Goal: Task Accomplishment & Management: Use online tool/utility

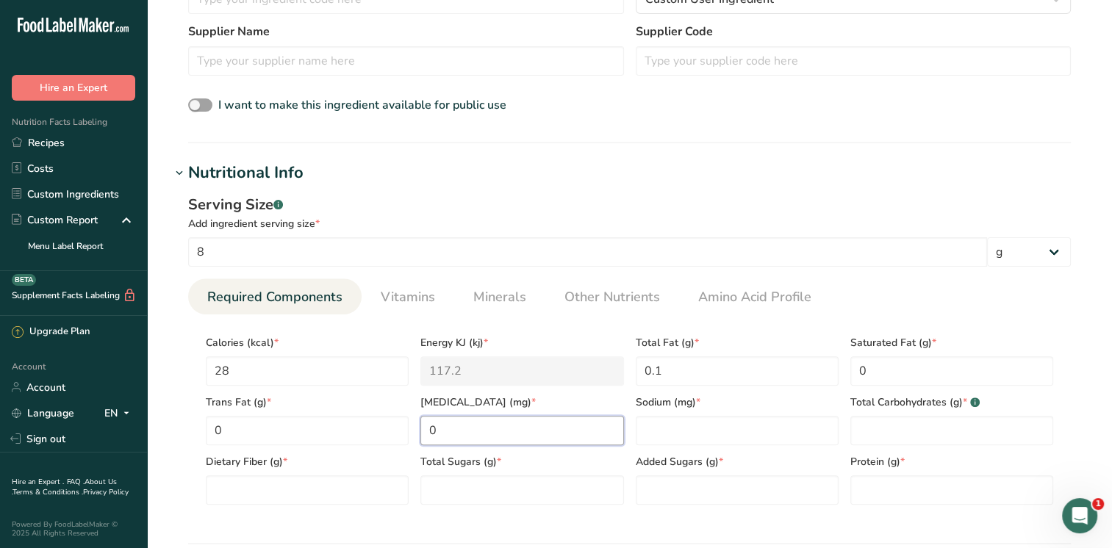
type input "0"
type input "2"
type Carbohydrates "4.8"
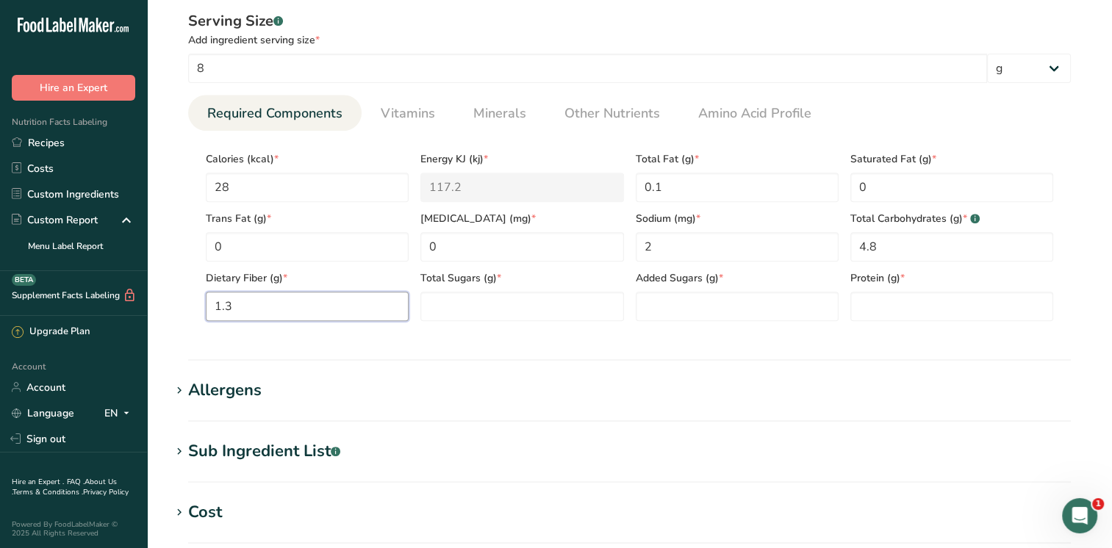
scroll to position [636, 0]
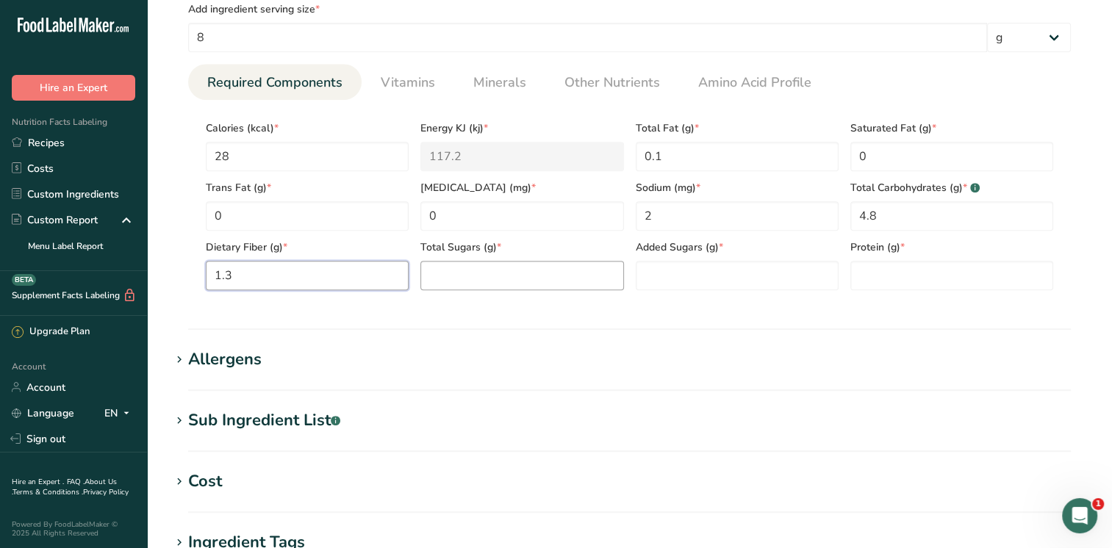
type Fiber "1.3"
click at [545, 278] on Sugars "number" at bounding box center [521, 275] width 203 height 29
type Sugars "0.5"
type Sugars "0"
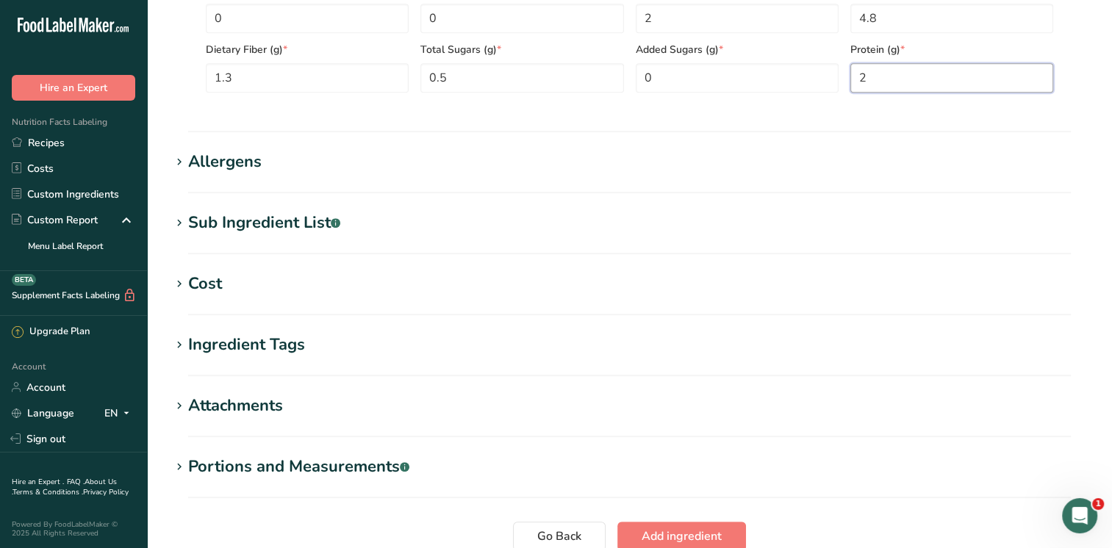
scroll to position [909, 0]
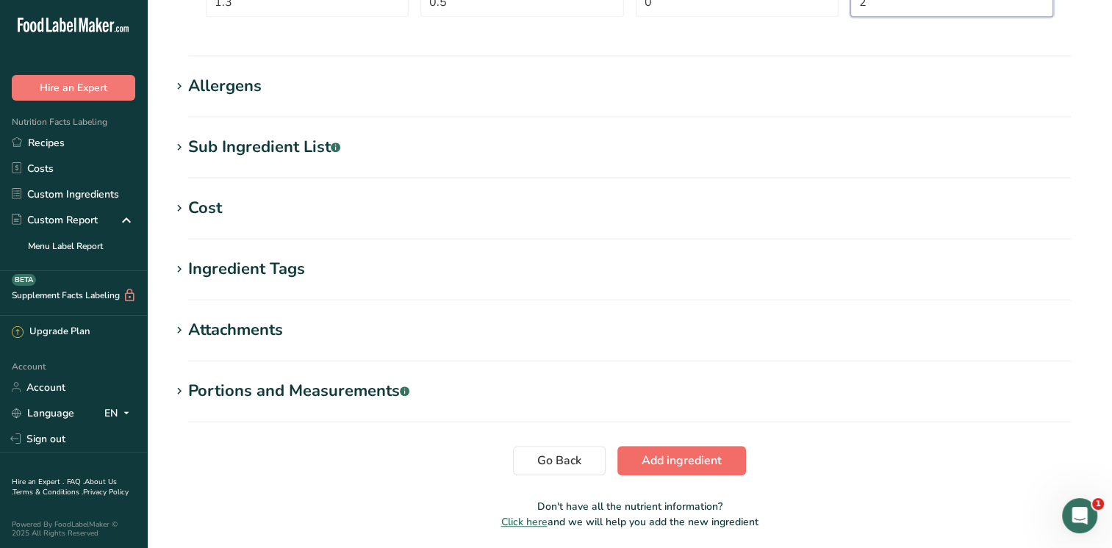
type input "2"
click at [679, 457] on span "Add ingredient" at bounding box center [681, 461] width 80 height 18
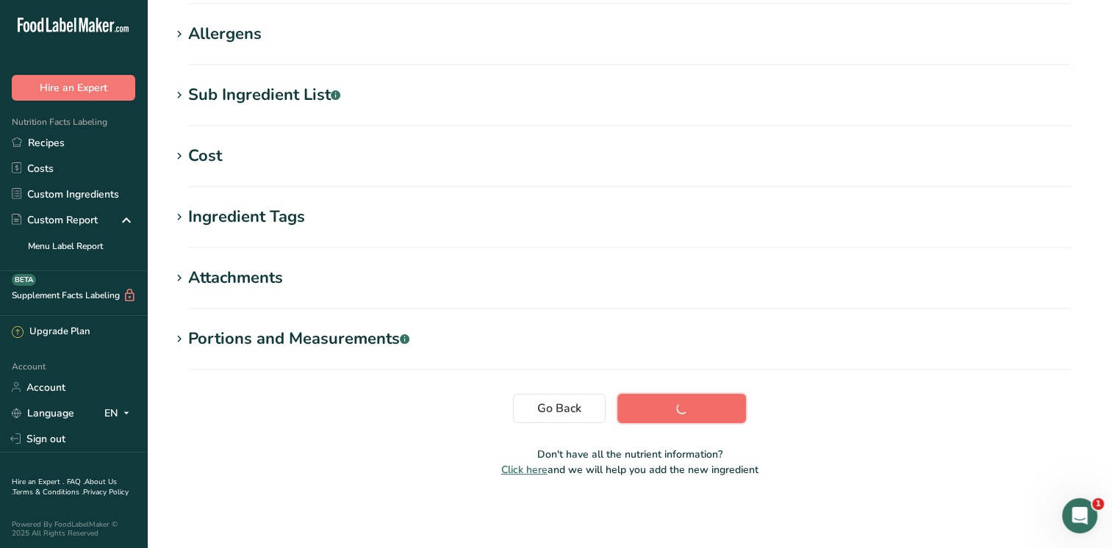
scroll to position [241, 0]
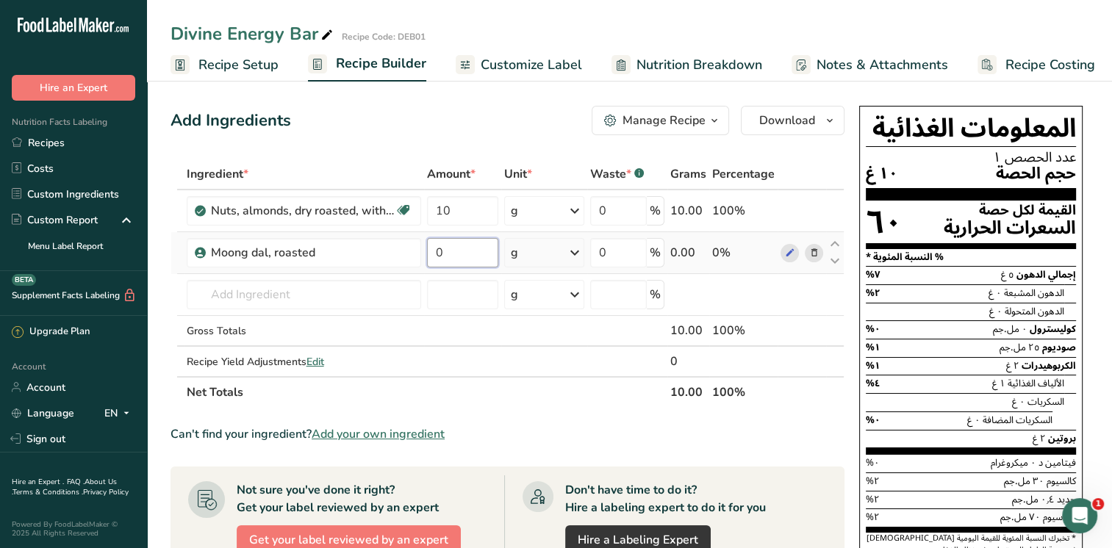
click at [459, 244] on input "0" at bounding box center [462, 252] width 71 height 29
type input "8"
click at [299, 291] on div "Ingredient * Amount * Unit * Waste * .a-a{fill:#347362;}.b-a{fill:#fff;} Grams …" at bounding box center [507, 283] width 674 height 249
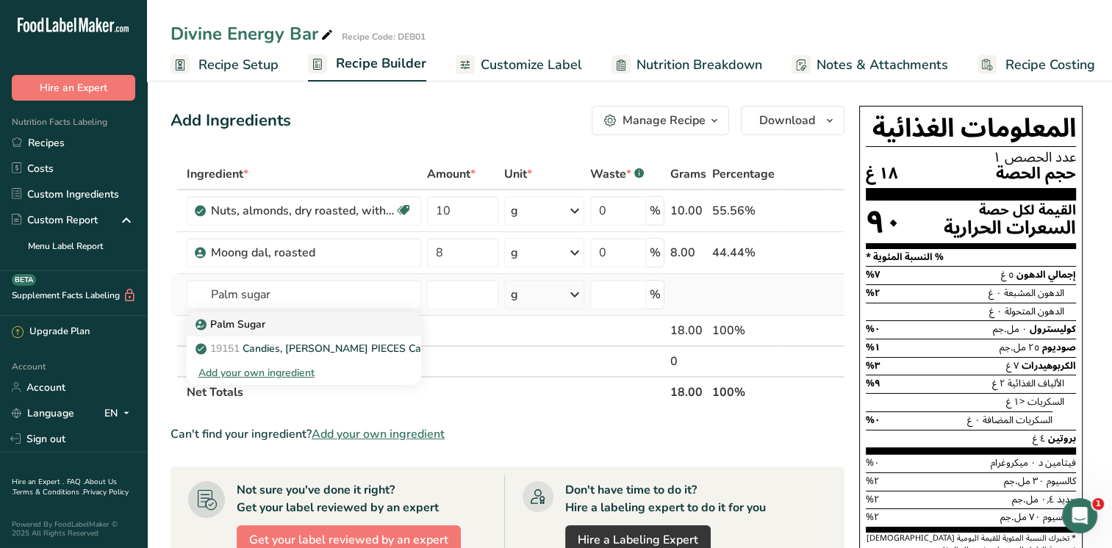
click at [265, 322] on div "Palm Sugar" at bounding box center [291, 324] width 187 height 15
type input "Palm Sugar"
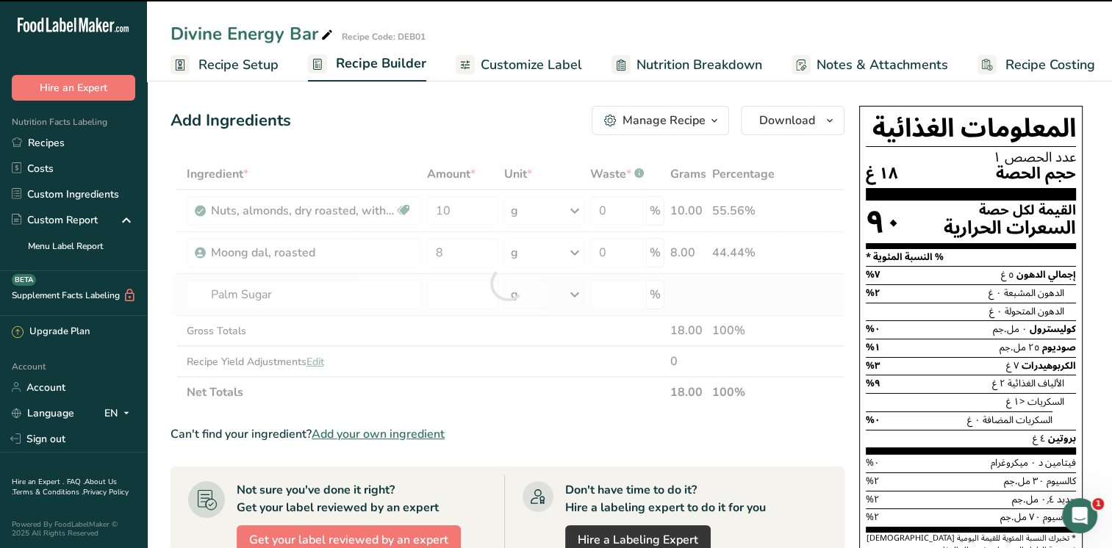
type input "0"
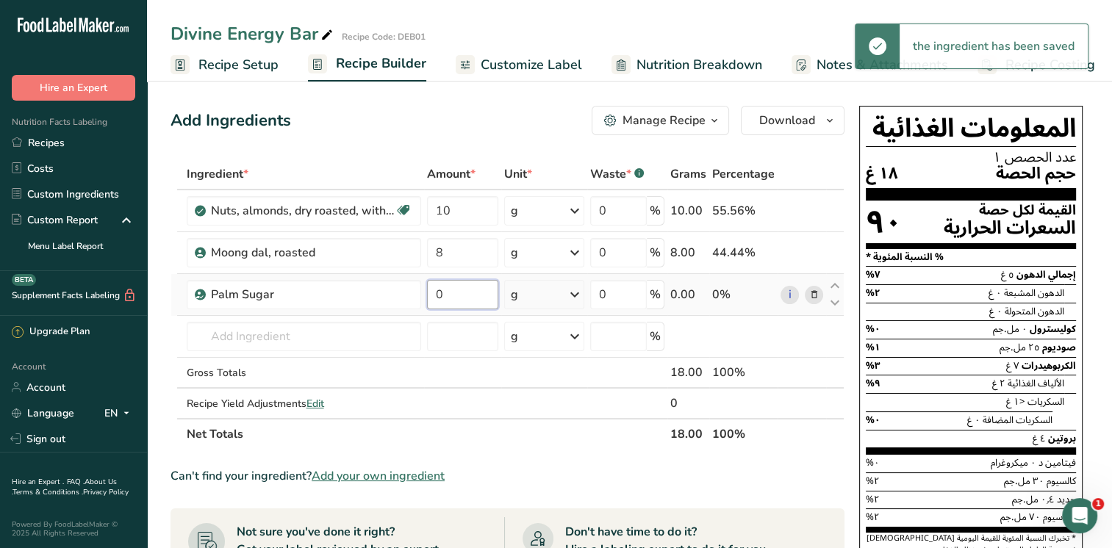
click at [452, 292] on input "0" at bounding box center [462, 294] width 71 height 29
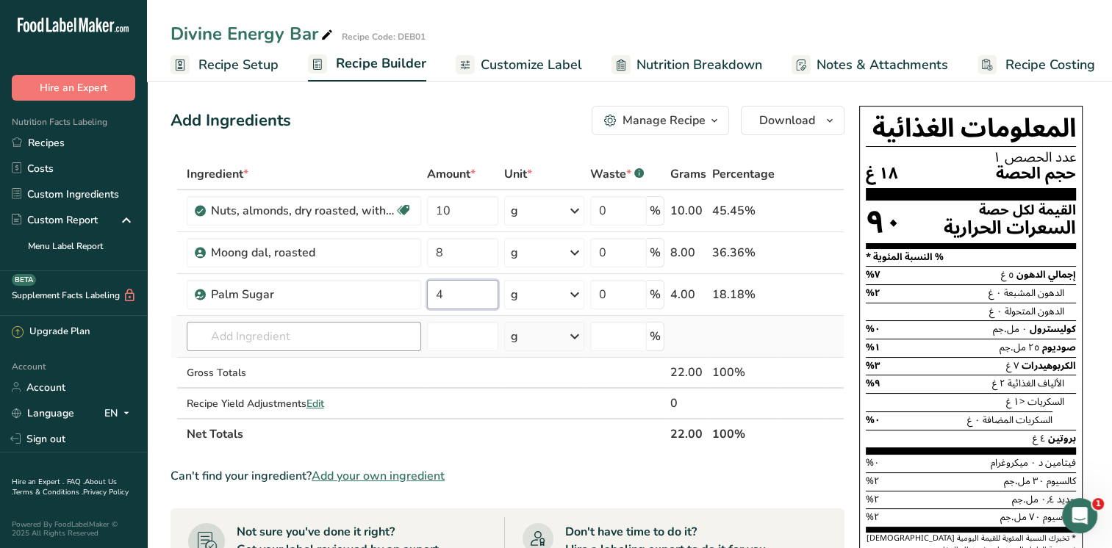
type input "4"
click at [364, 340] on div "Ingredient * Amount * Unit * Waste * .a-a{fill:#347362;}.b-a{fill:#fff;} Grams …" at bounding box center [507, 304] width 674 height 291
click at [320, 361] on p "Organic Old-Fashioned Rolled Oats" at bounding box center [288, 366] width 180 height 15
type input "Organic Old-Fashioned Rolled Oats"
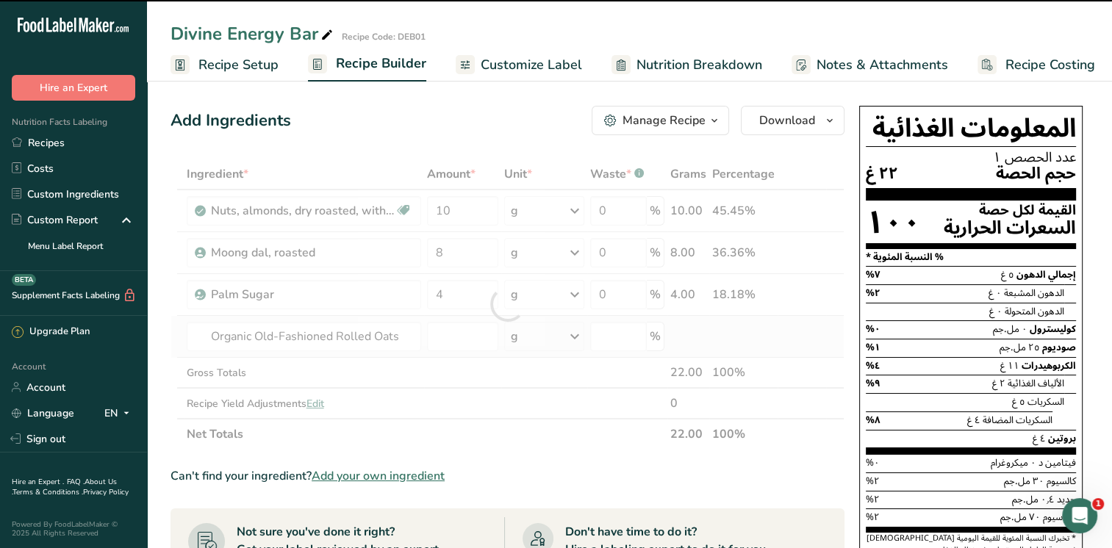
type input "0"
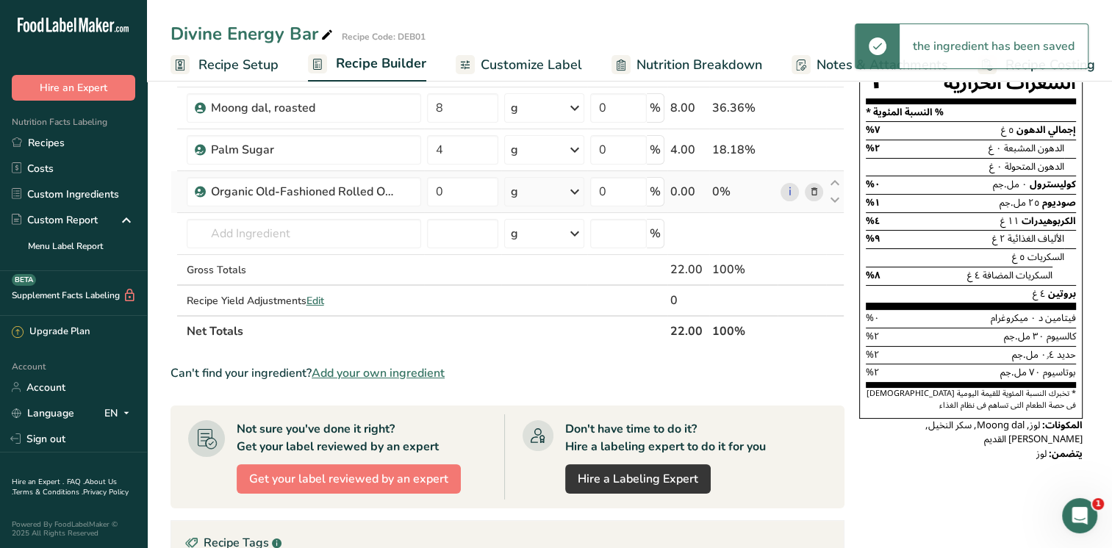
scroll to position [165, 0]
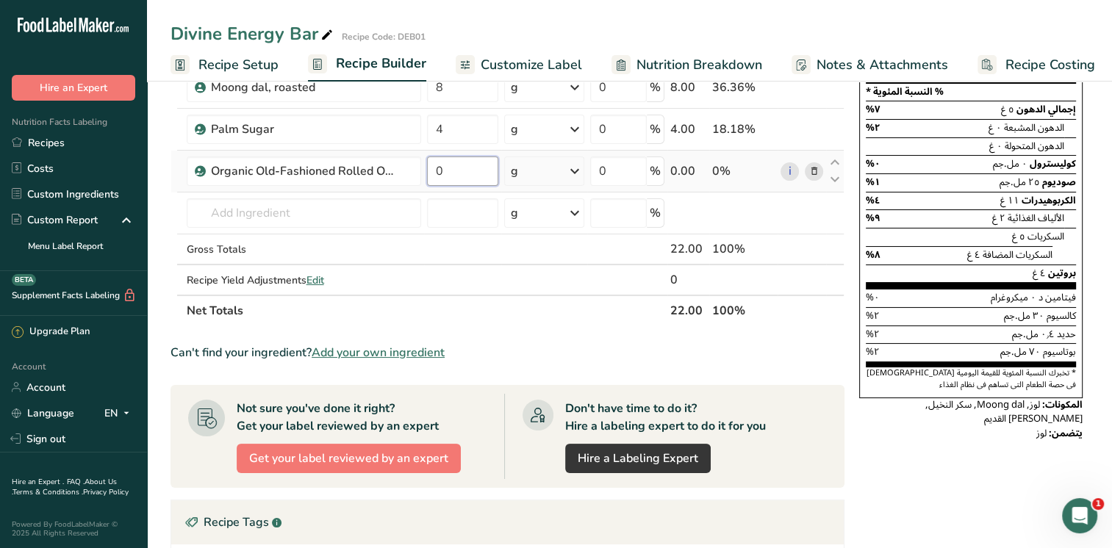
click at [445, 165] on input "0" at bounding box center [462, 171] width 71 height 29
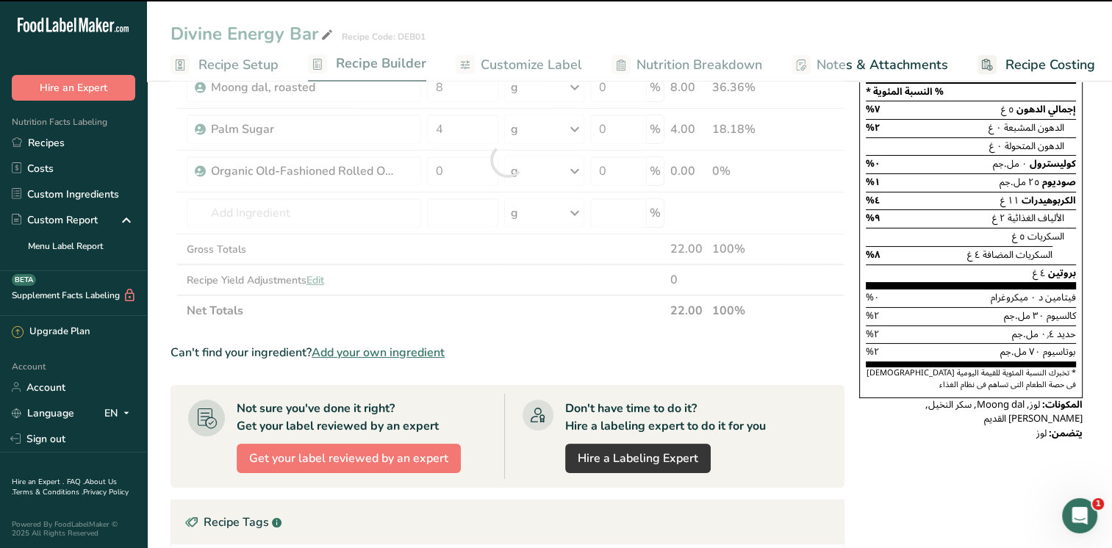
click at [450, 167] on div at bounding box center [507, 159] width 674 height 333
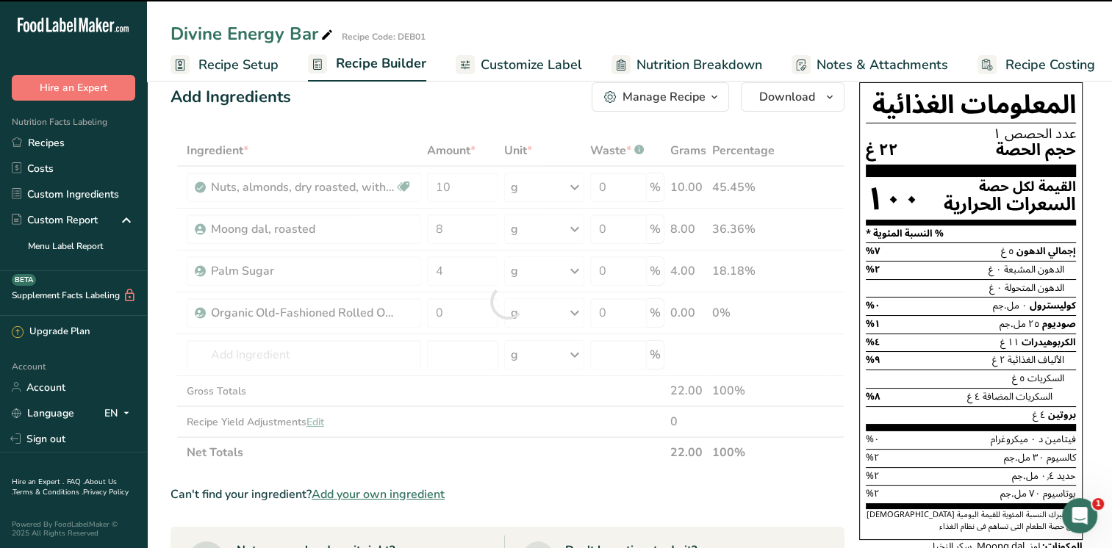
scroll to position [26, 0]
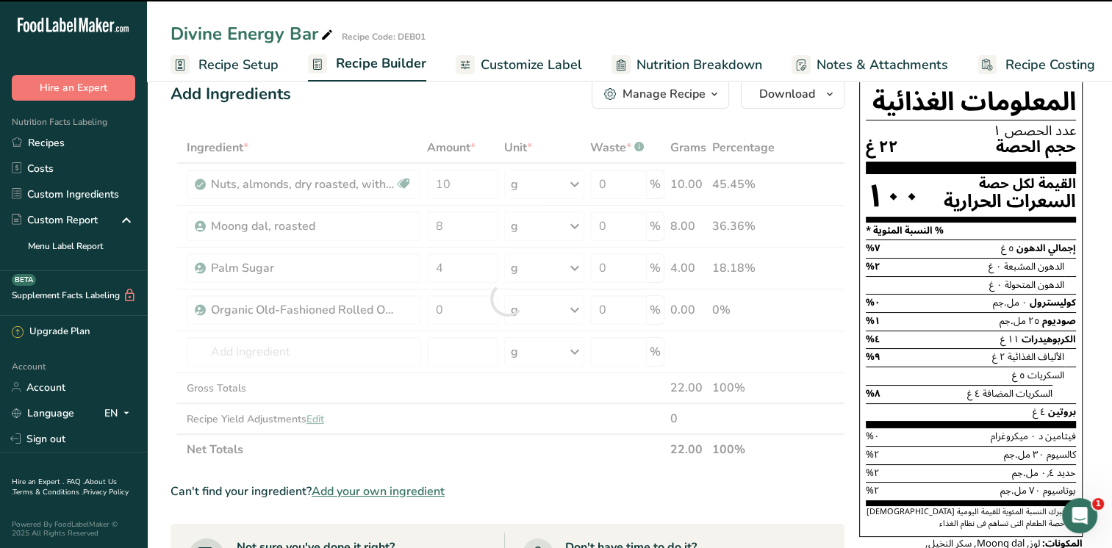
click at [450, 310] on div at bounding box center [507, 298] width 674 height 333
click at [289, 275] on div at bounding box center [507, 298] width 674 height 333
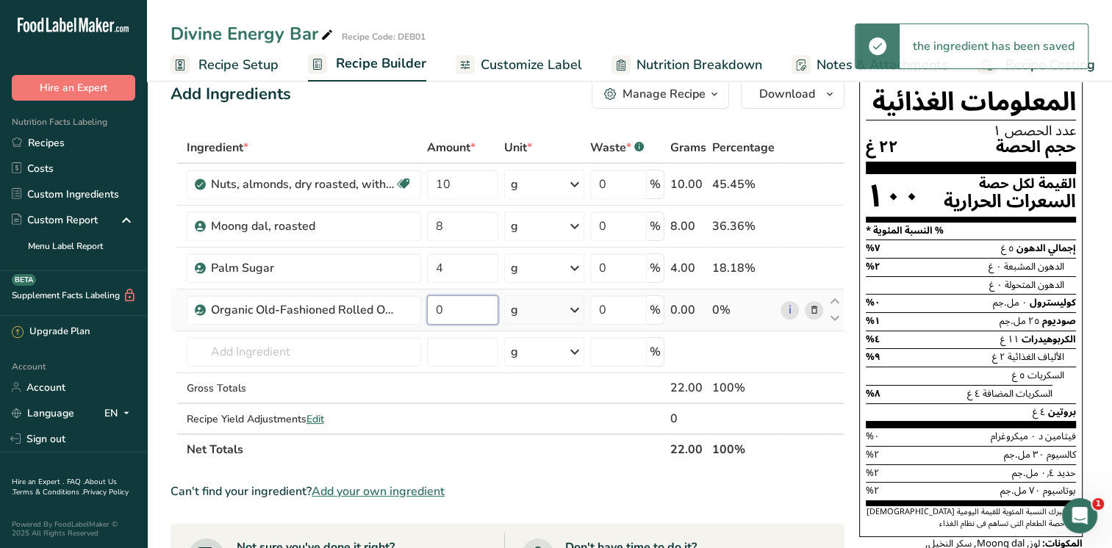
drag, startPoint x: 454, startPoint y: 309, endPoint x: 432, endPoint y: 307, distance: 22.1
click at [432, 307] on input "0" at bounding box center [462, 309] width 71 height 29
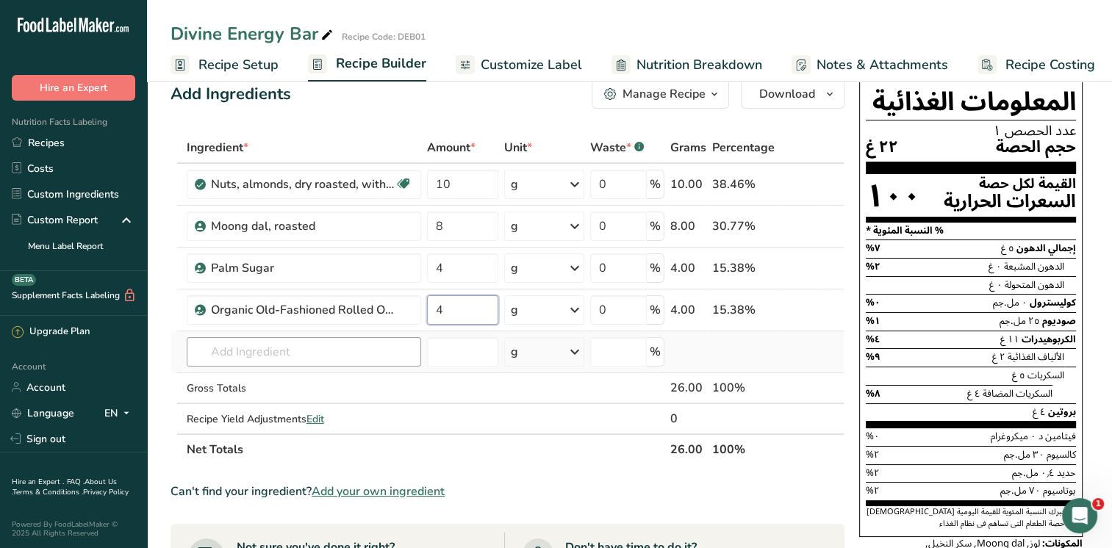
type input "4"
click at [340, 351] on div "Ingredient * Amount * Unit * Waste * .a-a{fill:#347362;}.b-a{fill:#fff;} Grams …" at bounding box center [507, 298] width 674 height 333
click at [450, 269] on input "4" at bounding box center [462, 267] width 71 height 29
type input "8"
click at [310, 351] on div "Ingredient * Amount * Unit * Waste * .a-a{fill:#347362;}.b-a{fill:#fff;} Grams …" at bounding box center [507, 298] width 674 height 333
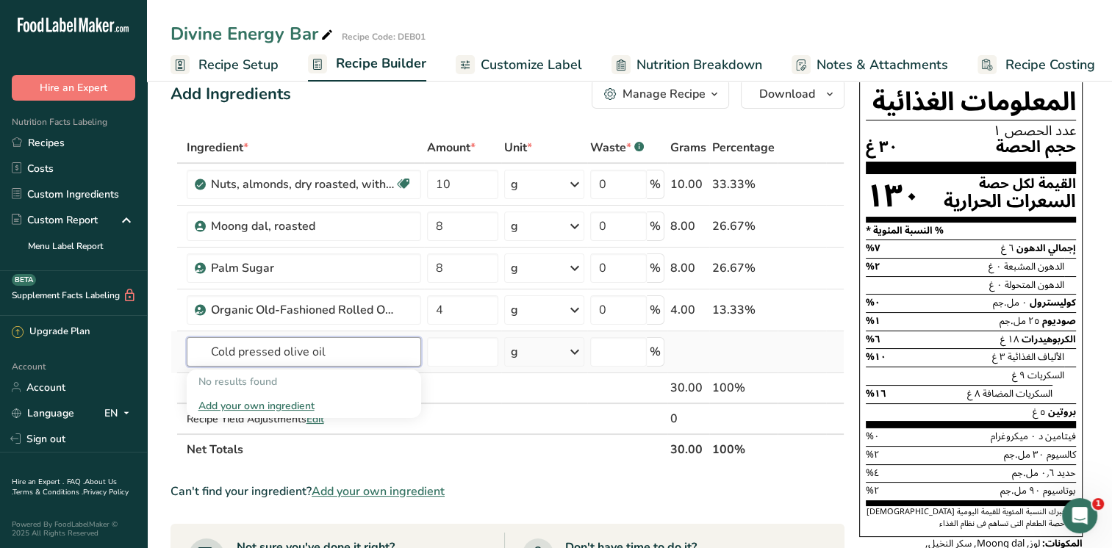
type input "Cold pressed olive oil"
type input "C"
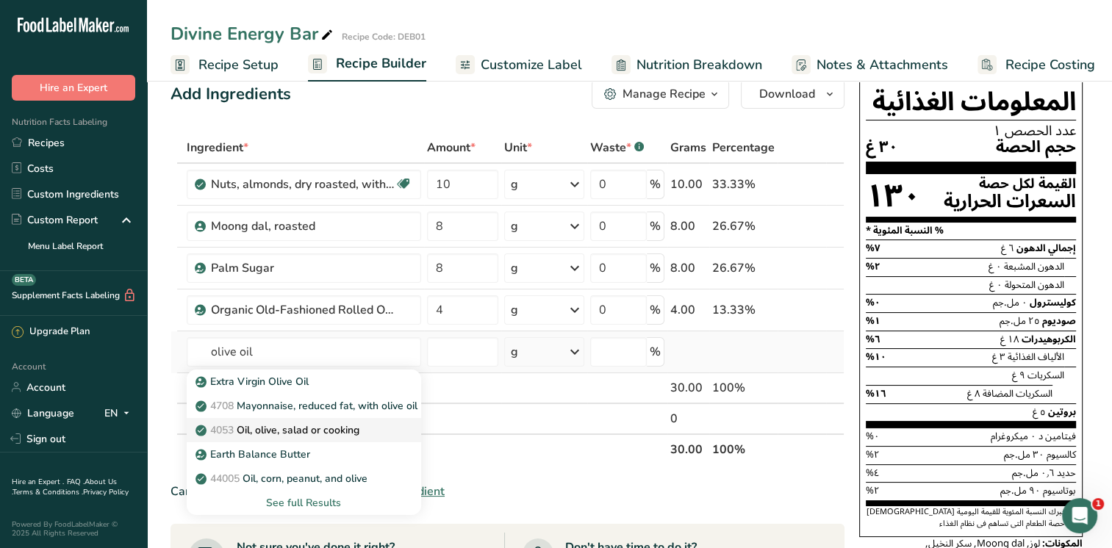
click at [295, 431] on p "4053 Oil, olive, salad or cooking" at bounding box center [278, 429] width 161 height 15
type input "Oil, olive, salad or cooking"
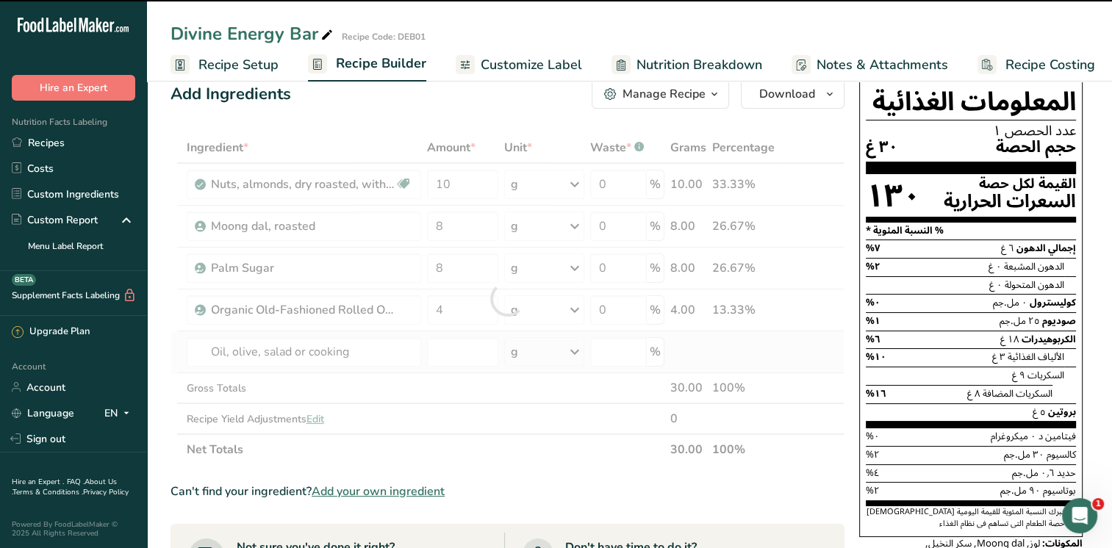
type input "0"
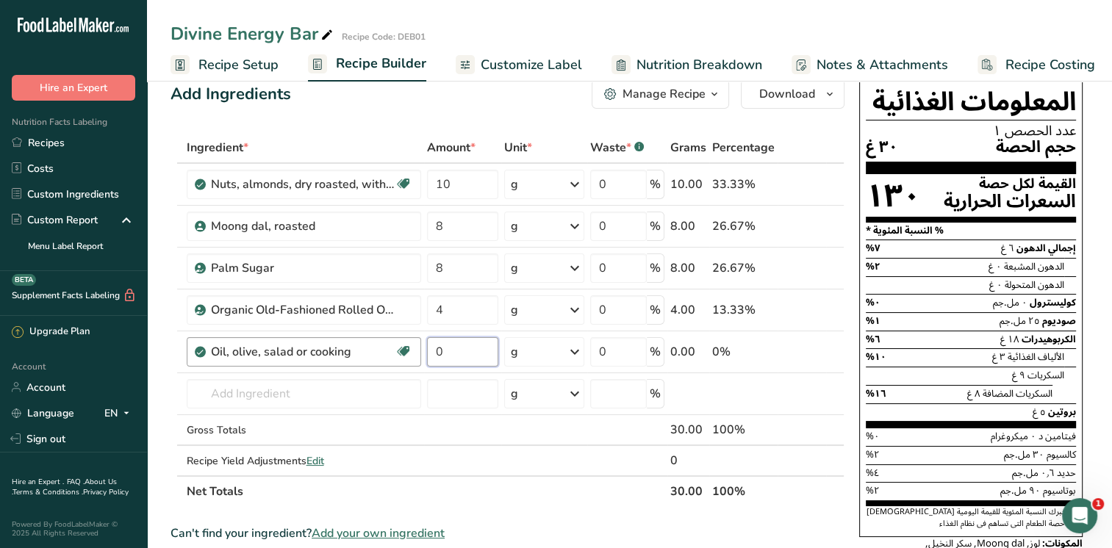
drag, startPoint x: 449, startPoint y: 348, endPoint x: 417, endPoint y: 348, distance: 31.6
click at [417, 348] on tr "Oil, olive, salad or cooking Source of Antioxidants Dairy free Gluten free Vega…" at bounding box center [507, 352] width 672 height 42
click at [276, 397] on div "Ingredient * Amount * Unit * Waste * .a-a{fill:#347362;}.b-a{fill:#fff;} Grams …" at bounding box center [507, 319] width 674 height 375
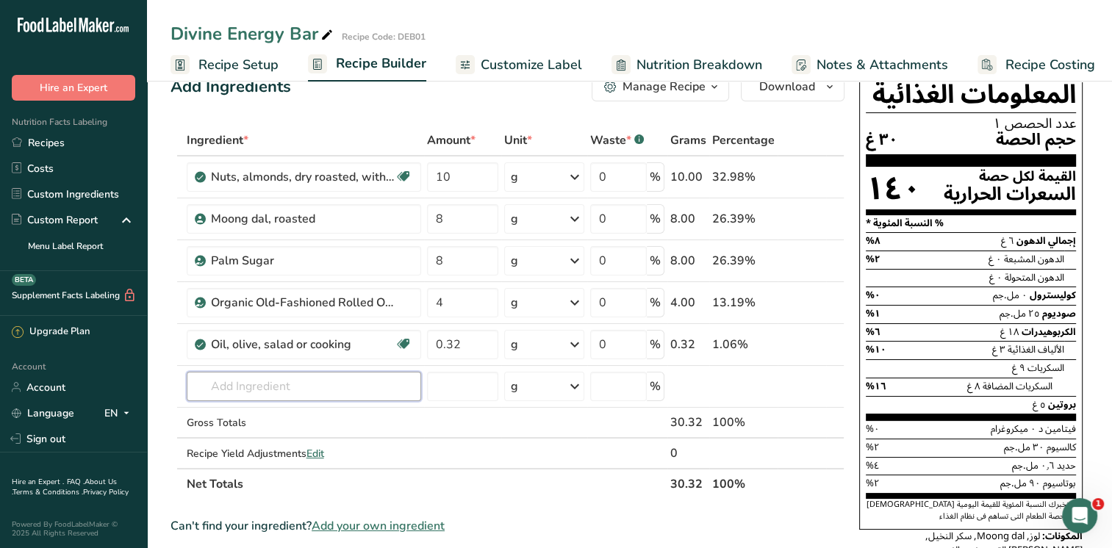
scroll to position [35, 0]
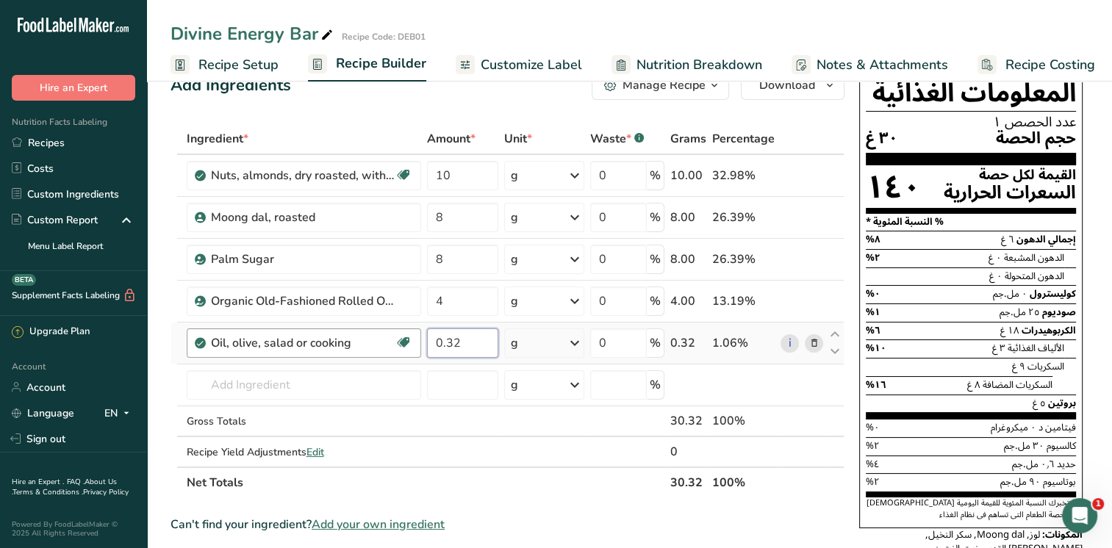
drag, startPoint x: 461, startPoint y: 337, endPoint x: 415, endPoint y: 337, distance: 46.3
click at [415, 337] on tr "Oil, olive, salad or cooking Source of Antioxidants Dairy free Gluten free Vega…" at bounding box center [507, 344] width 672 height 42
type input "3.2"
click at [309, 385] on div "Ingredient * Amount * Unit * Waste * .a-a{fill:#347362;}.b-a{fill:#fff;} Grams …" at bounding box center [507, 310] width 674 height 375
click at [250, 386] on input "text" at bounding box center [304, 384] width 234 height 29
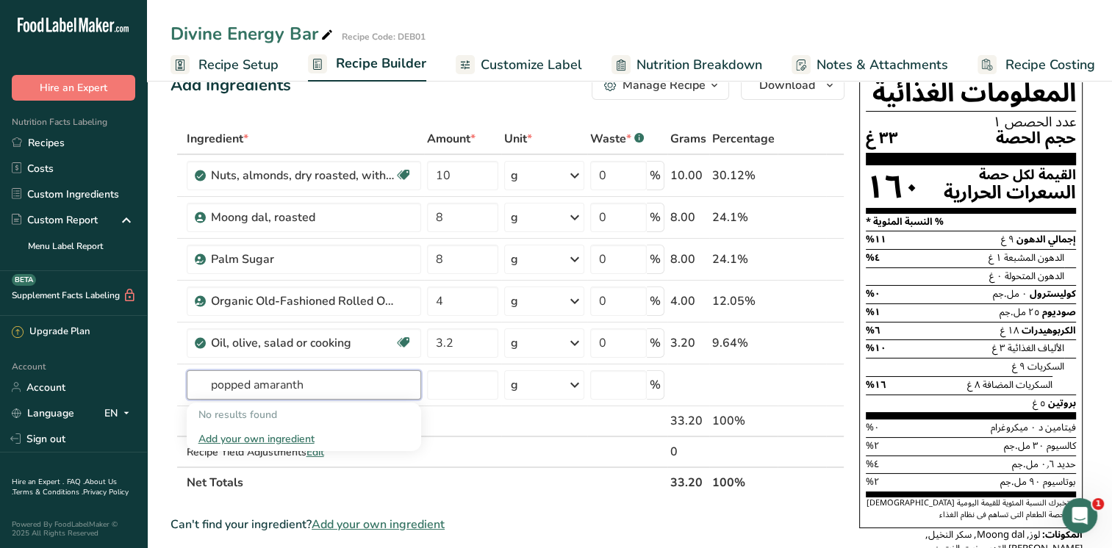
type input "popped amaranth"
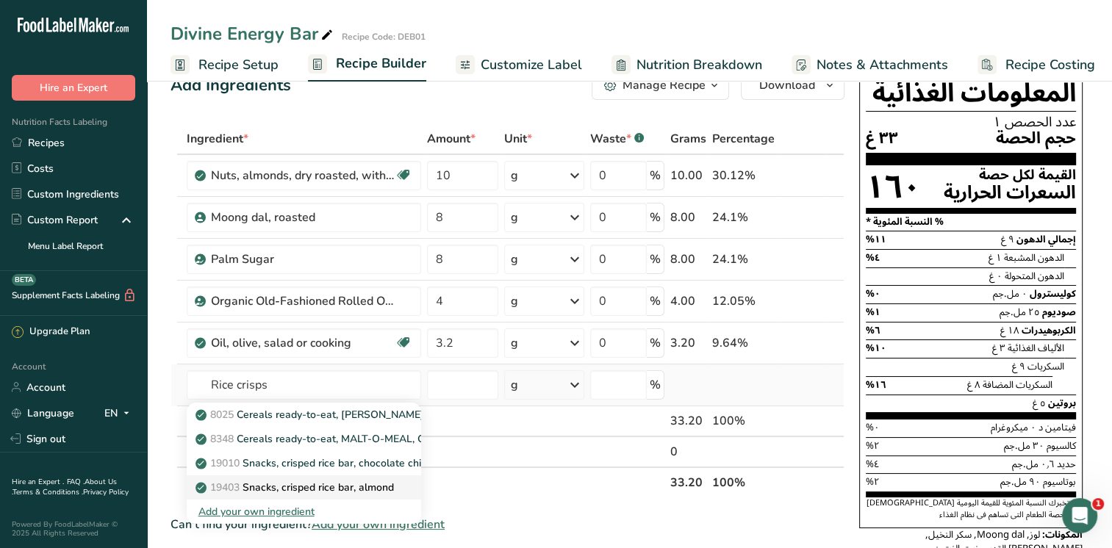
click at [331, 489] on p "19403 Snacks, crisped rice bar, almond" at bounding box center [295, 487] width 195 height 15
type input "Snacks, crisped rice bar, almond"
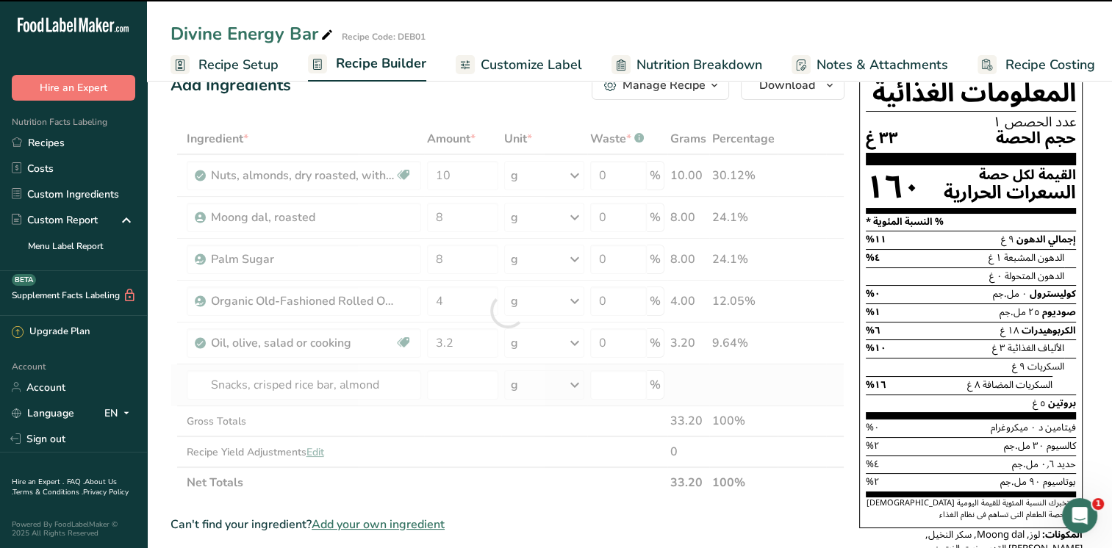
type input "0"
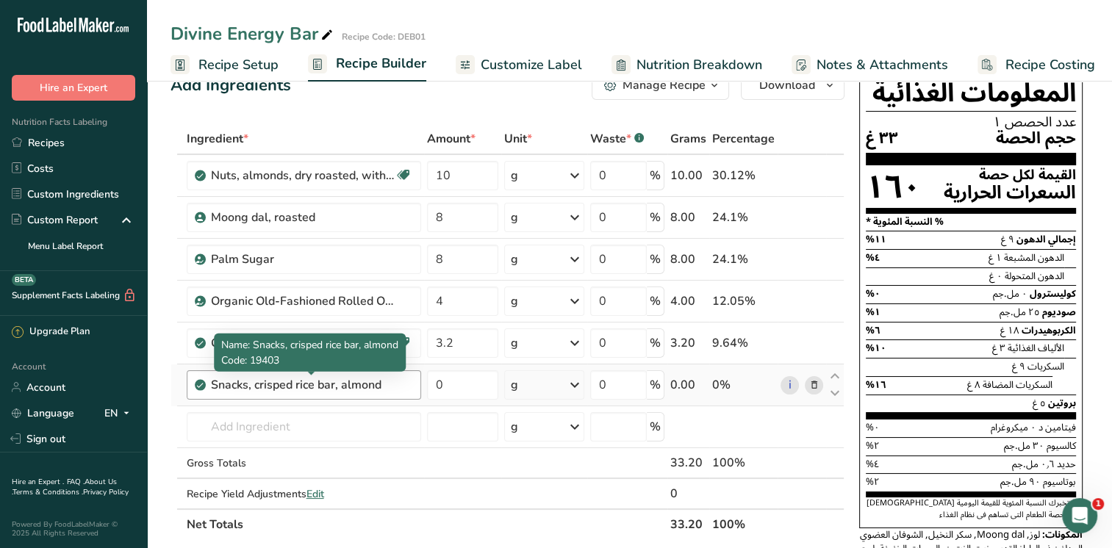
click at [388, 384] on div "Snacks, crisped rice bar, almond" at bounding box center [303, 385] width 184 height 18
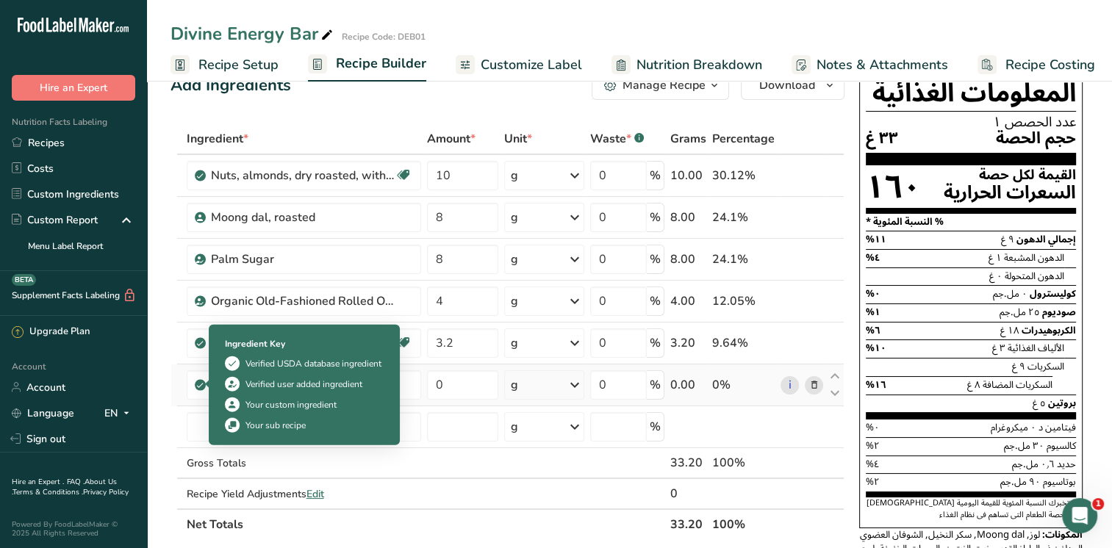
drag, startPoint x: 384, startPoint y: 381, endPoint x: 195, endPoint y: 379, distance: 188.8
click at [195, 379] on td "Snacks, crisped rice bar, almond" at bounding box center [304, 385] width 240 height 42
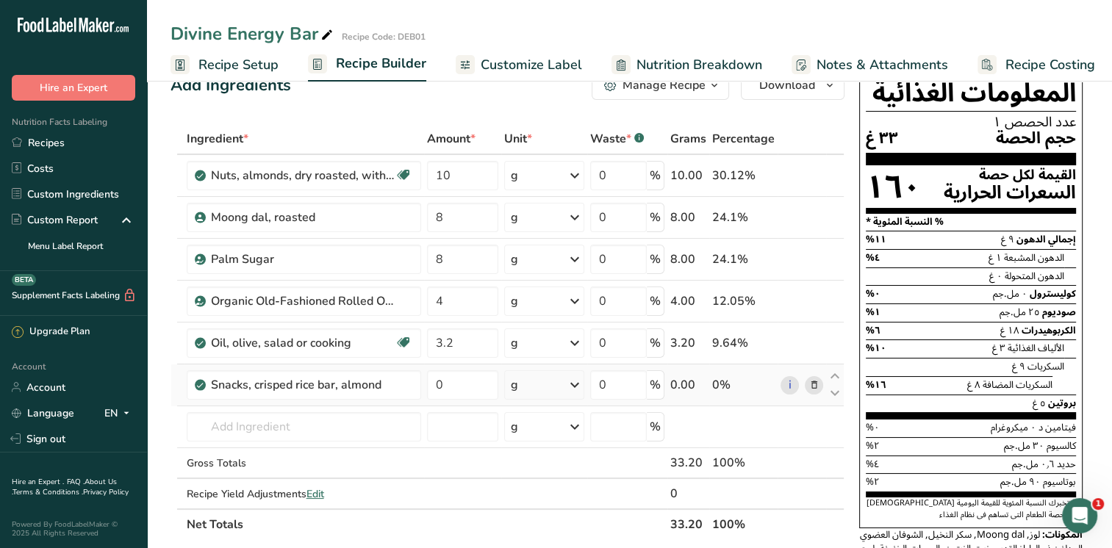
click at [814, 384] on icon at bounding box center [813, 385] width 10 height 15
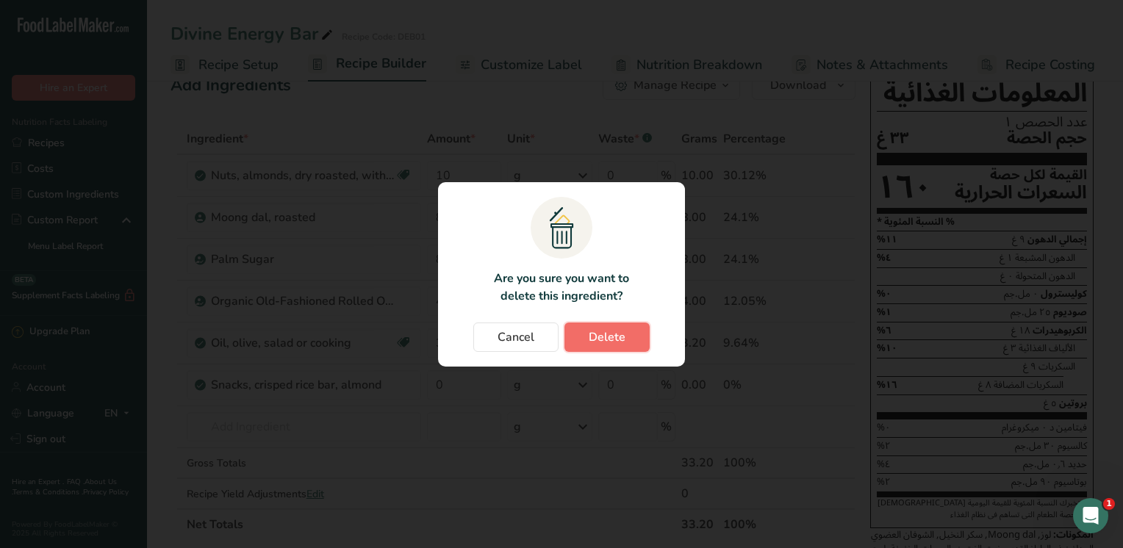
click at [614, 339] on span "Delete" at bounding box center [607, 337] width 37 height 18
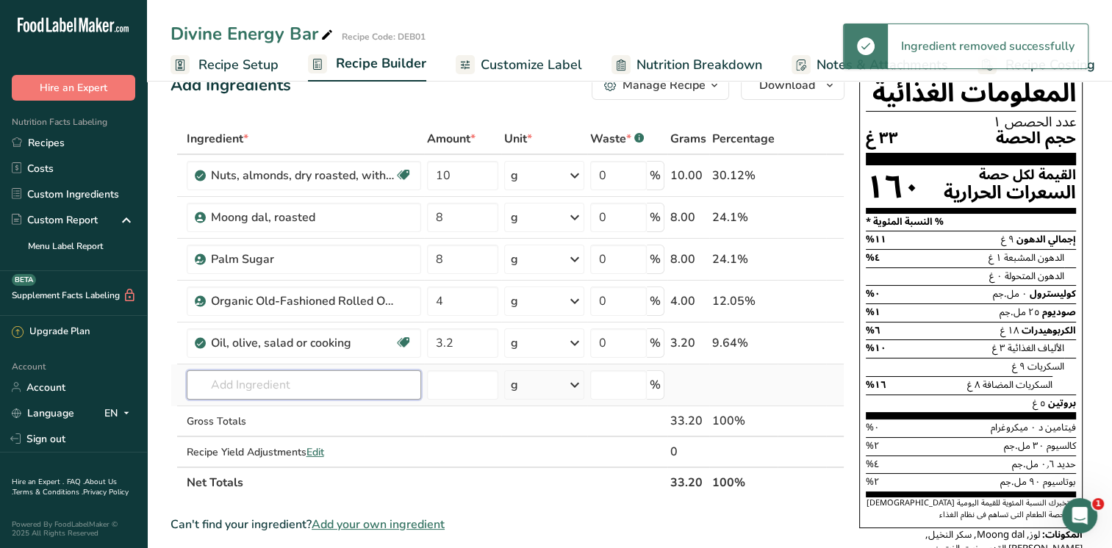
click at [236, 384] on input "text" at bounding box center [304, 384] width 234 height 29
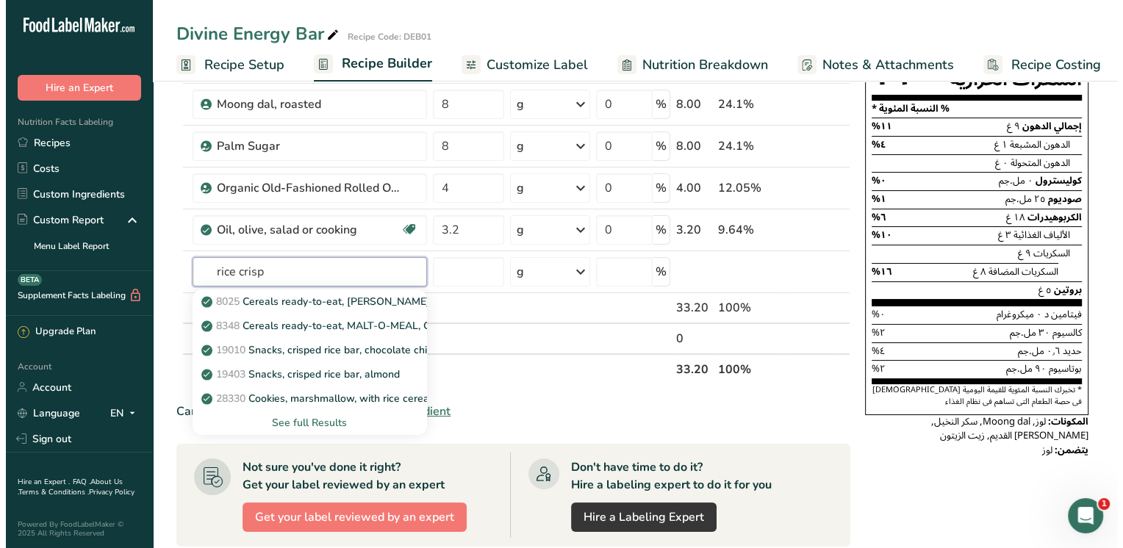
scroll to position [157, 0]
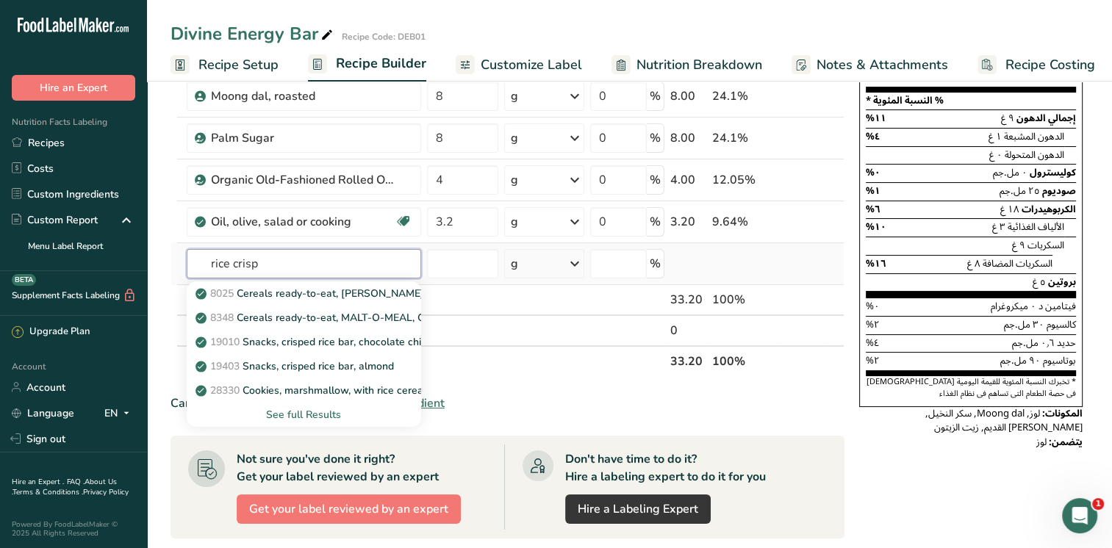
type input "rice crisp"
click at [293, 412] on div "See full Results" at bounding box center [303, 414] width 211 height 15
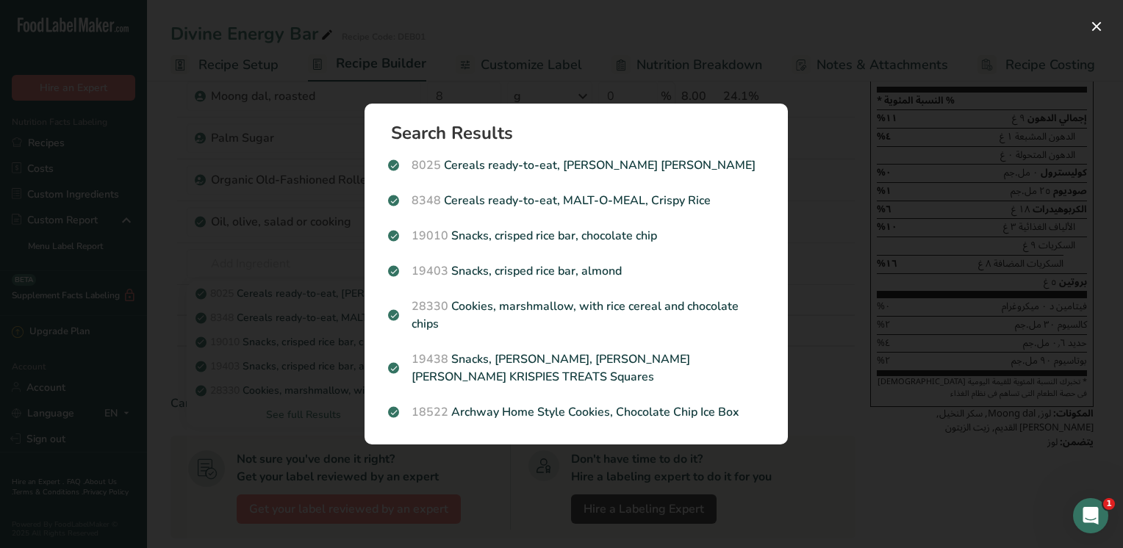
click at [158, 404] on div "Search results modal" at bounding box center [561, 274] width 1123 height 548
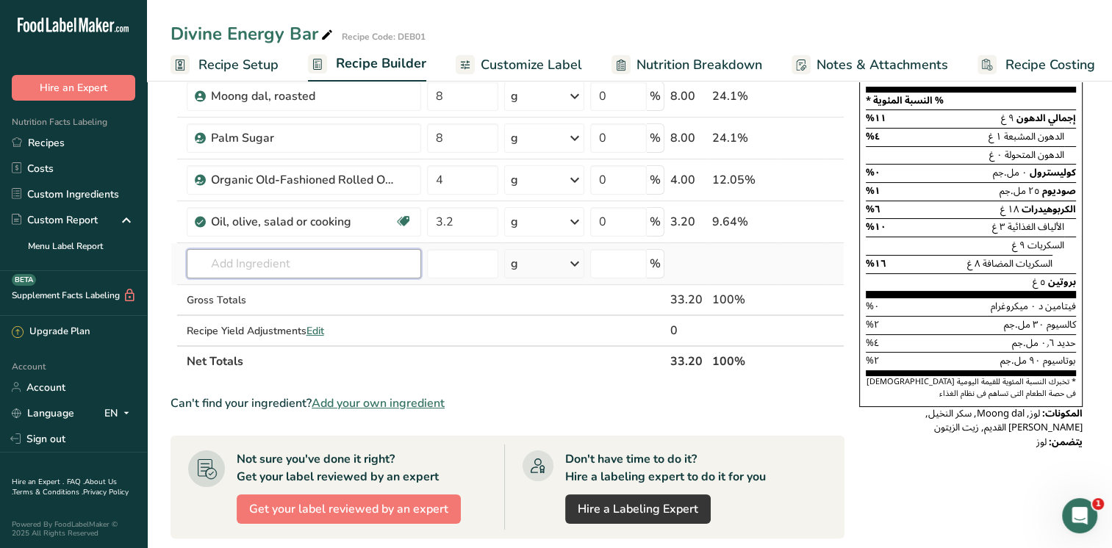
click at [307, 262] on input "text" at bounding box center [304, 263] width 234 height 29
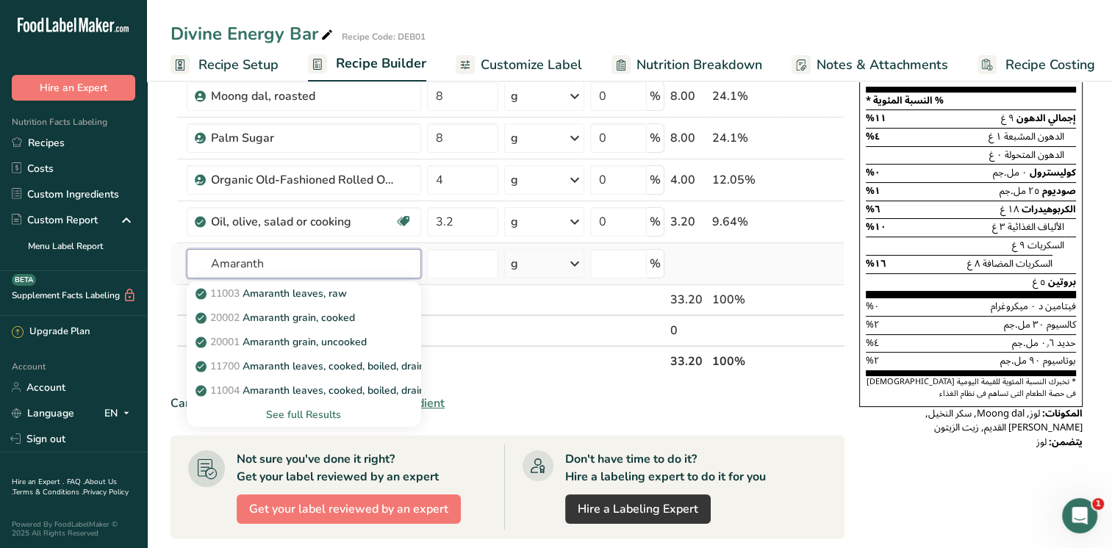
type input "Amaranth"
click at [283, 418] on div "See full Results" at bounding box center [303, 414] width 211 height 15
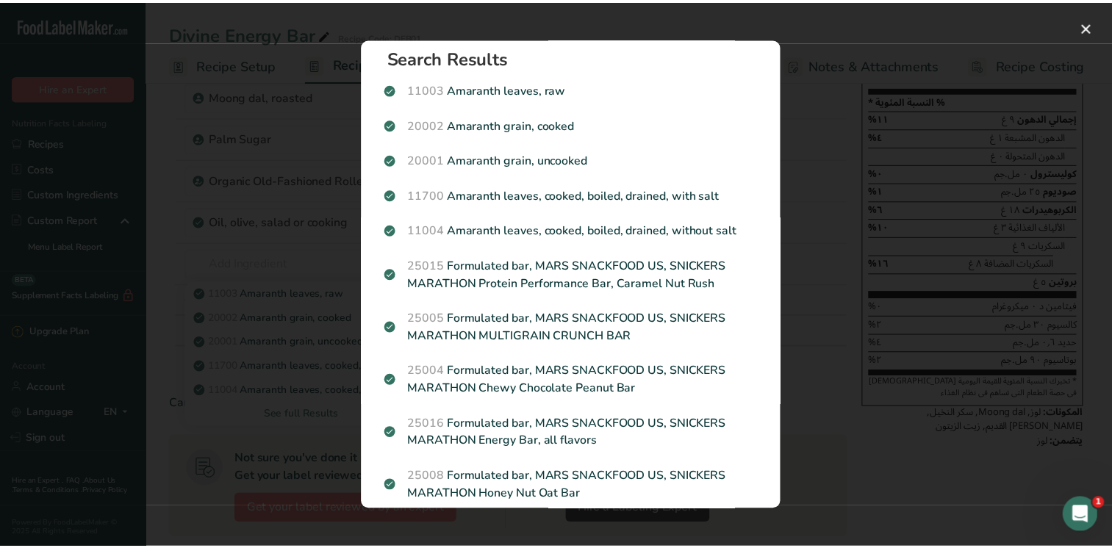
scroll to position [0, 0]
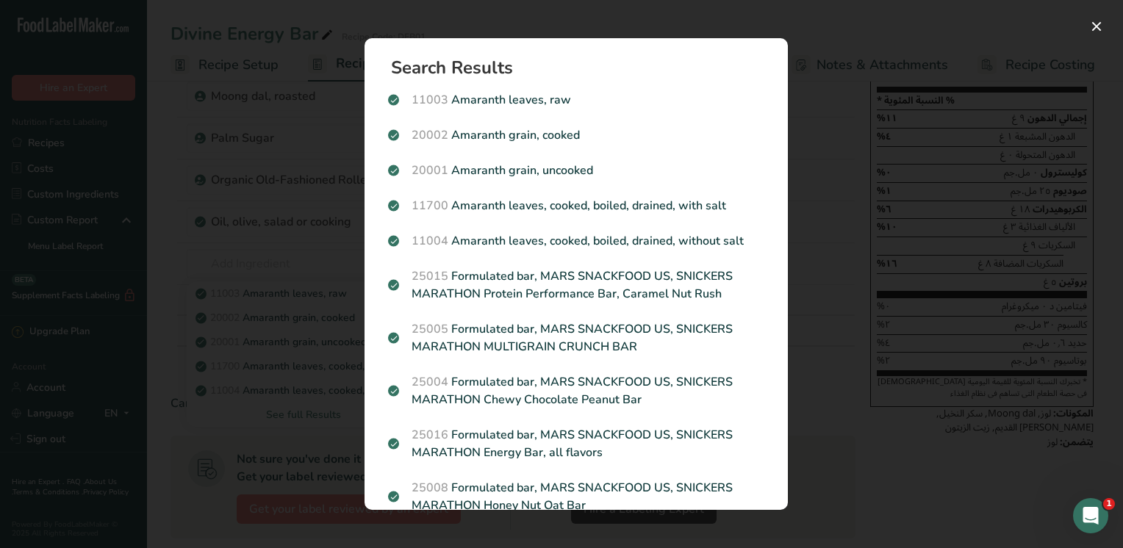
click at [834, 88] on div "Search results modal" at bounding box center [561, 274] width 1123 height 548
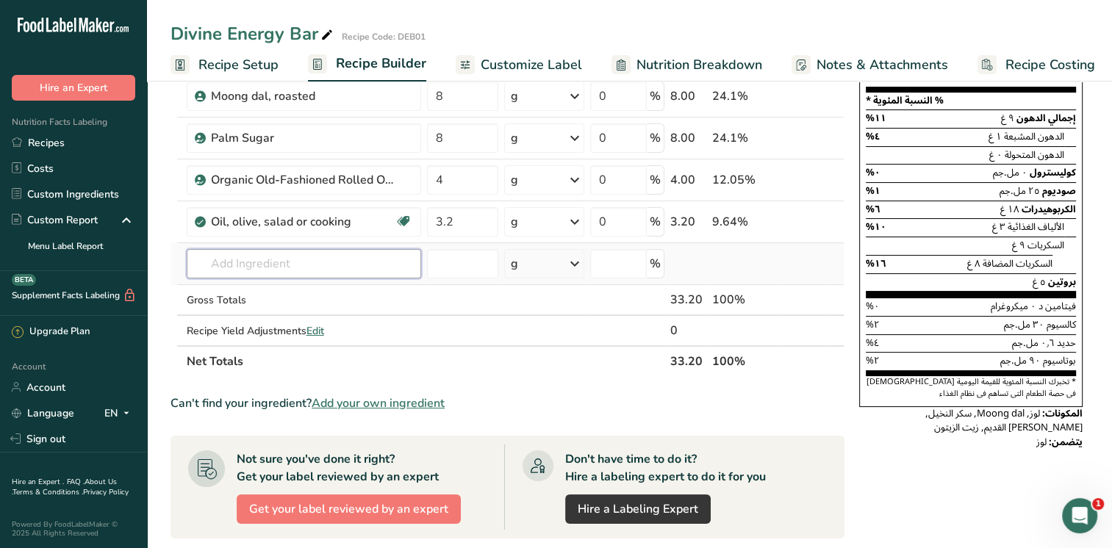
click at [238, 266] on input "text" at bounding box center [304, 263] width 234 height 29
type input "Popped amaranth"
click at [230, 316] on div "Add your own ingredient" at bounding box center [303, 317] width 211 height 15
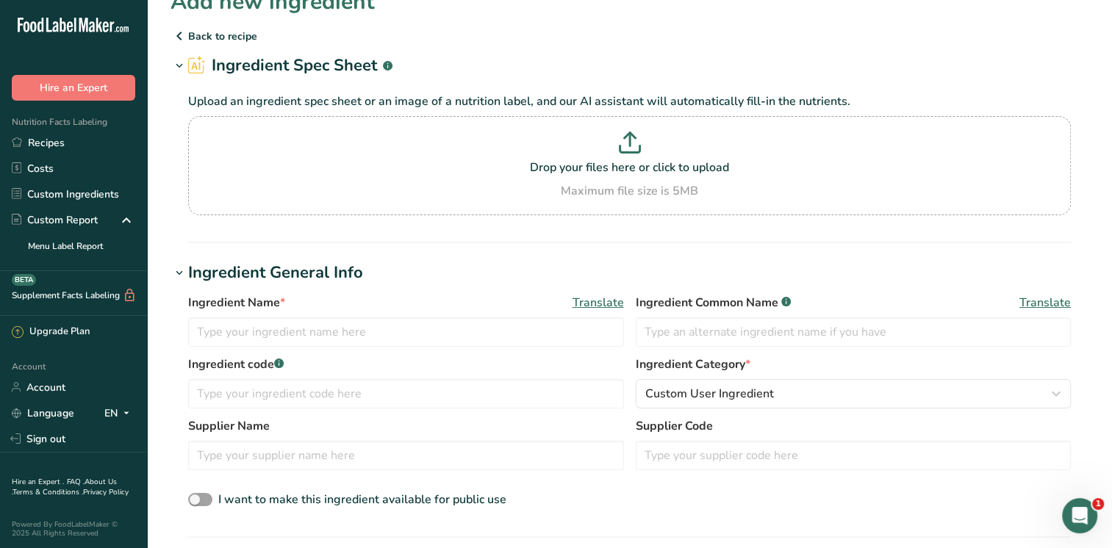
scroll to position [27, 0]
click at [273, 336] on input "text" at bounding box center [406, 331] width 436 height 29
type input "Popped Amaranth"
click at [704, 330] on input "text" at bounding box center [854, 331] width 436 height 29
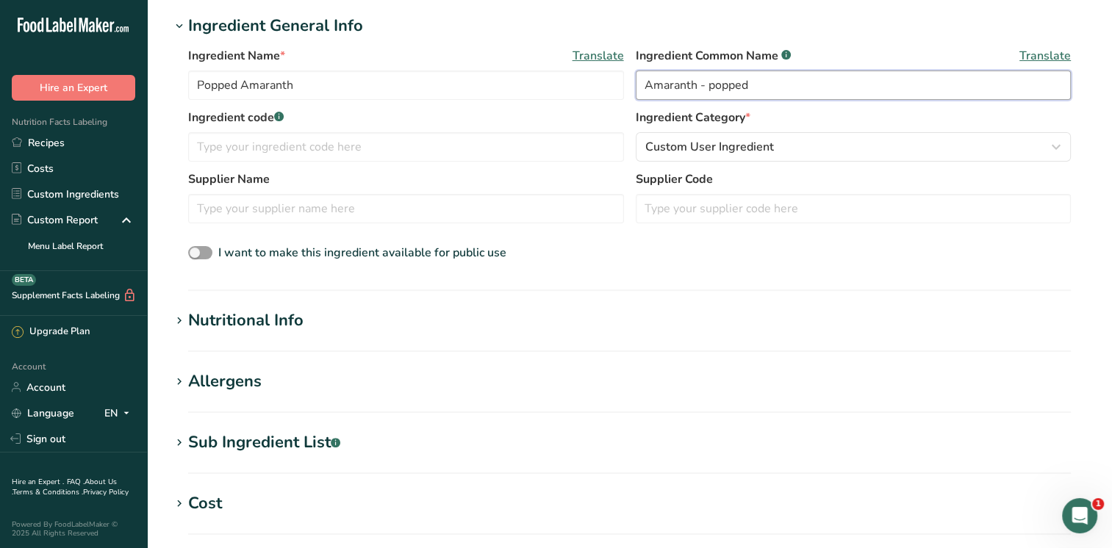
scroll to position [392, 0]
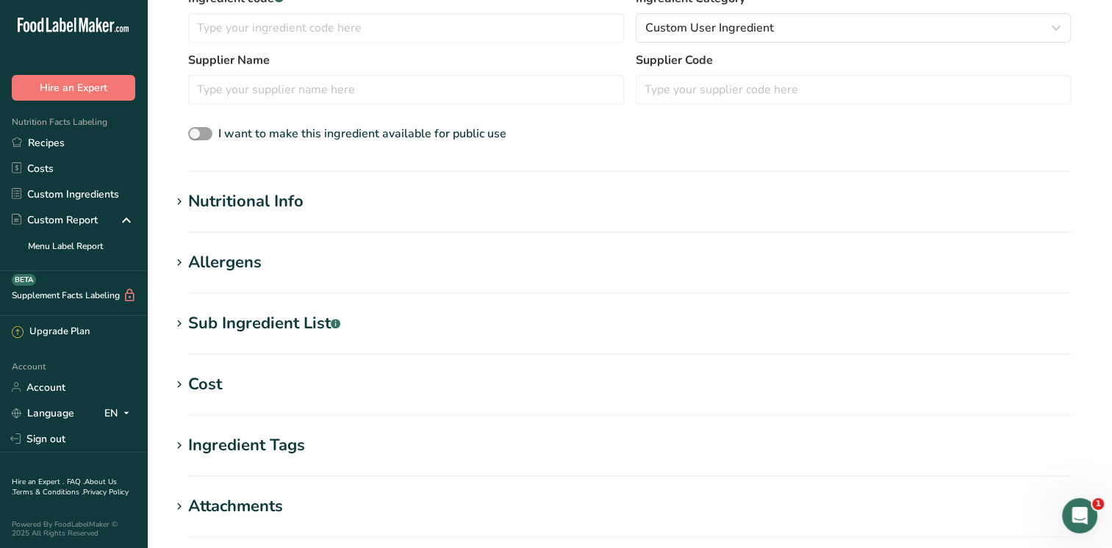
type input "Amaranth - popped"
click at [176, 201] on icon at bounding box center [179, 202] width 13 height 21
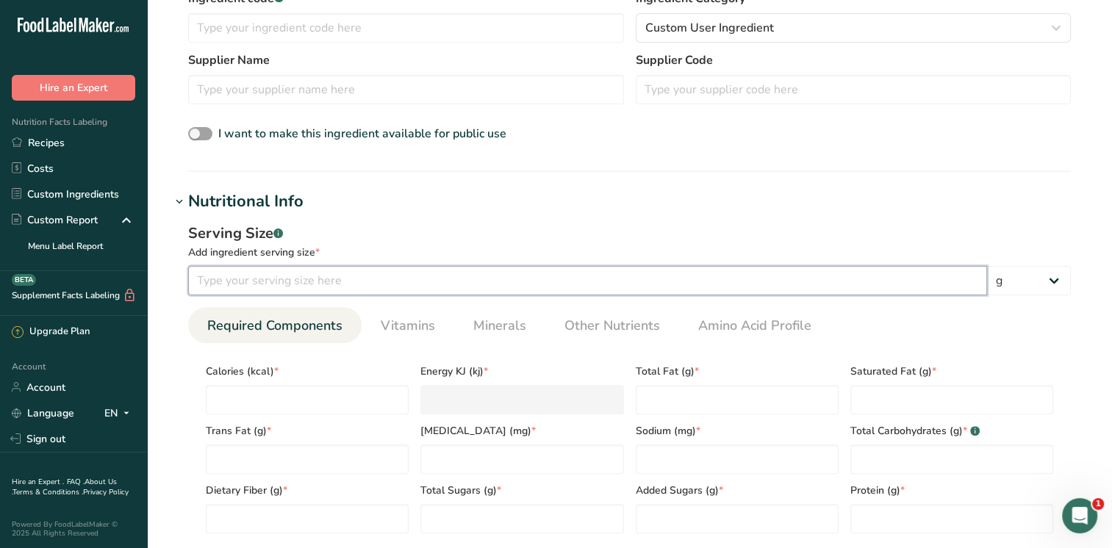
click at [403, 284] on input "number" at bounding box center [587, 280] width 799 height 29
type input "2"
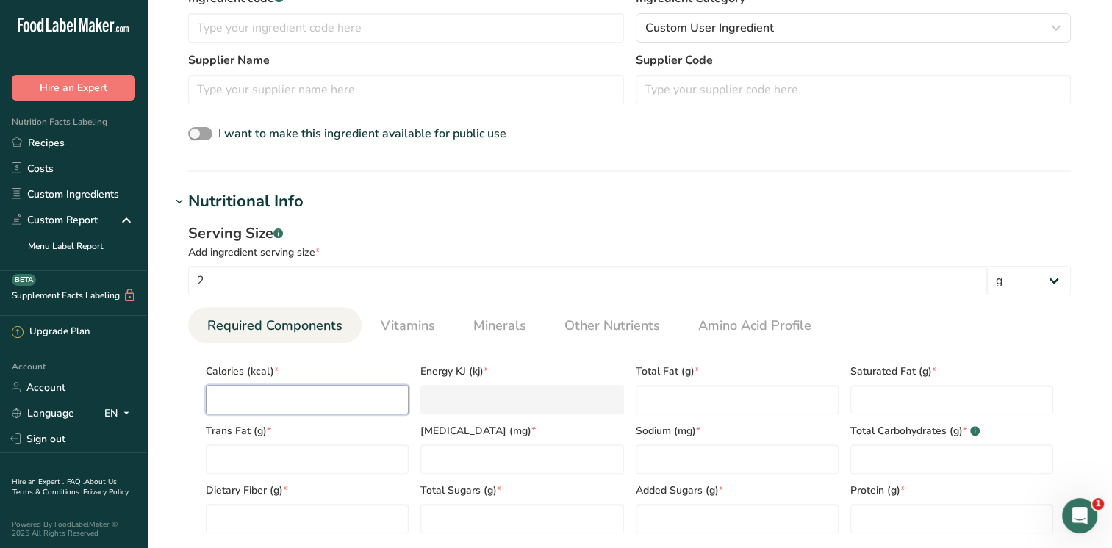
click at [287, 395] on input "number" at bounding box center [307, 399] width 203 height 29
type input "7"
type KJ "29.3"
type input "7.4"
type KJ "31"
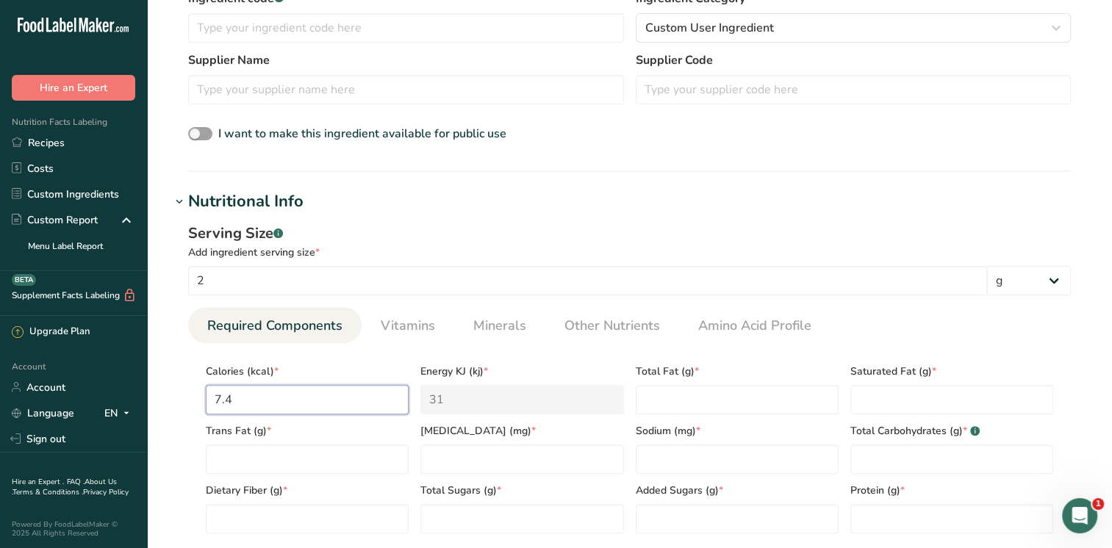
type input "7.4"
type Fat "0.14"
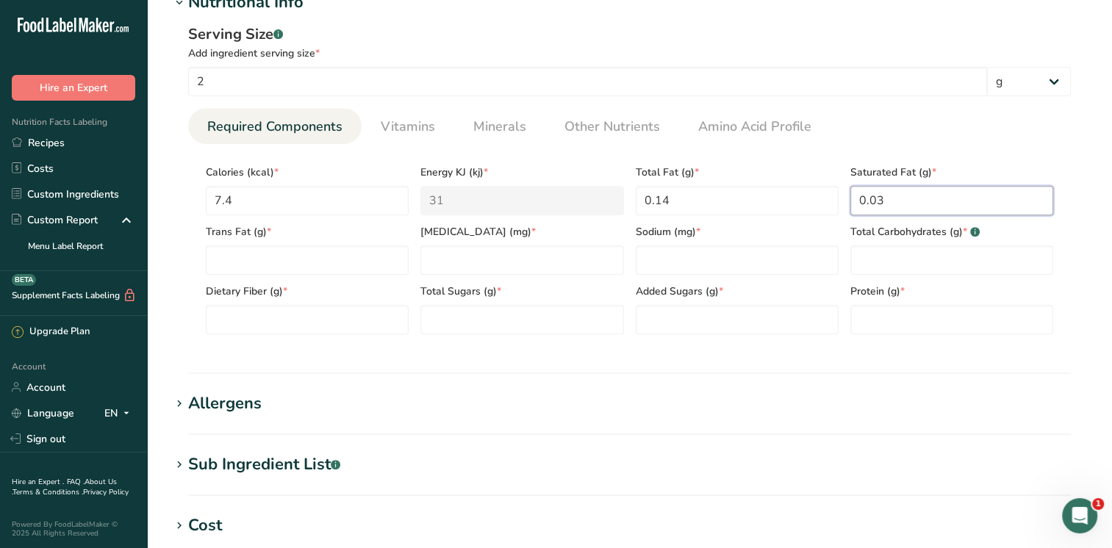
scroll to position [608, 0]
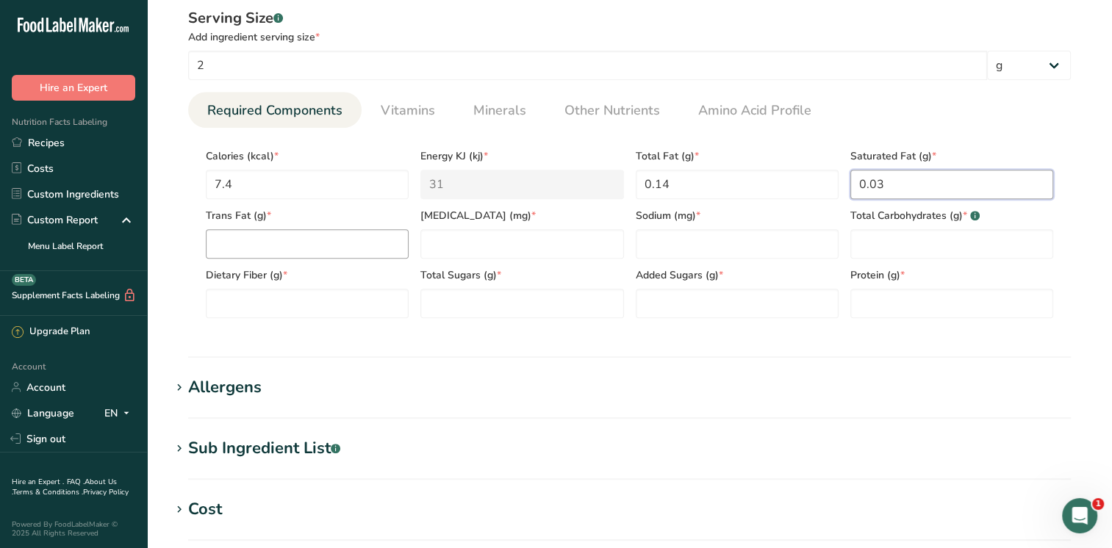
type Fat "0.03"
click at [363, 244] on Fat "number" at bounding box center [307, 243] width 203 height 29
type Fat "0.14"
type input "0"
type input "0.4"
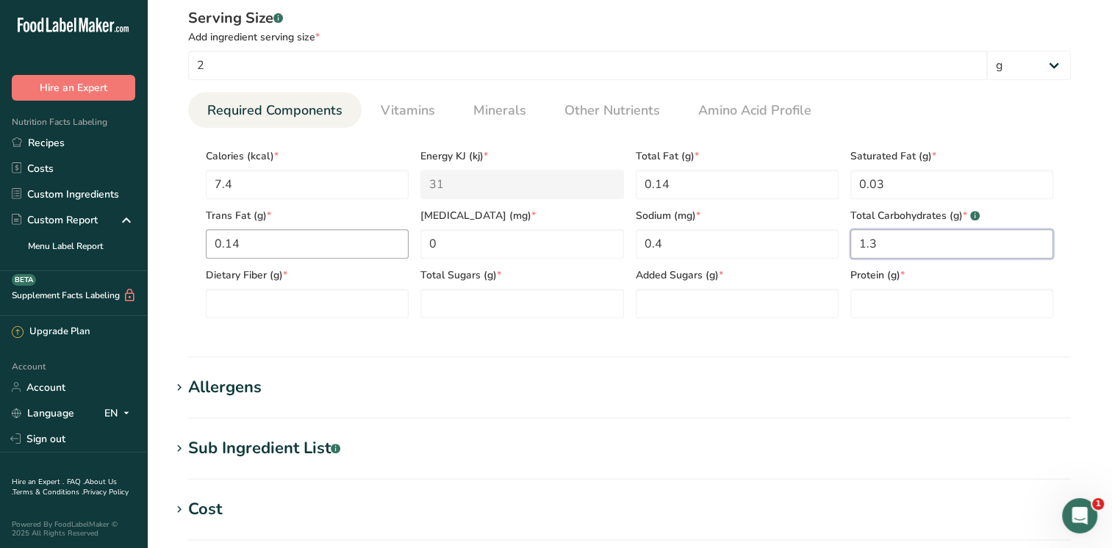
type Carbohydrates "1.3"
type Fiber "0.14"
type Sugars "0.04"
type Sugars "0"
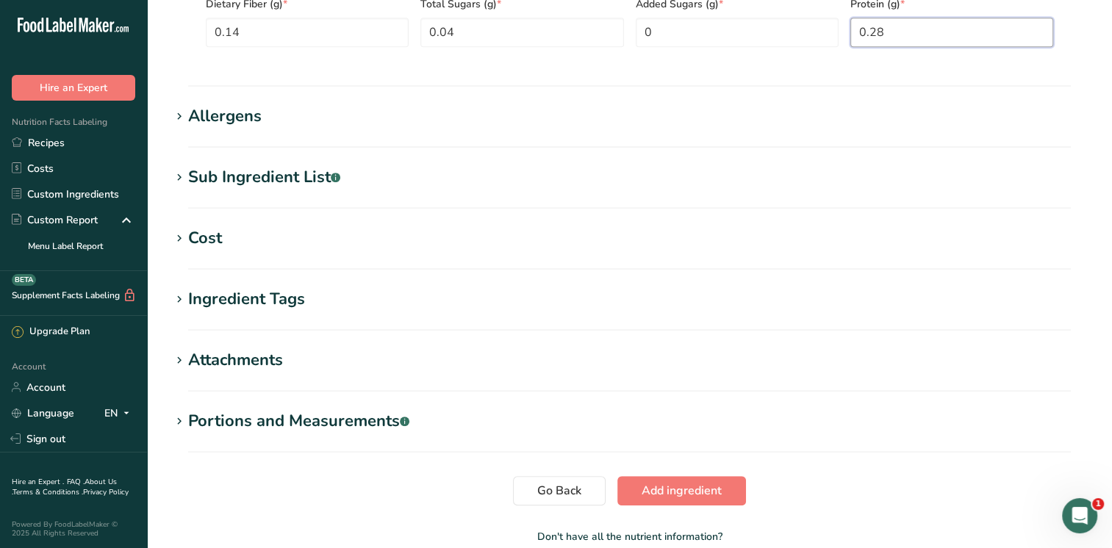
scroll to position [926, 0]
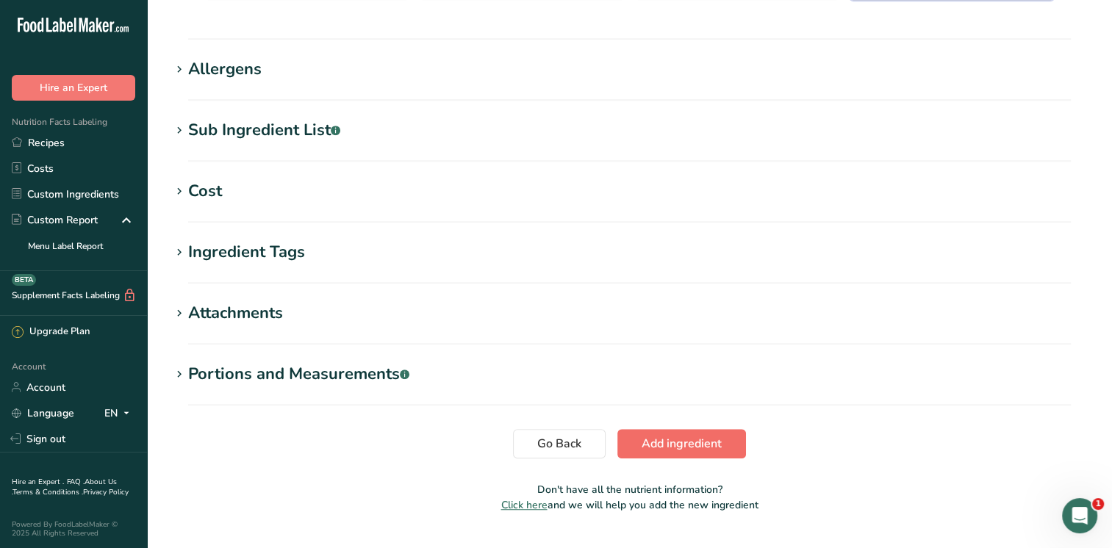
type input "0.28"
click at [699, 442] on span "Add ingredient" at bounding box center [681, 444] width 80 height 18
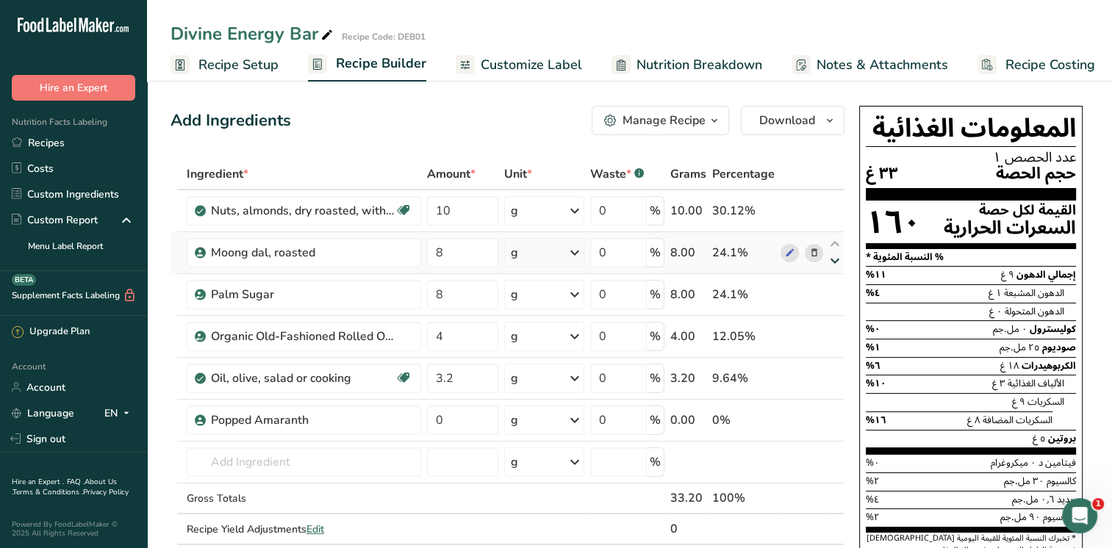
click at [835, 260] on icon at bounding box center [835, 261] width 18 height 11
click at [791, 251] on icon at bounding box center [789, 252] width 10 height 15
click at [464, 419] on input "0" at bounding box center [462, 420] width 71 height 29
type input "2"
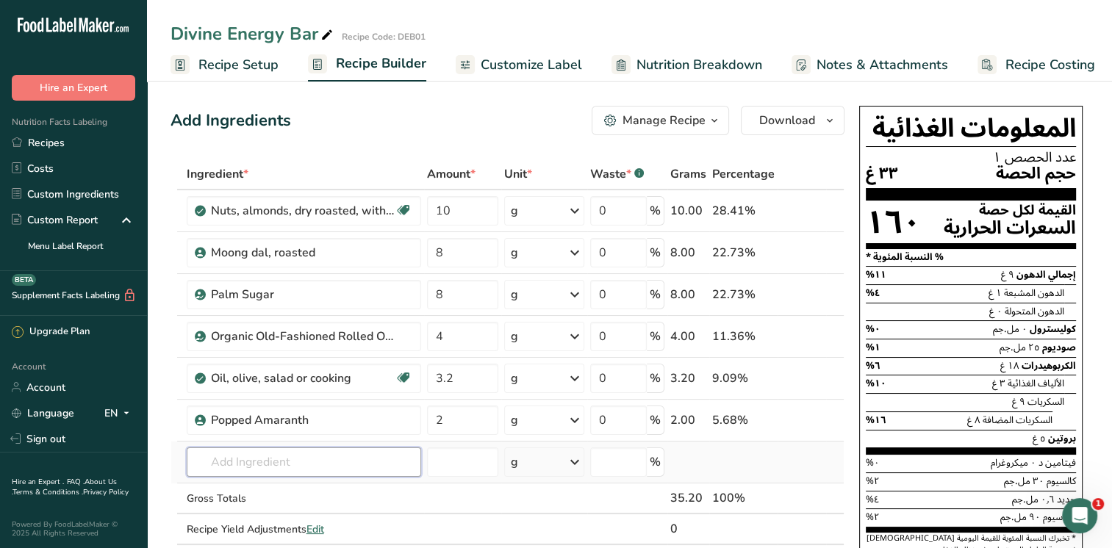
click at [298, 462] on div "Ingredient * Amount * Unit * Waste * .a-a{fill:#347362;}.b-a{fill:#fff;} Grams …" at bounding box center [507, 367] width 674 height 417
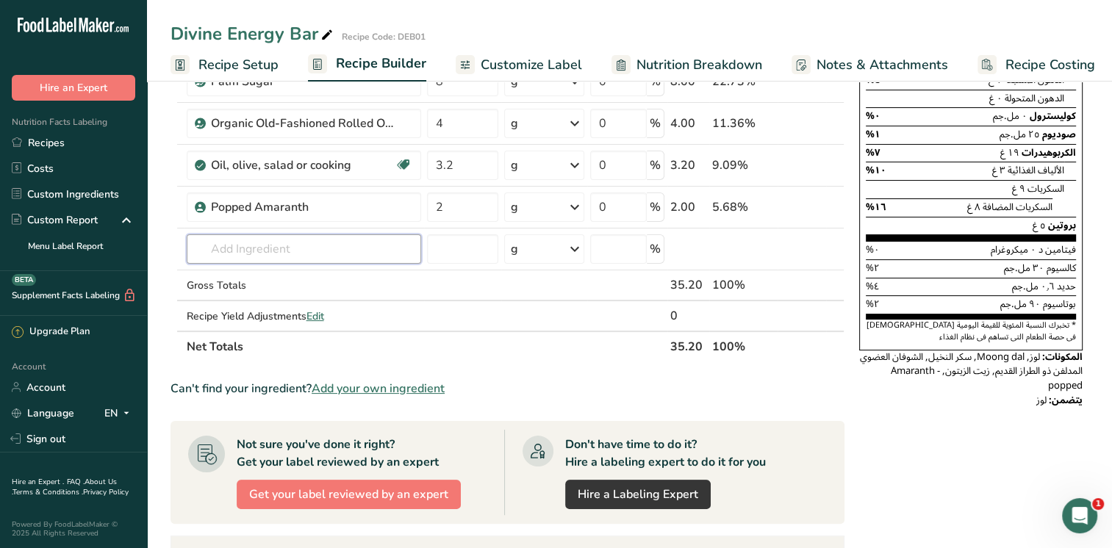
scroll to position [215, 0]
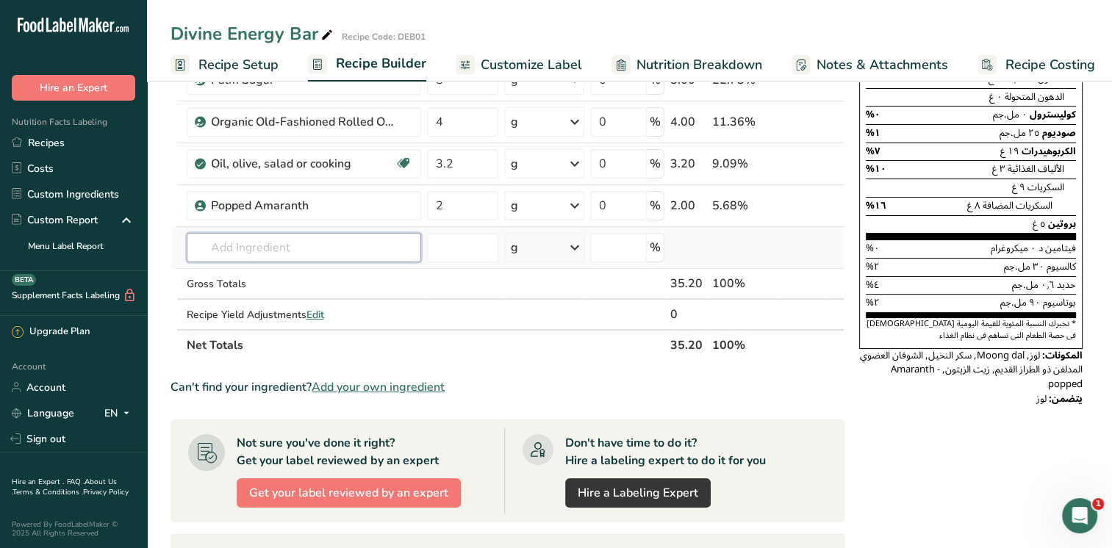
click at [254, 248] on input "text" at bounding box center [304, 247] width 234 height 29
type input "D"
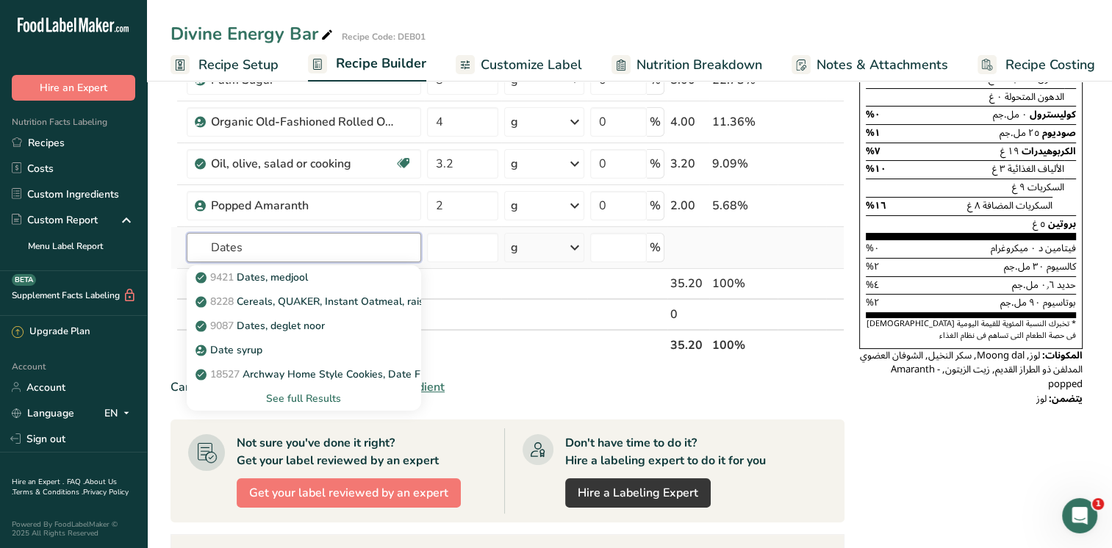
type input "Dates"
click at [326, 396] on div "See full Results" at bounding box center [303, 398] width 211 height 15
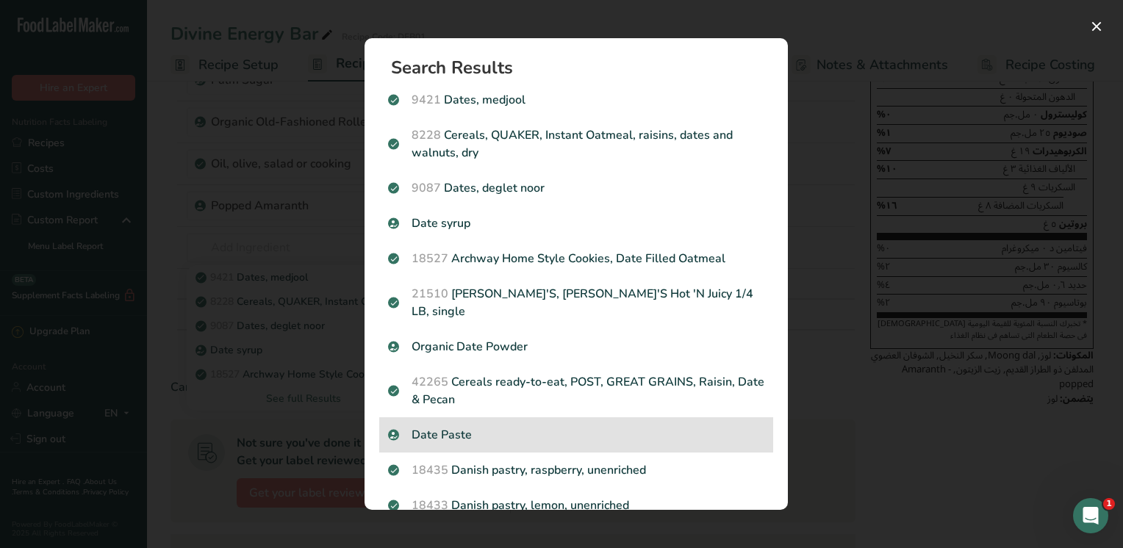
click at [458, 426] on p "Date Paste" at bounding box center [576, 435] width 376 height 18
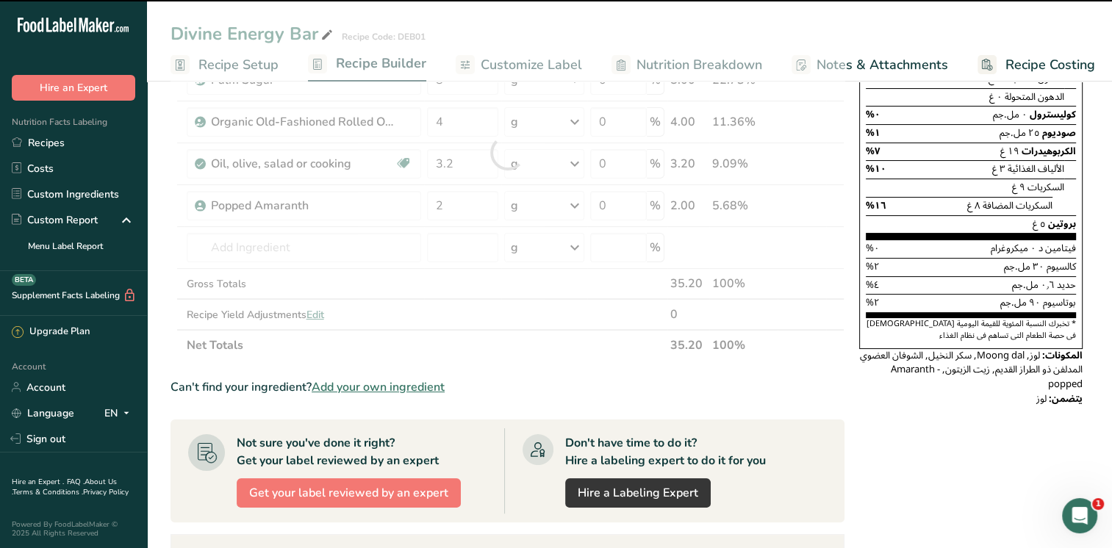
type input "0"
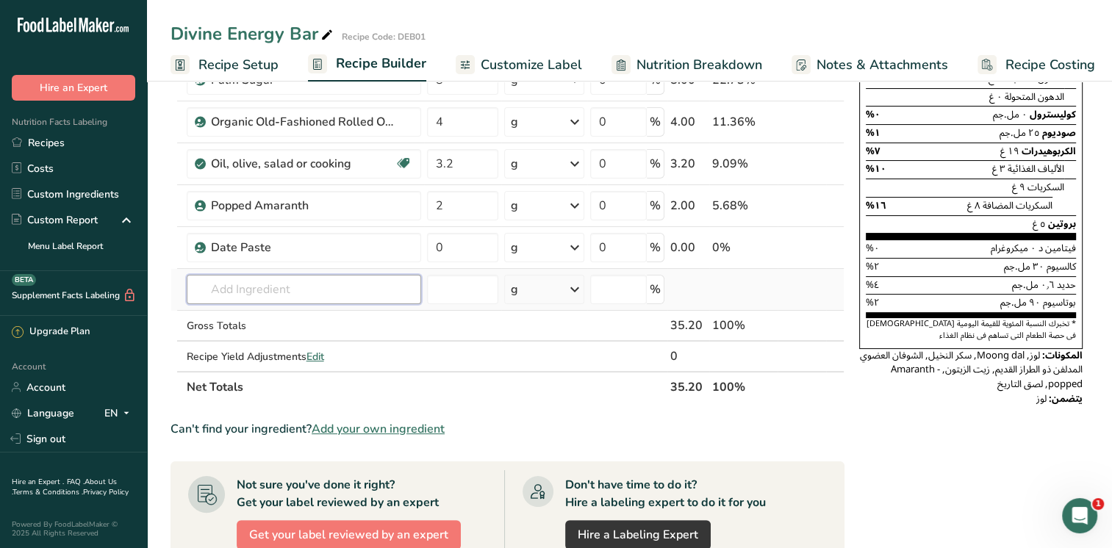
click at [266, 289] on input "text" at bounding box center [304, 289] width 234 height 29
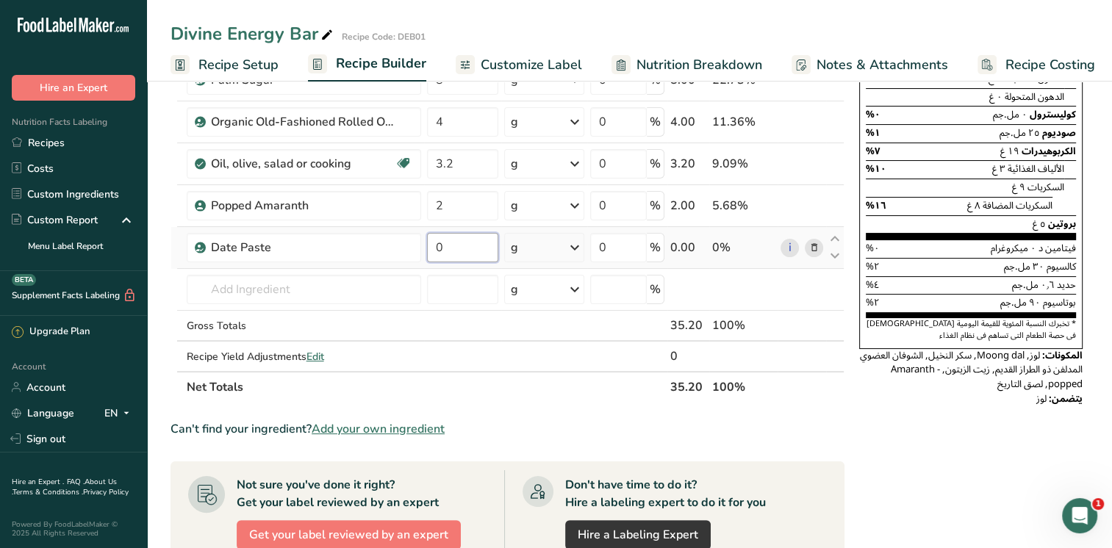
click at [450, 245] on input "0" at bounding box center [462, 247] width 71 height 29
type input "2.4"
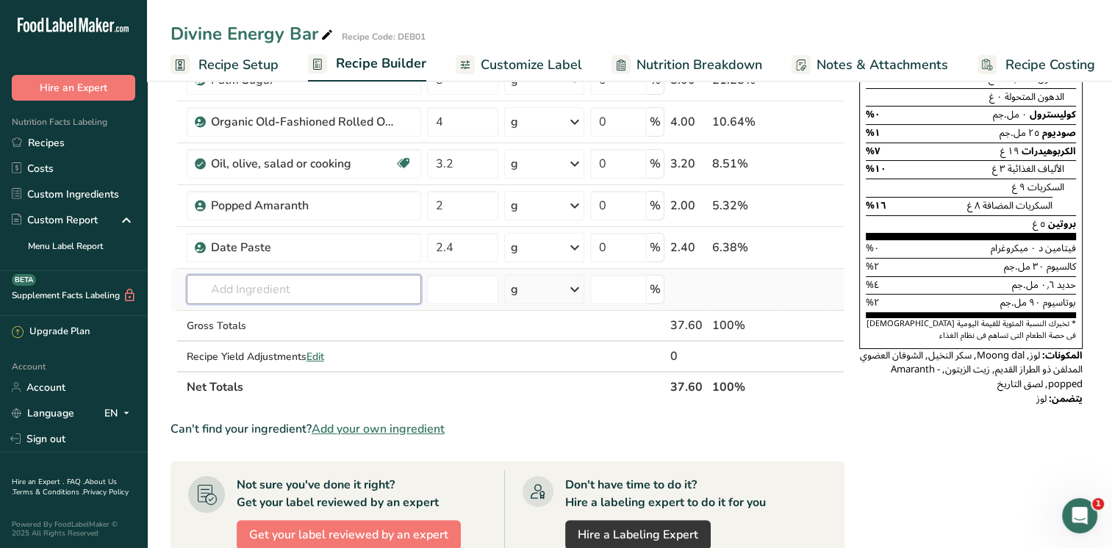
click at [317, 290] on div "Ingredient * Amount * Unit * Waste * .a-a{fill:#347362;}.b-a{fill:#fff;} Grams …" at bounding box center [507, 173] width 674 height 458
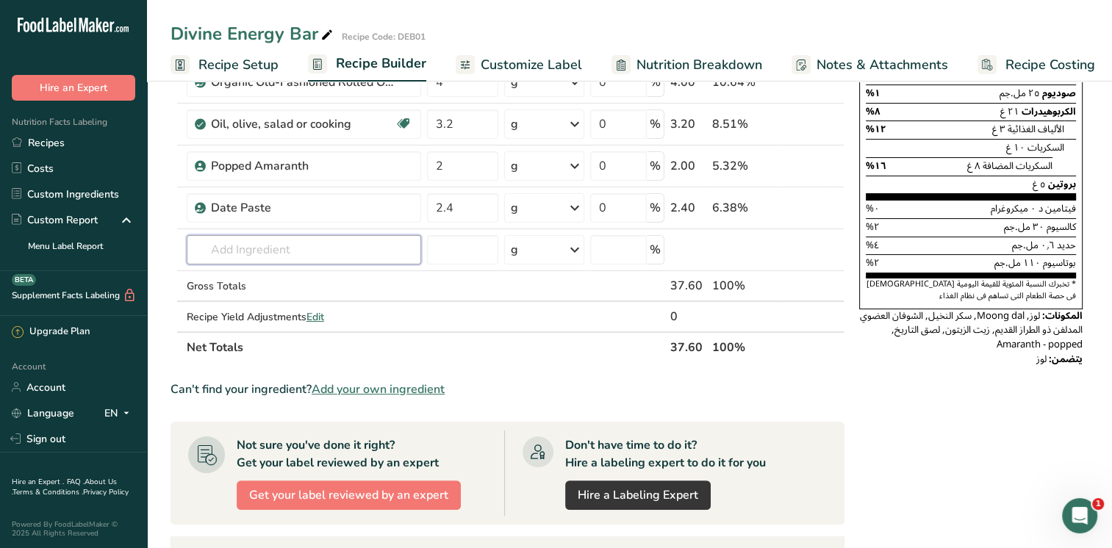
scroll to position [261, 0]
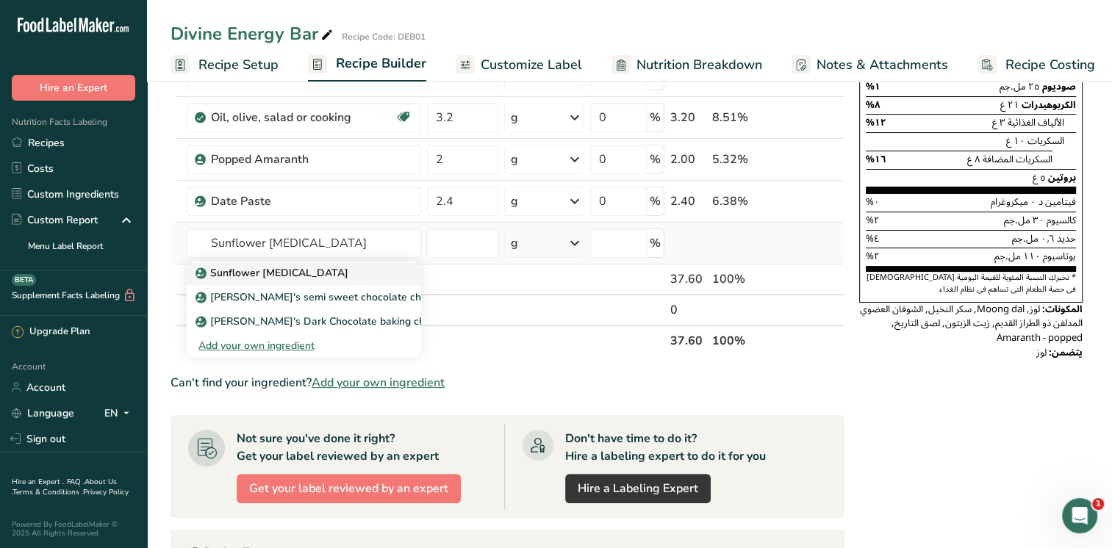
click at [263, 271] on p "Sunflower [MEDICAL_DATA]" at bounding box center [273, 272] width 150 height 15
type input "Sunflower [MEDICAL_DATA]"
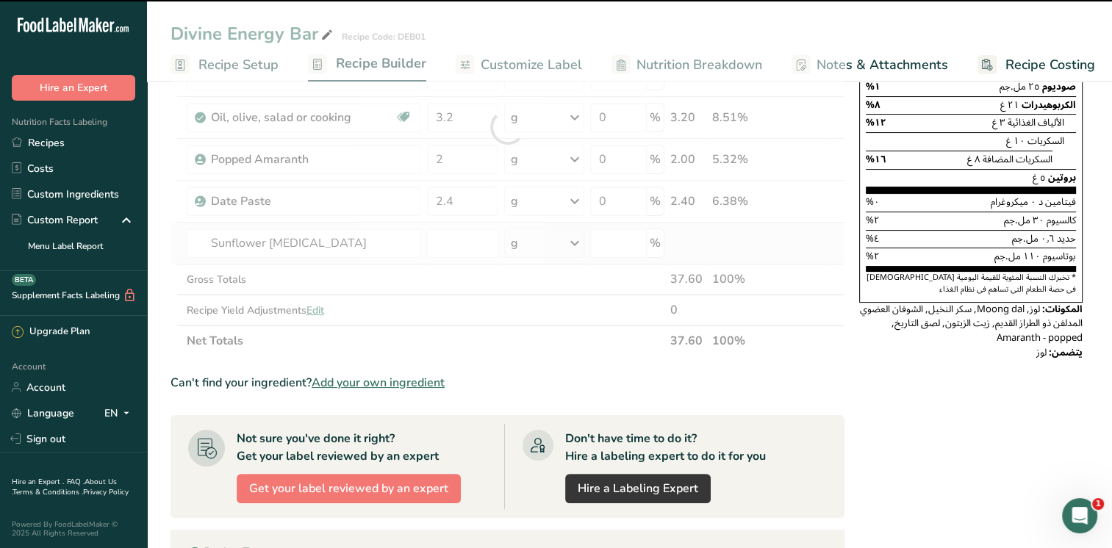
type input "0"
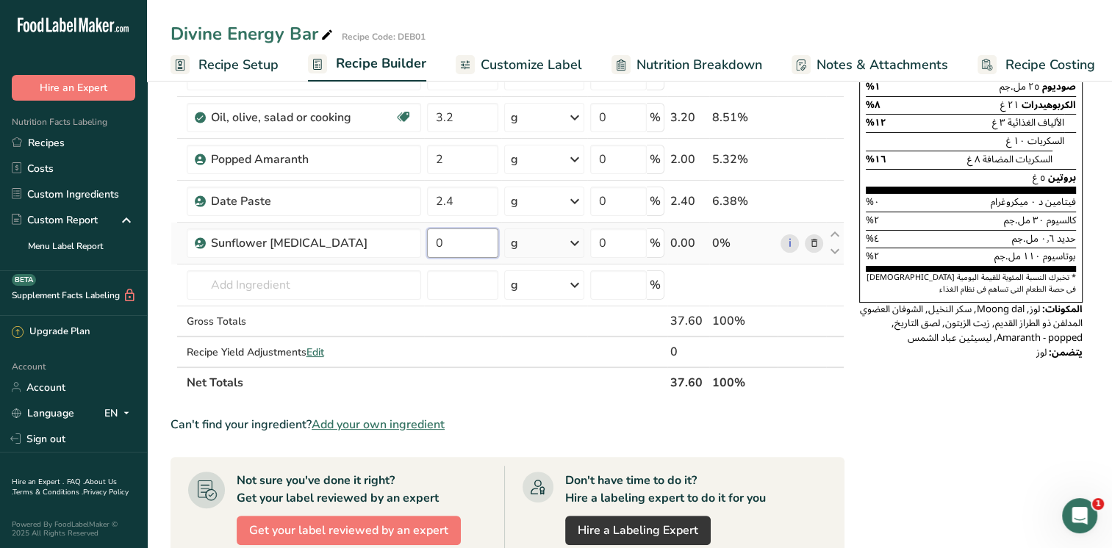
click at [447, 240] on input "0" at bounding box center [462, 243] width 71 height 29
type input "0.2"
click at [296, 284] on div "Ingredient * Amount * Unit * Waste * .a-a{fill:#347362;}.b-a{fill:#fff;} Grams …" at bounding box center [507, 148] width 674 height 500
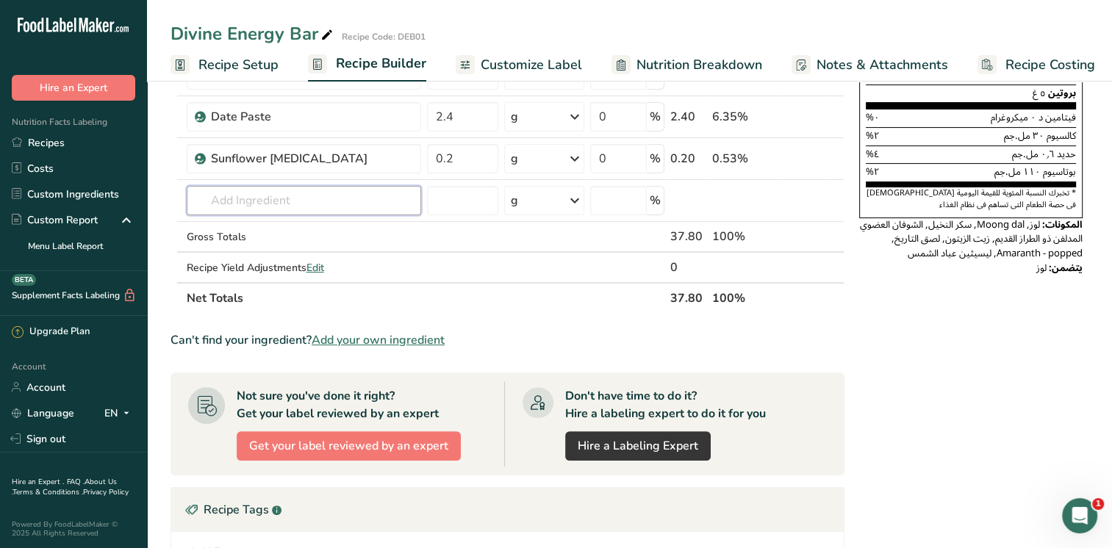
scroll to position [382, 0]
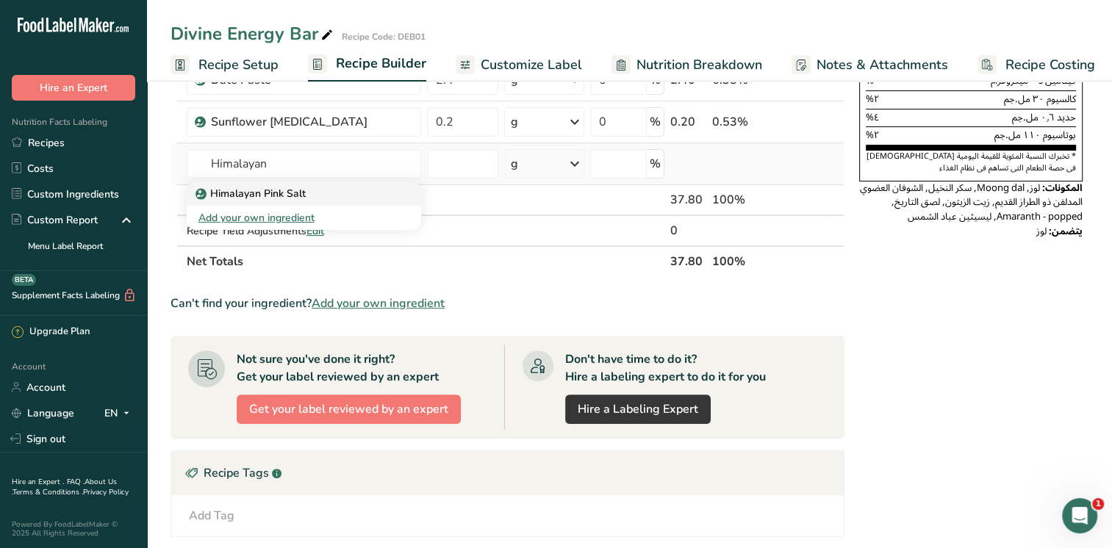
click at [285, 195] on p "Himalayan Pink Salt" at bounding box center [251, 193] width 107 height 15
type input "Himalayan Pink Salt"
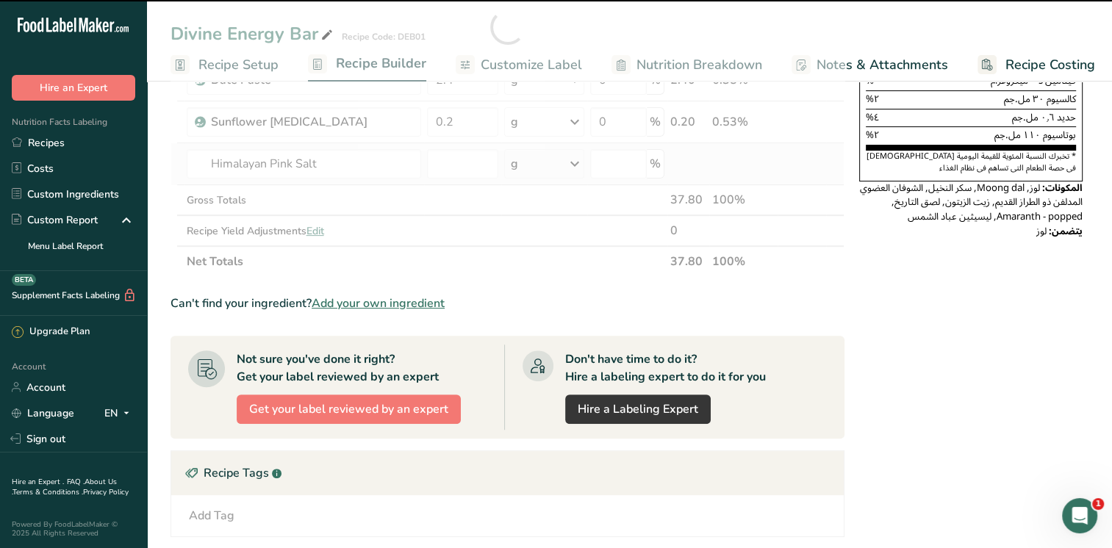
type input "0"
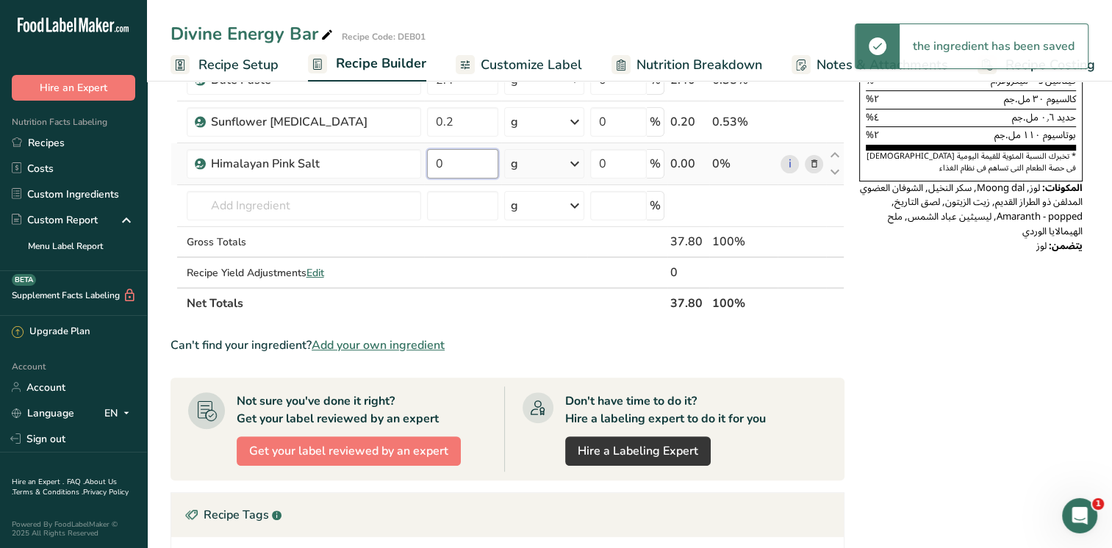
click at [470, 169] on input "0" at bounding box center [462, 163] width 71 height 29
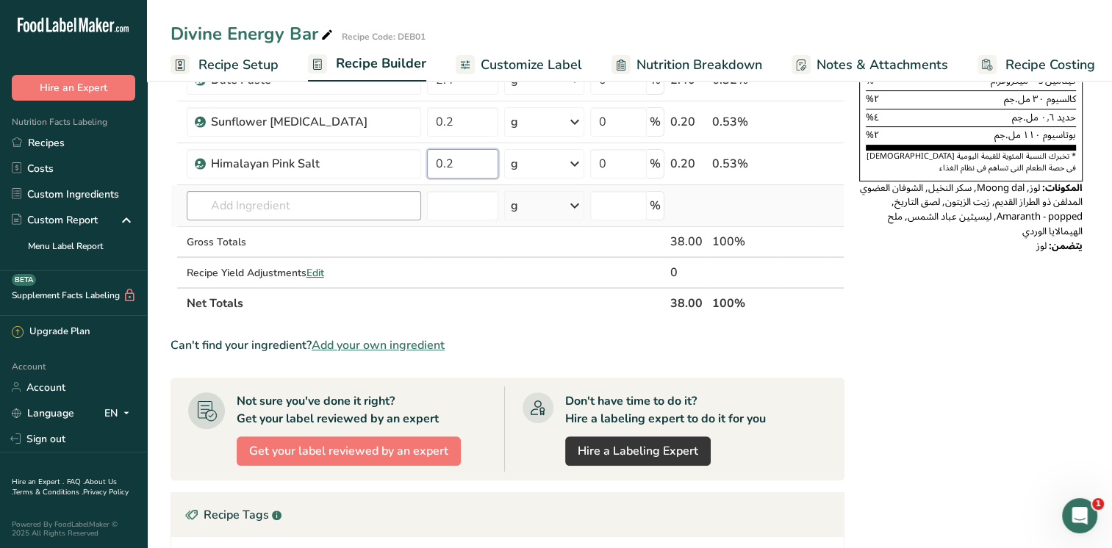
type input "0.2"
click at [335, 206] on div "Ingredient * Amount * Unit * Waste * .a-a{fill:#347362;}.b-a{fill:#fff;} Grams …" at bounding box center [507, 48] width 674 height 542
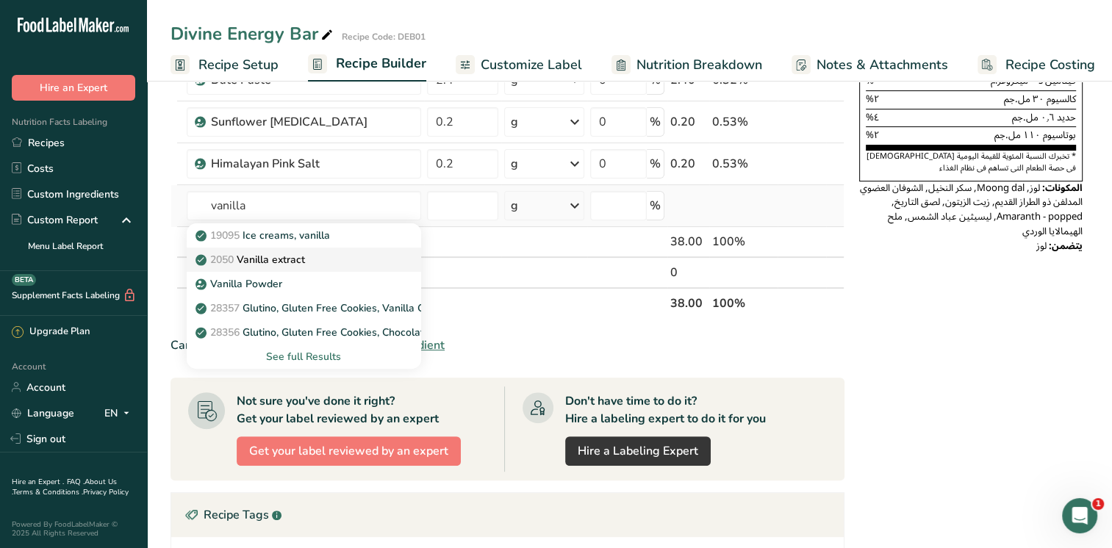
click at [270, 256] on p "2050 Vanilla extract" at bounding box center [251, 259] width 107 height 15
type input "Vanilla extract"
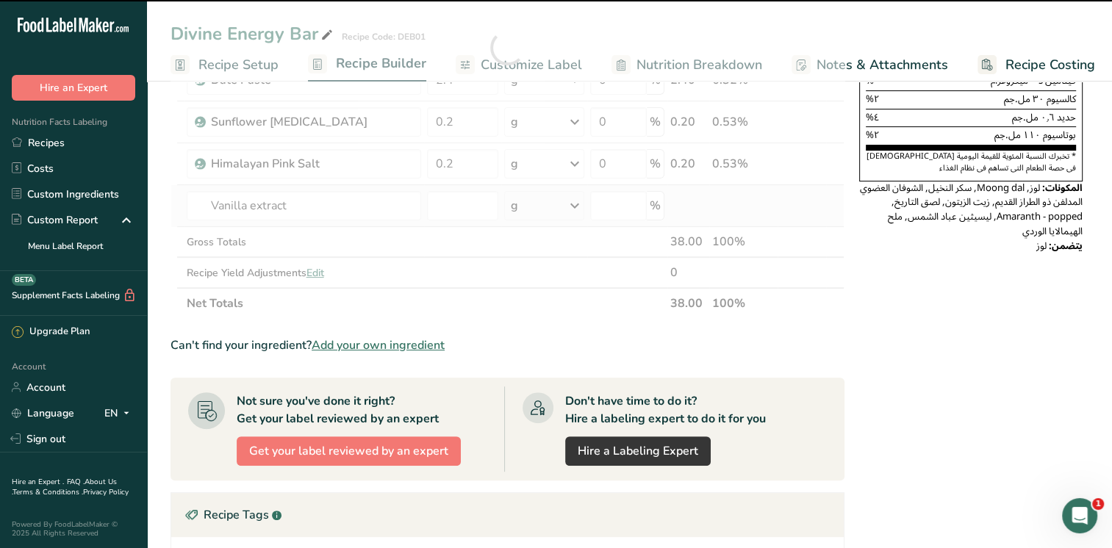
type input "0"
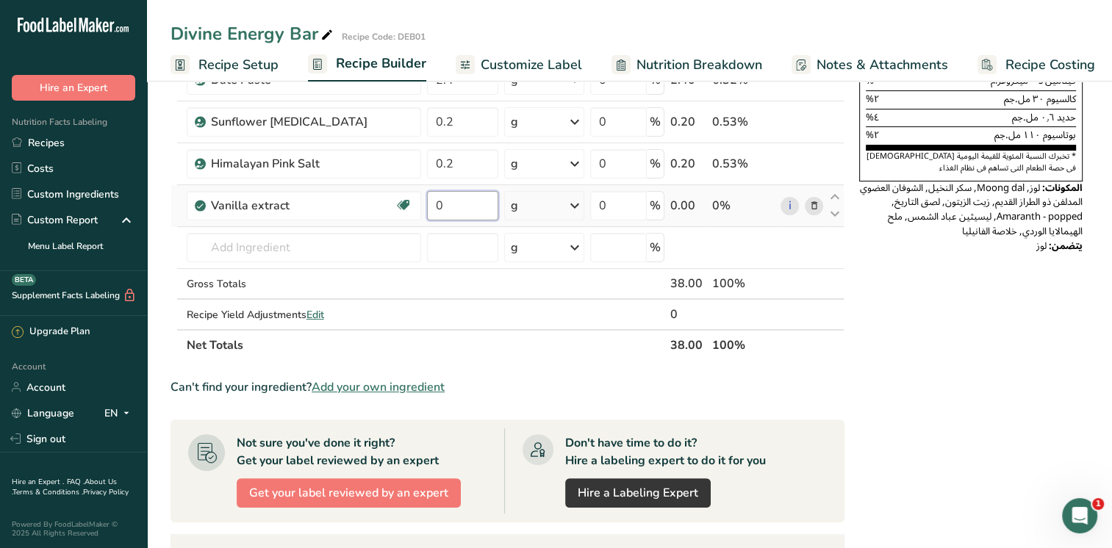
click at [481, 207] on input "0" at bounding box center [462, 205] width 71 height 29
type input "0.2"
click at [281, 244] on div "Ingredient * Amount * Unit * Waste * .a-a{fill:#347362;}.b-a{fill:#fff;} Grams …" at bounding box center [507, 69] width 674 height 584
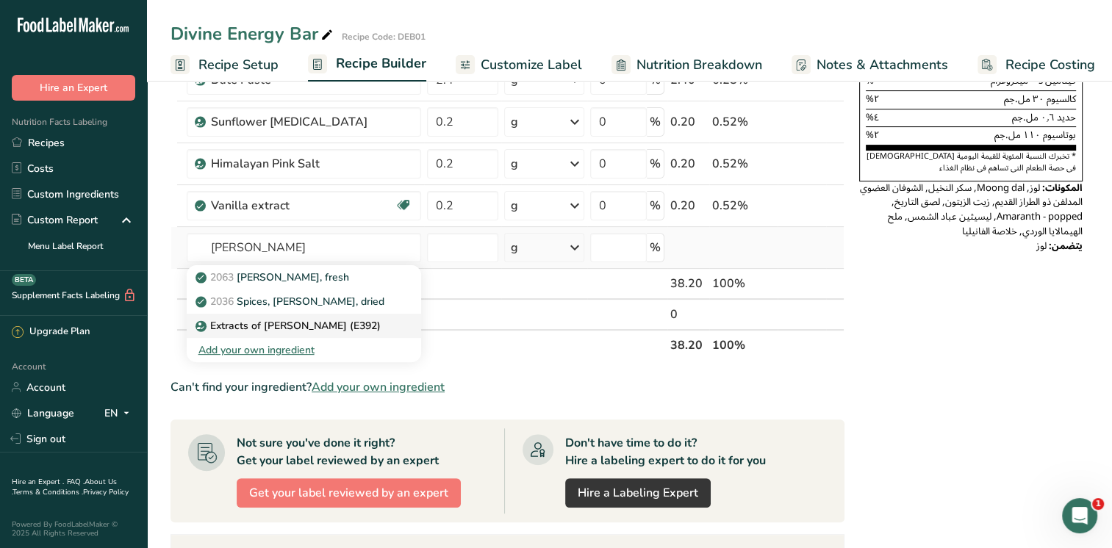
click at [324, 324] on p "Extracts of [PERSON_NAME] (E392)" at bounding box center [289, 325] width 182 height 15
type input "Extracts of [PERSON_NAME] (E392)"
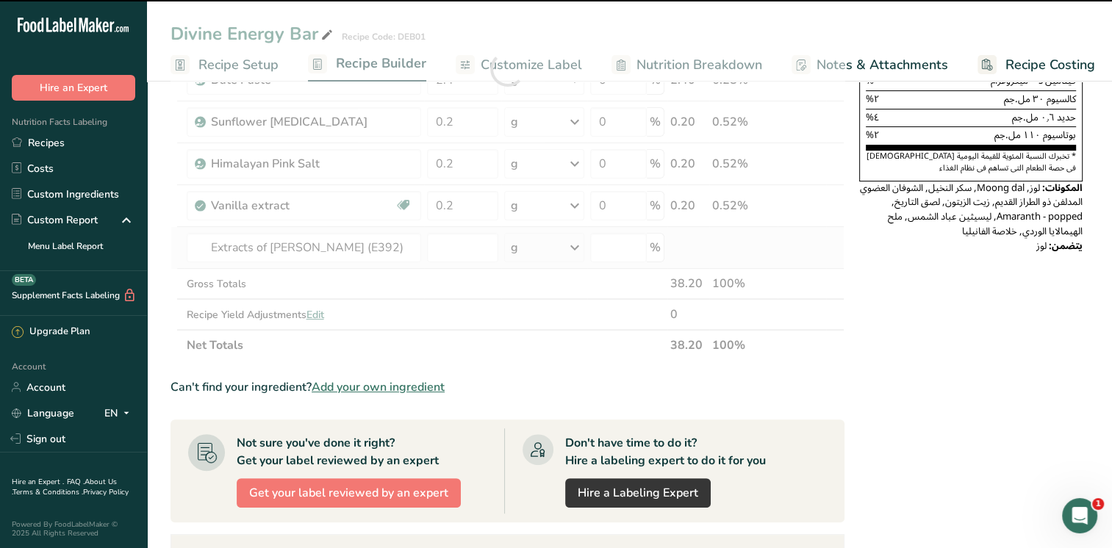
type input "0"
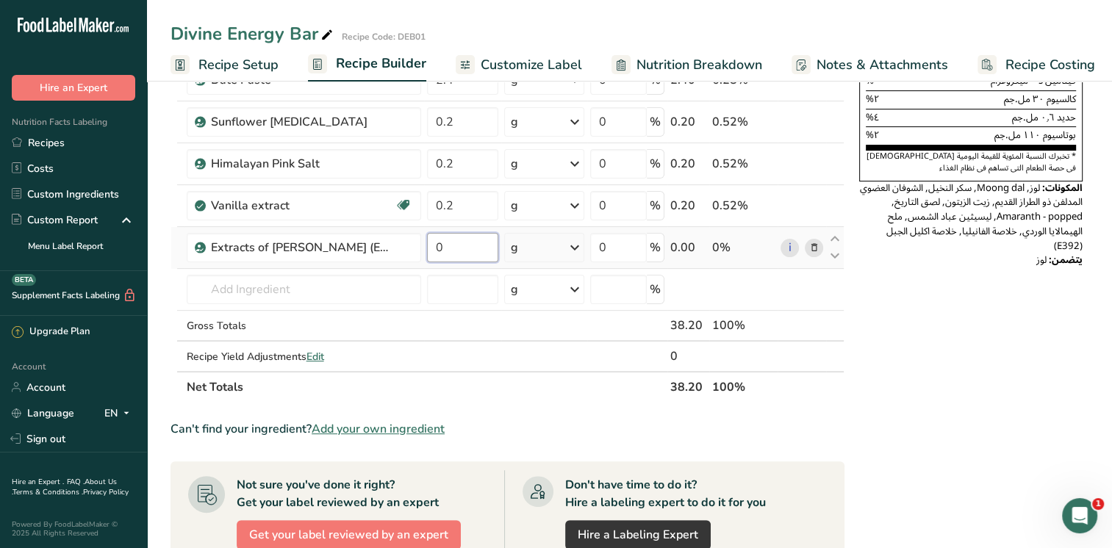
click at [461, 240] on input "0" at bounding box center [462, 247] width 71 height 29
type input "0.2"
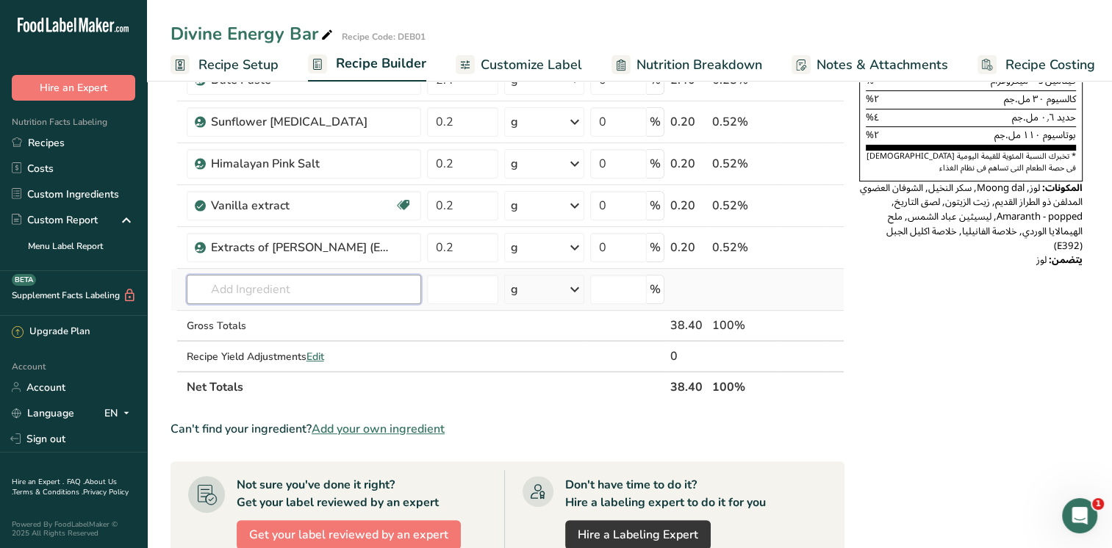
click at [326, 296] on div "Ingredient * Amount * Unit * Waste * .a-a{fill:#347362;}.b-a{fill:#fff;} Grams …" at bounding box center [507, 90] width 674 height 626
click at [320, 353] on span "Edit" at bounding box center [315, 357] width 18 height 14
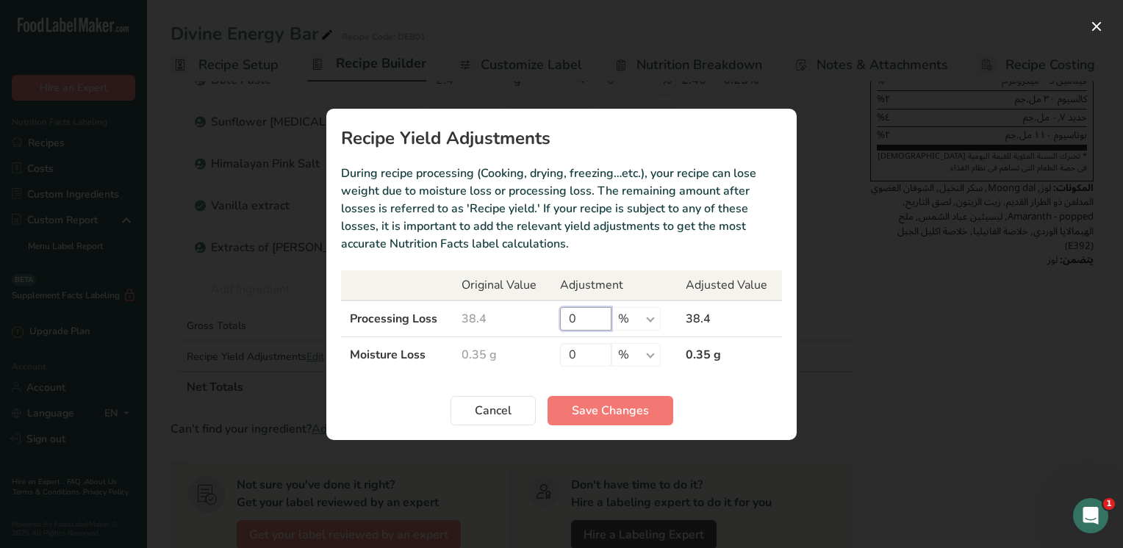
drag, startPoint x: 585, startPoint y: 316, endPoint x: 566, endPoint y: 313, distance: 19.3
click at [566, 313] on input "0" at bounding box center [585, 319] width 51 height 24
type input "3.45"
click at [575, 414] on span "Save Changes" at bounding box center [610, 411] width 77 height 18
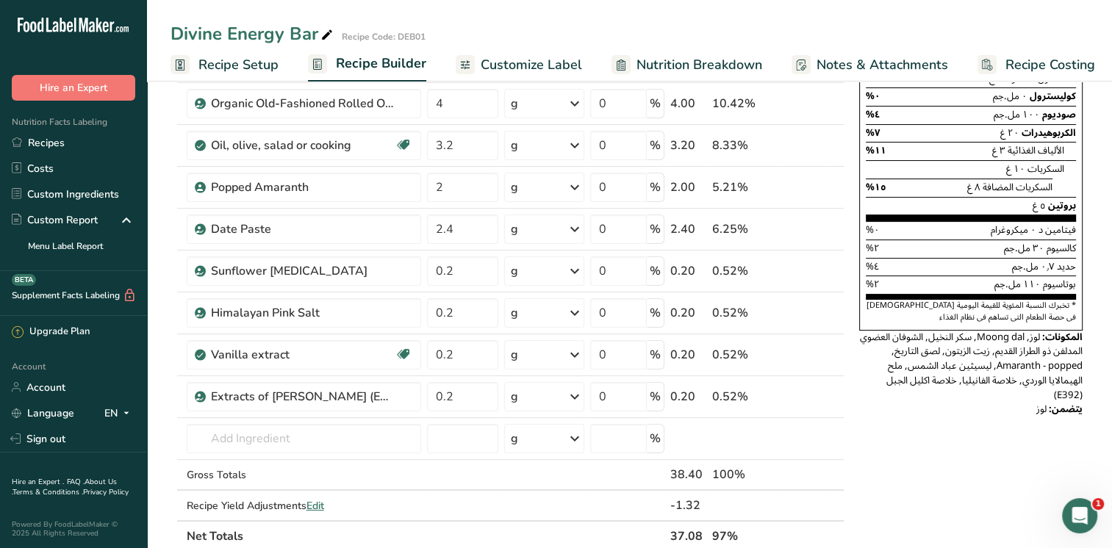
scroll to position [217, 0]
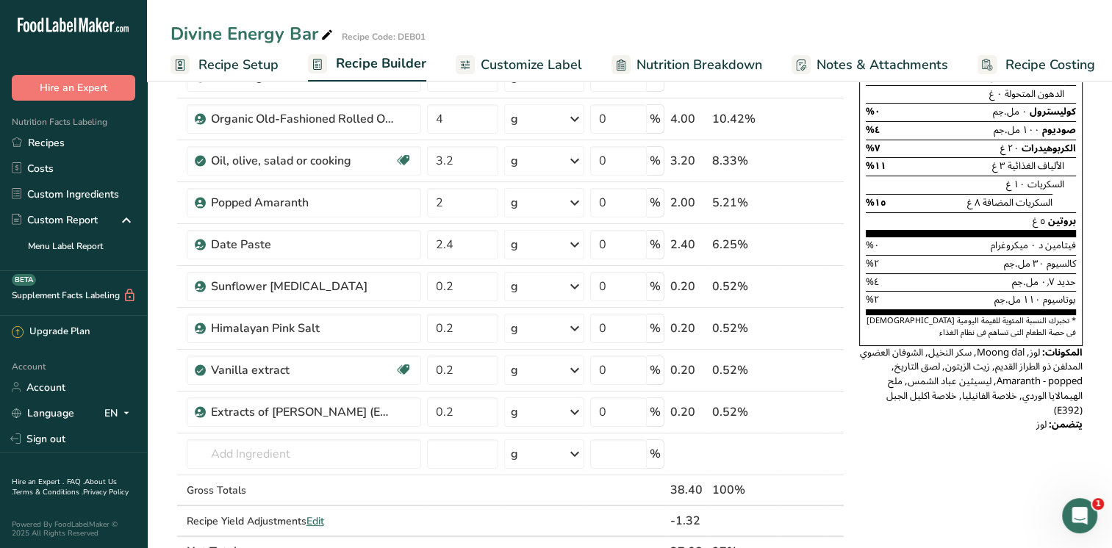
click at [566, 63] on span "Customize Label" at bounding box center [531, 65] width 101 height 20
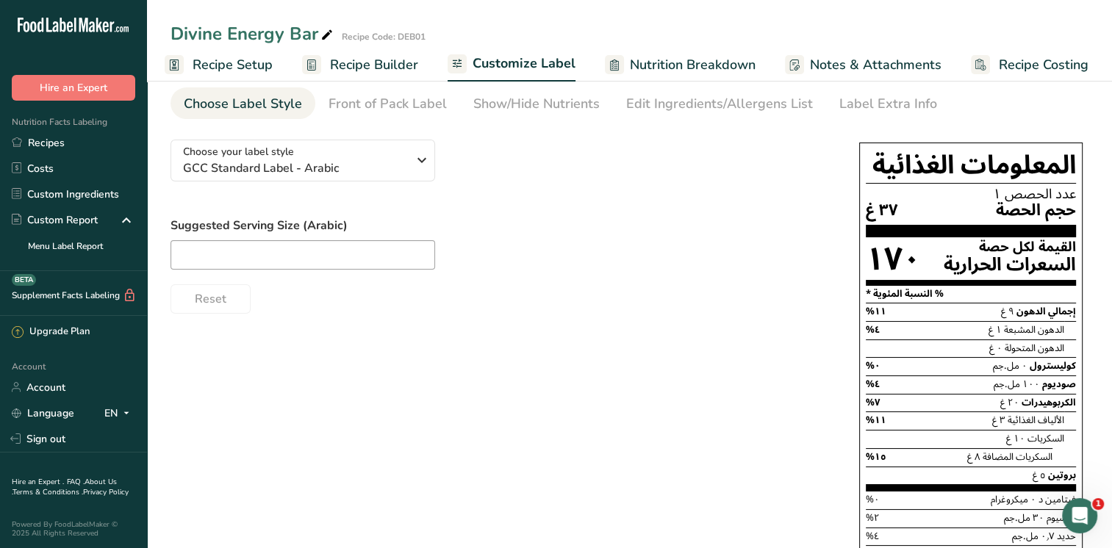
scroll to position [46, 0]
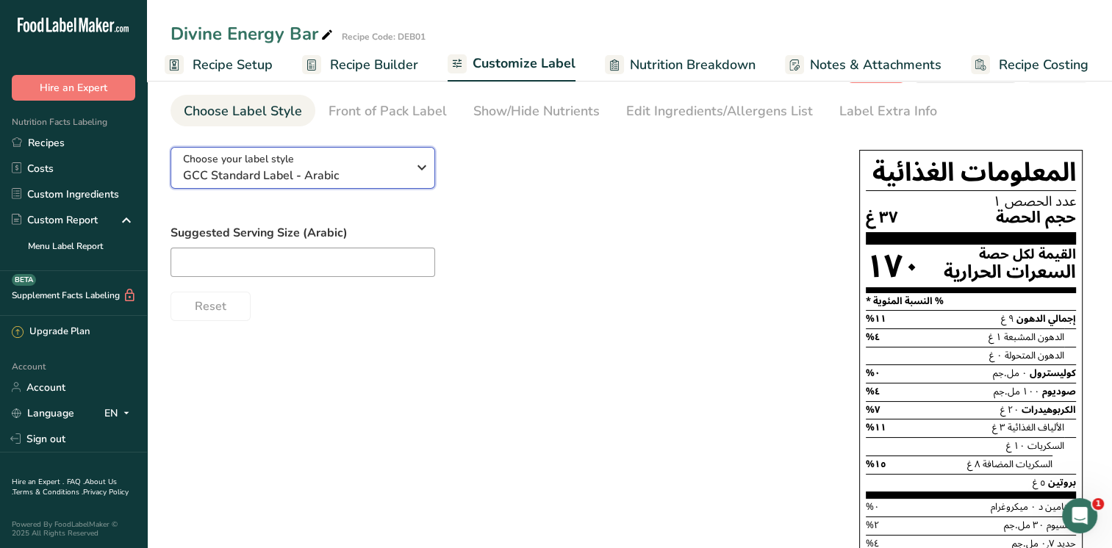
click at [422, 165] on icon "button" at bounding box center [422, 167] width 18 height 26
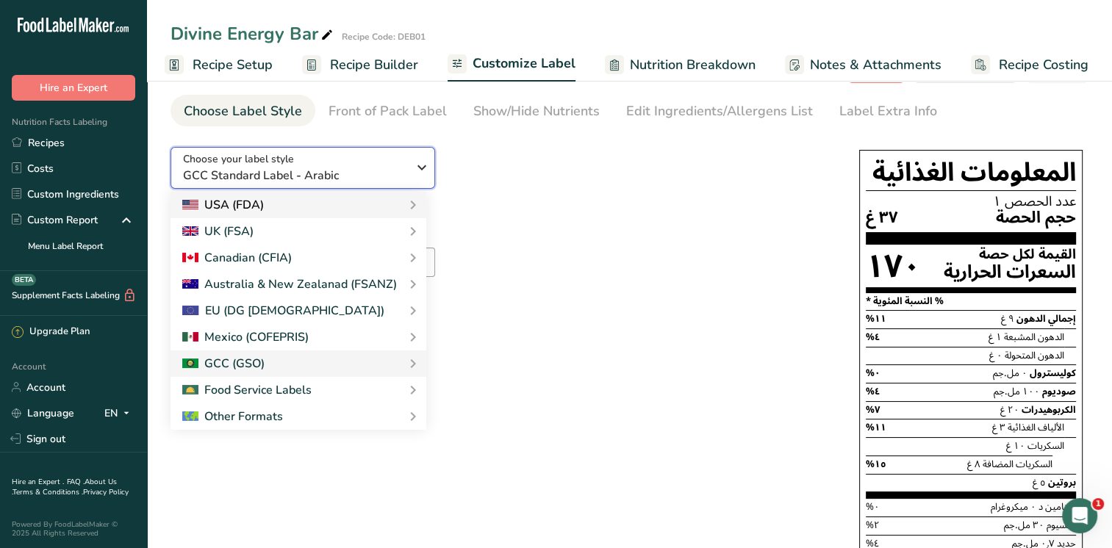
drag, startPoint x: 422, startPoint y: 165, endPoint x: 427, endPoint y: 232, distance: 67.0
click at [427, 189] on div "Choose your label style GCC Standard Label - Arabic USA (FDA) Standard FDA labe…" at bounding box center [302, 168] width 265 height 42
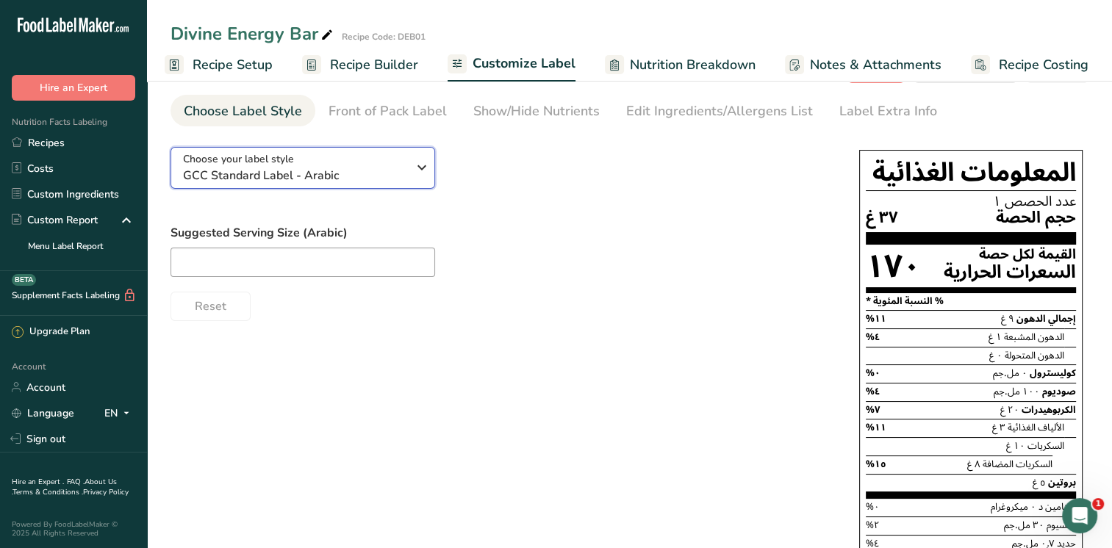
click at [420, 169] on icon "button" at bounding box center [422, 167] width 18 height 26
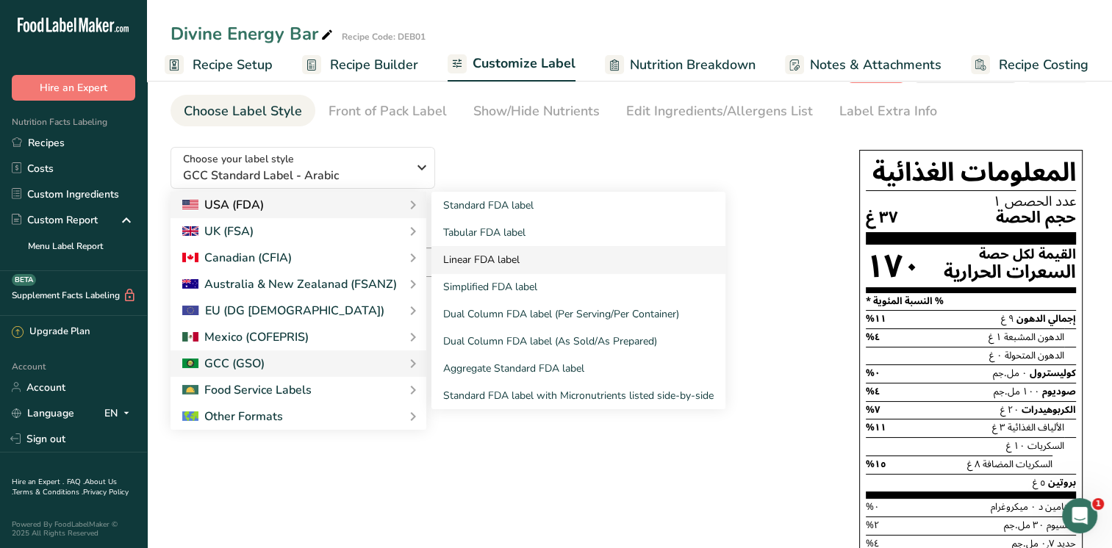
click at [470, 256] on link "Linear FDA label" at bounding box center [578, 259] width 294 height 27
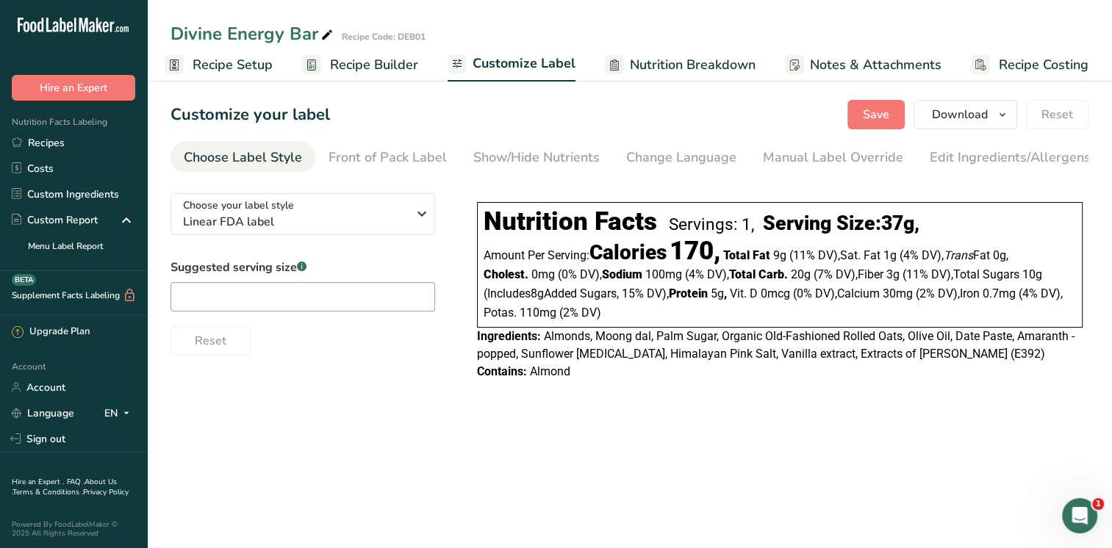
scroll to position [0, 0]
click at [423, 214] on icon "button" at bounding box center [422, 214] width 18 height 26
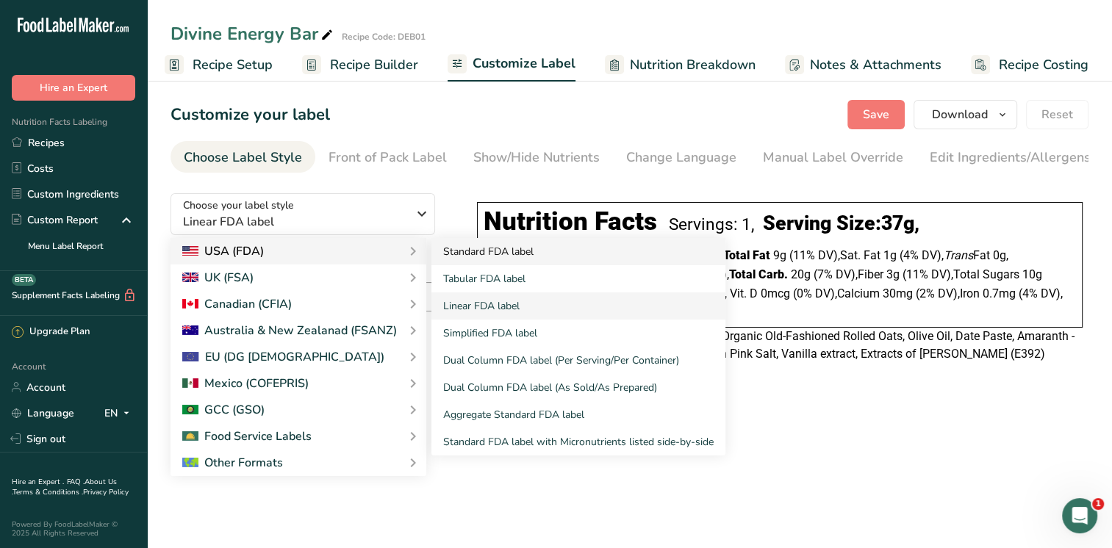
click at [448, 253] on link "Standard FDA label" at bounding box center [578, 251] width 294 height 27
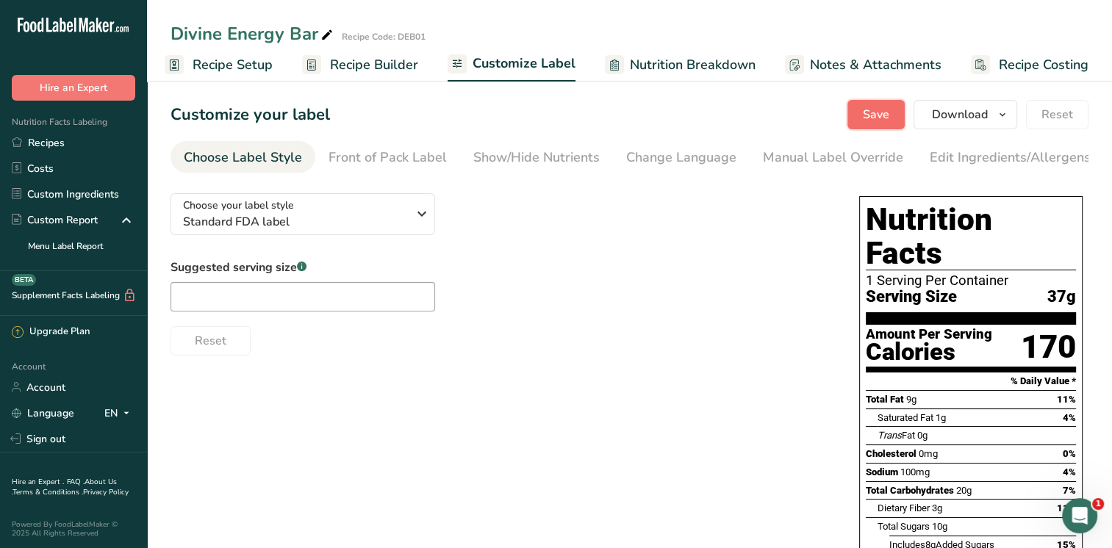
click at [879, 116] on span "Save" at bounding box center [876, 115] width 26 height 18
click at [367, 163] on div "Front of Pack Label" at bounding box center [387, 158] width 118 height 20
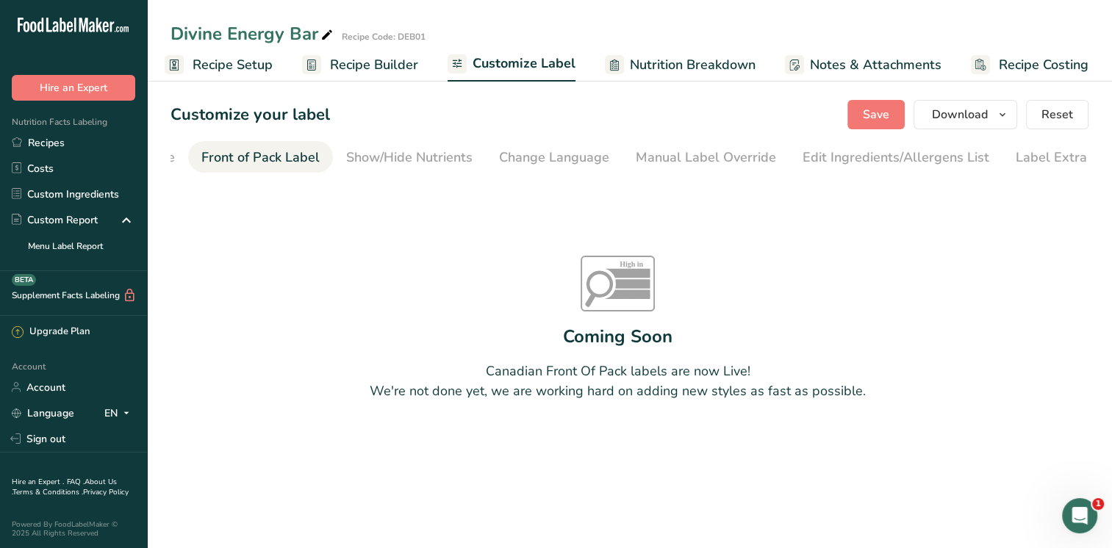
scroll to position [0, 143]
click at [301, 154] on li "Front of Pack Label" at bounding box center [245, 157] width 145 height 32
click at [259, 161] on div "Front of Pack Label" at bounding box center [245, 158] width 118 height 20
click at [180, 157] on li "Front of Pack Label" at bounding box center [245, 157] width 145 height 32
click at [378, 160] on div "Show/Hide Nutrients" at bounding box center [394, 158] width 126 height 20
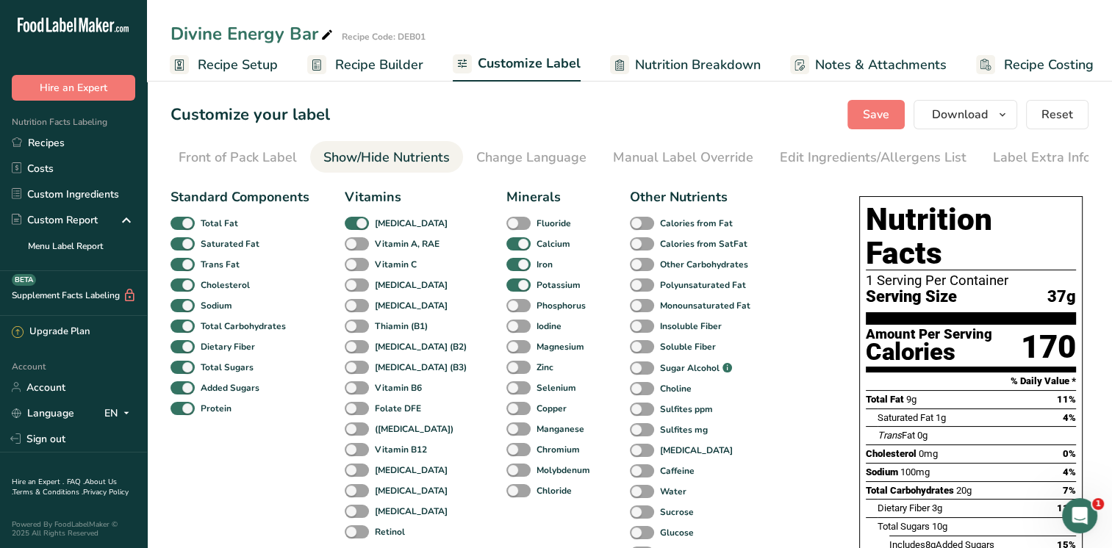
scroll to position [0, 0]
click at [356, 62] on span "Recipe Builder" at bounding box center [380, 65] width 88 height 20
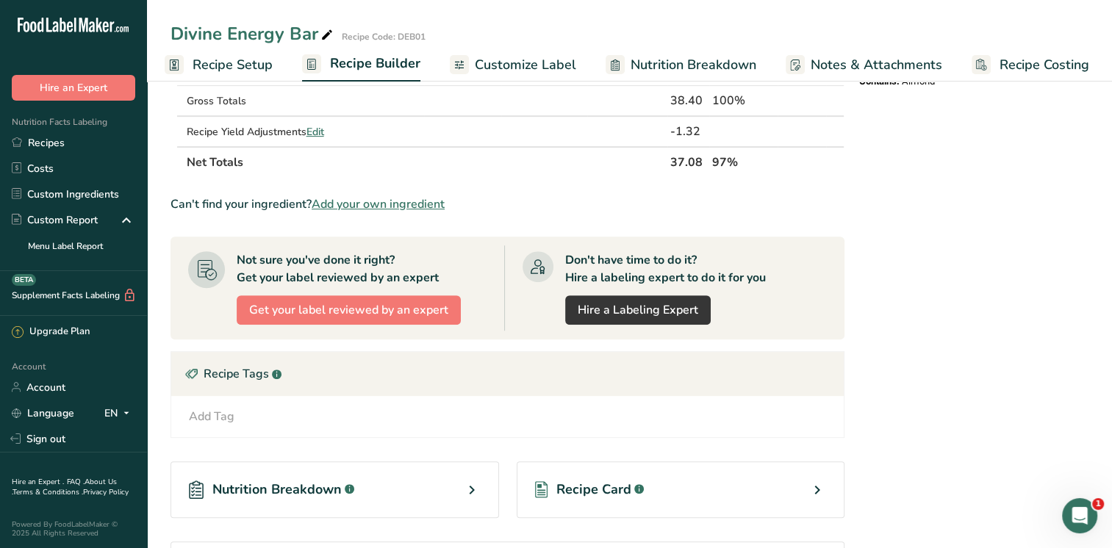
scroll to position [634, 0]
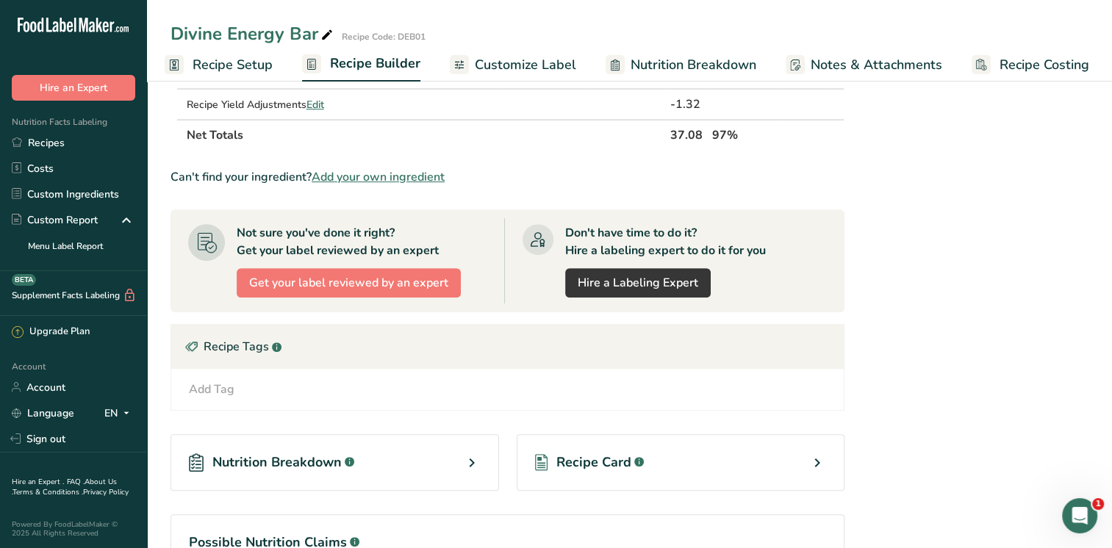
click at [206, 388] on div "Add Tag" at bounding box center [212, 390] width 46 height 18
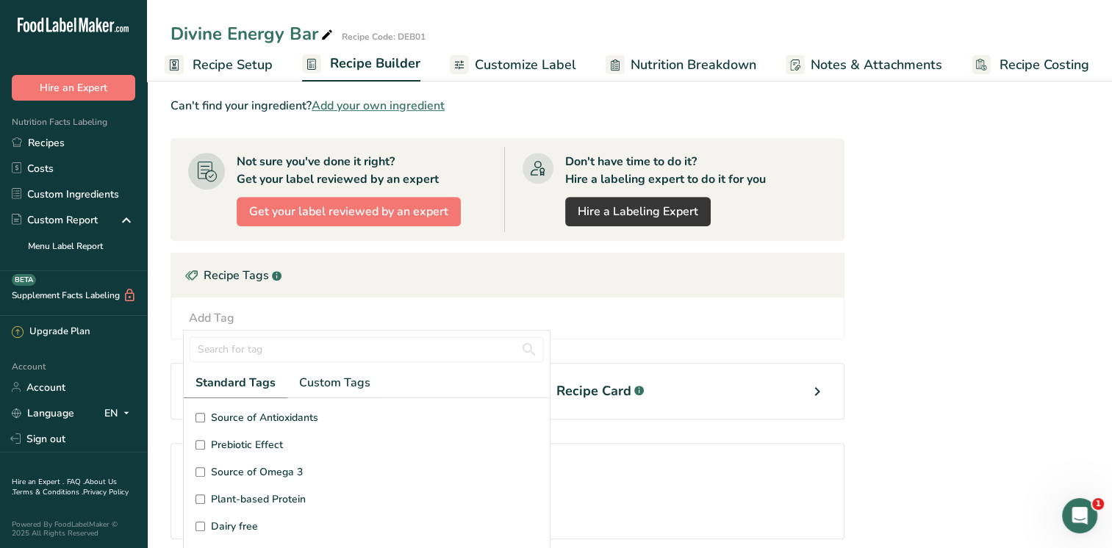
scroll to position [762, 0]
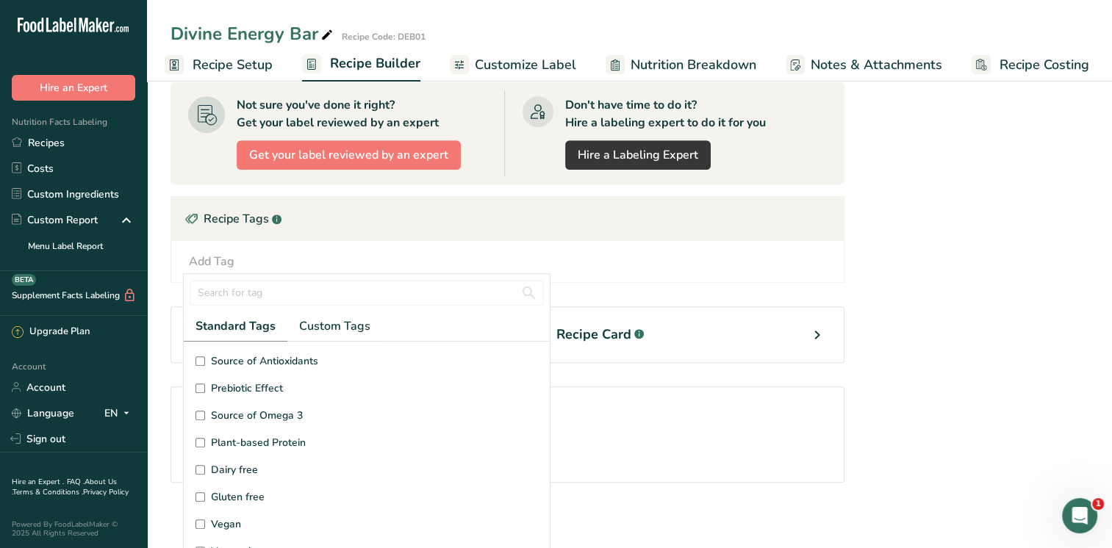
click at [200, 521] on input "Vegan" at bounding box center [200, 524] width 10 height 10
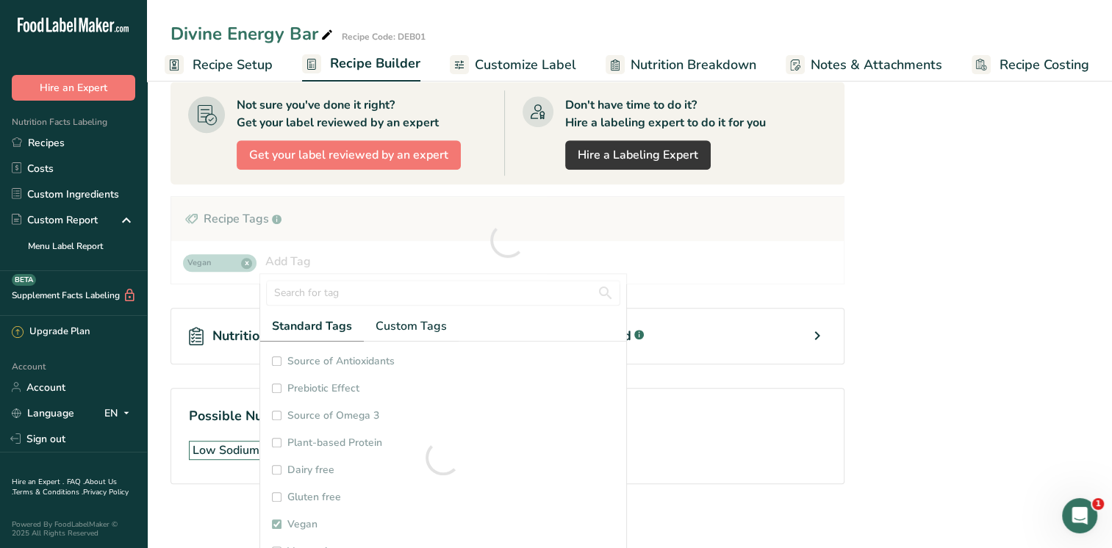
checkbox input "true"
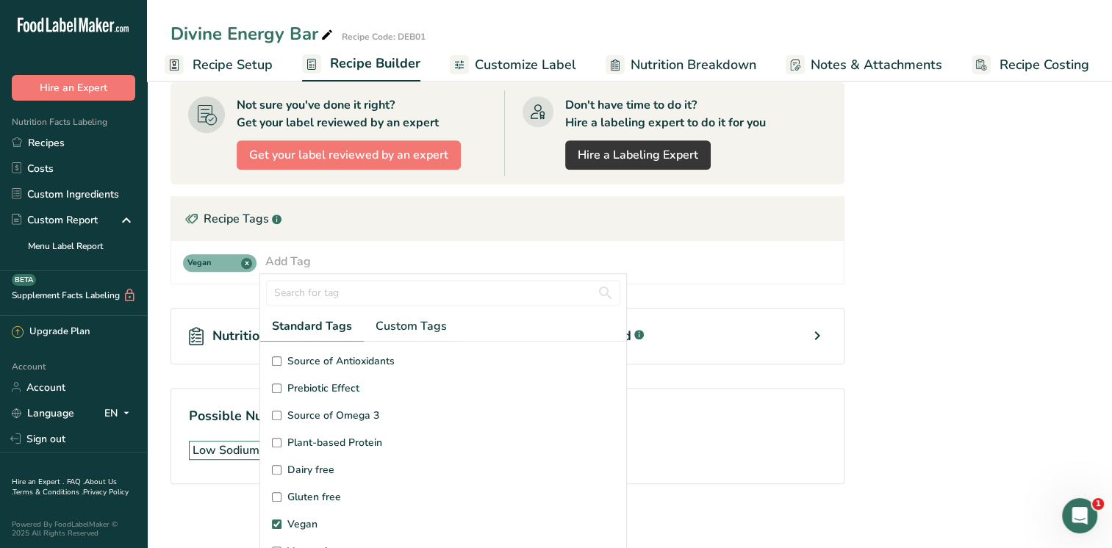
scroll to position [53, 0]
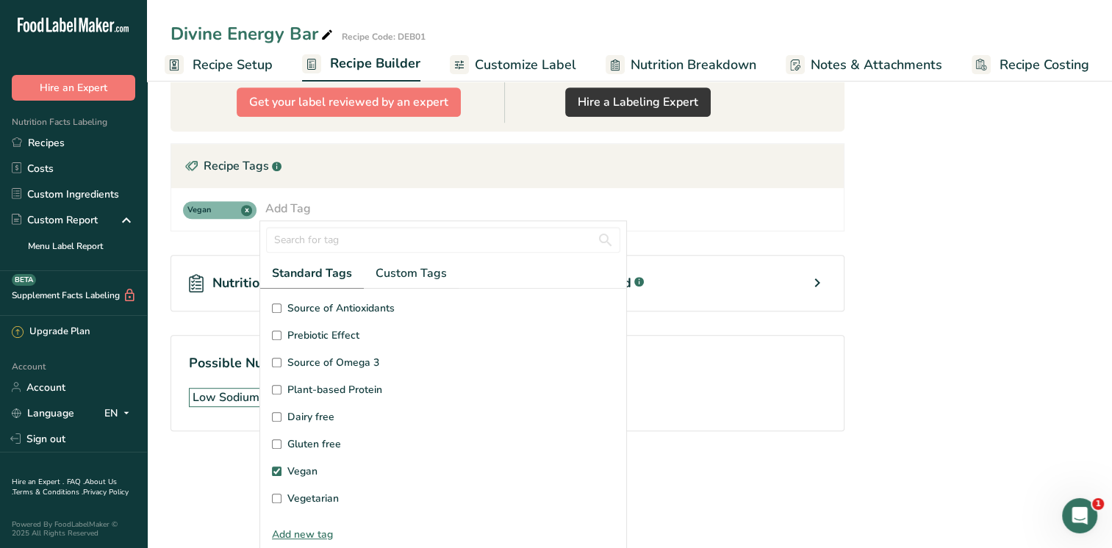
click at [276, 439] on input "Gluten free" at bounding box center [277, 444] width 10 height 10
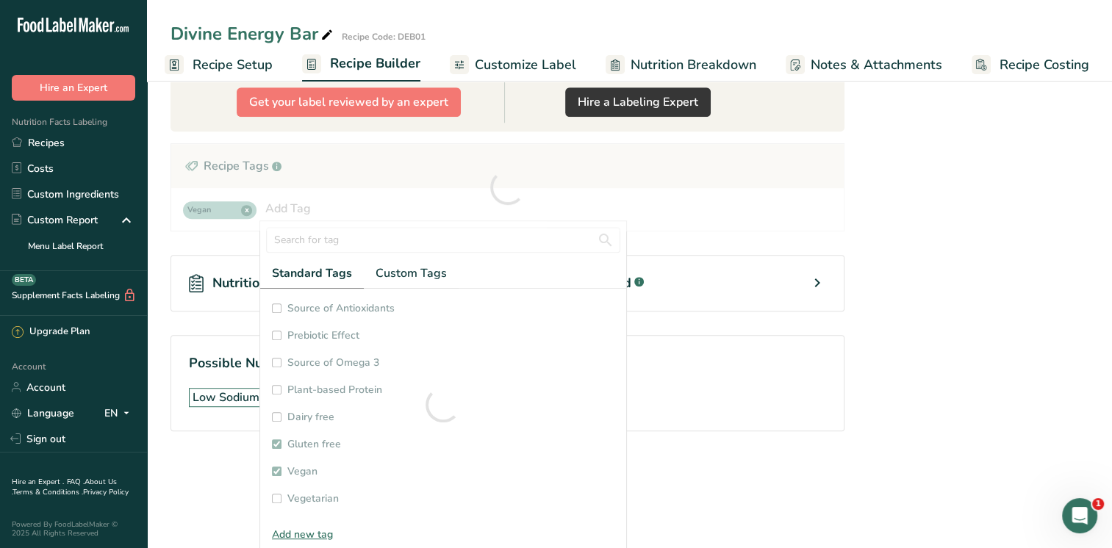
checkbox input "true"
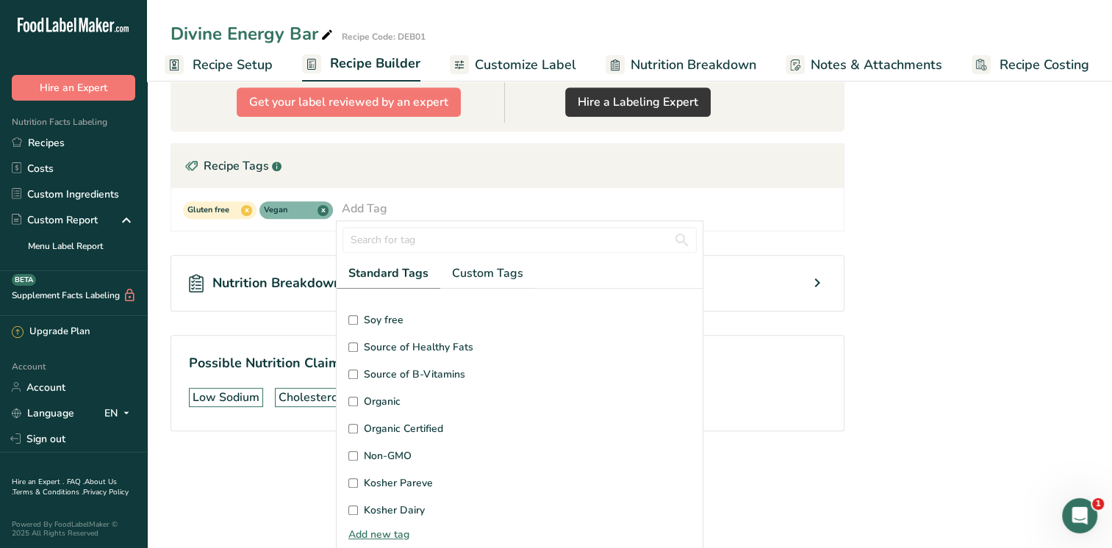
scroll to position [350, 0]
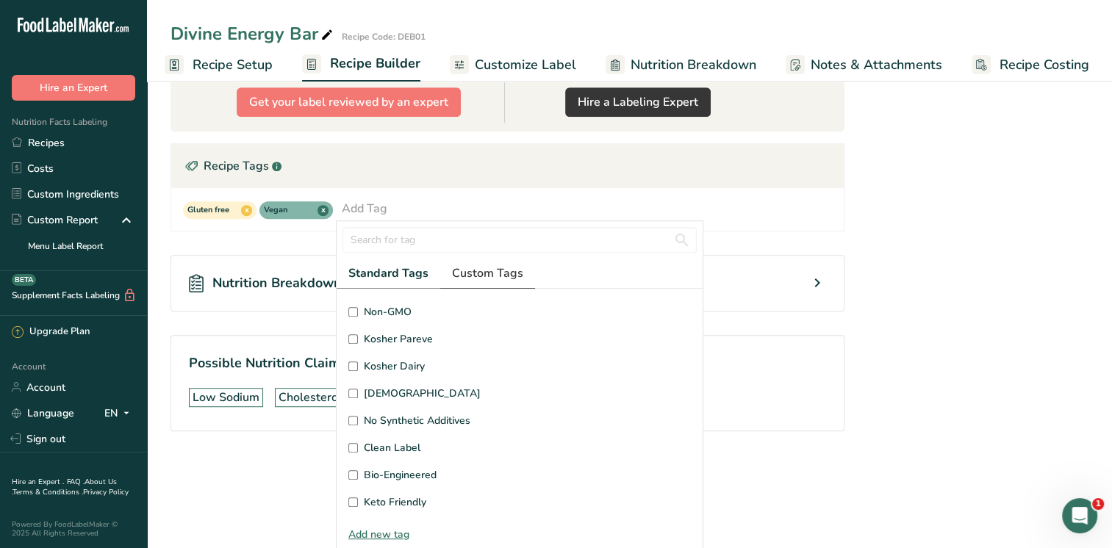
click at [467, 267] on span "Custom Tags" at bounding box center [487, 274] width 71 height 18
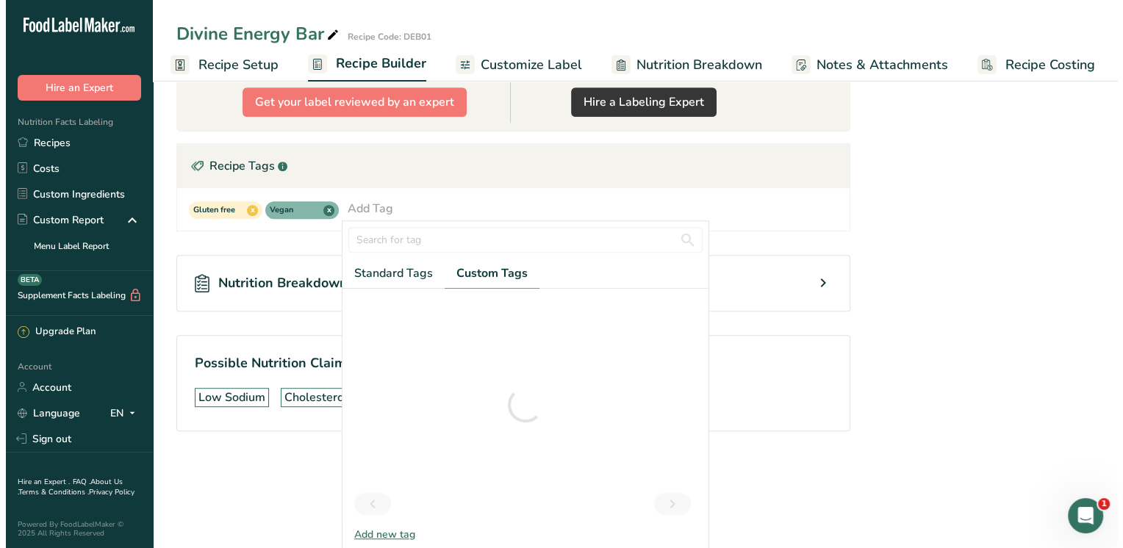
scroll to position [378, 0]
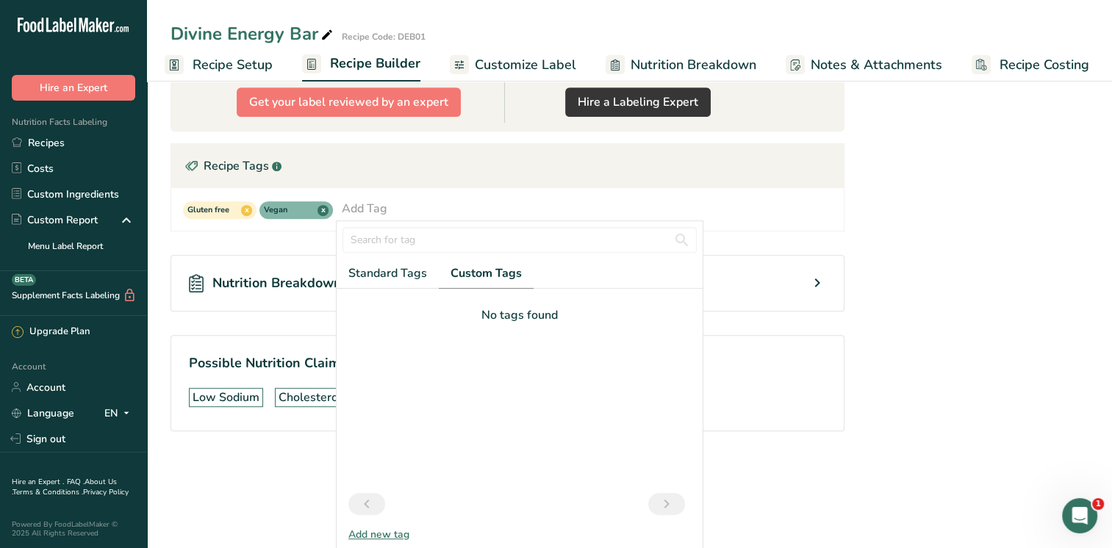
click at [392, 528] on div "Add new tag" at bounding box center [520, 534] width 366 height 15
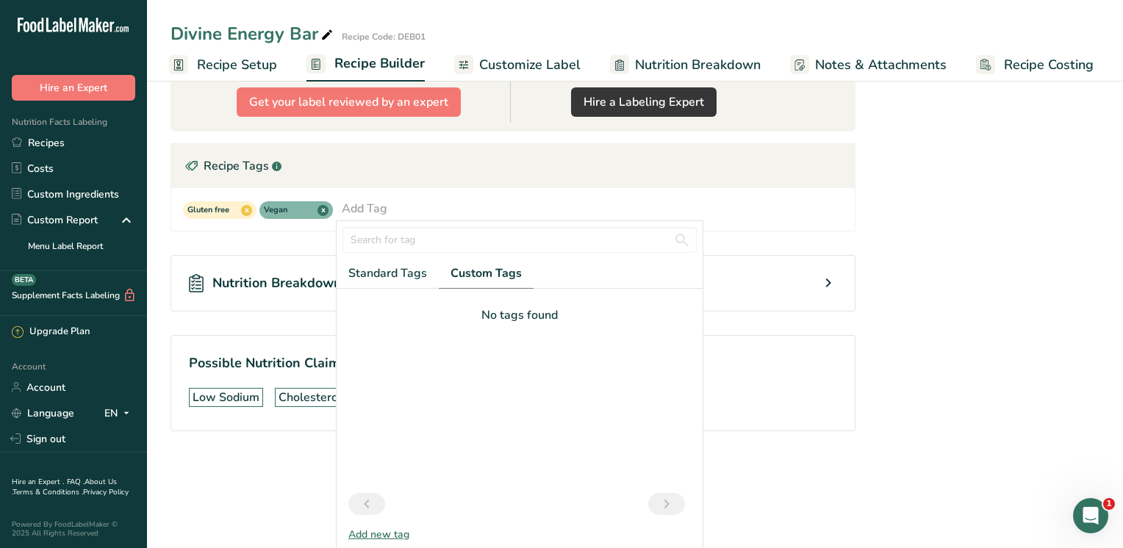
scroll to position [0, 0]
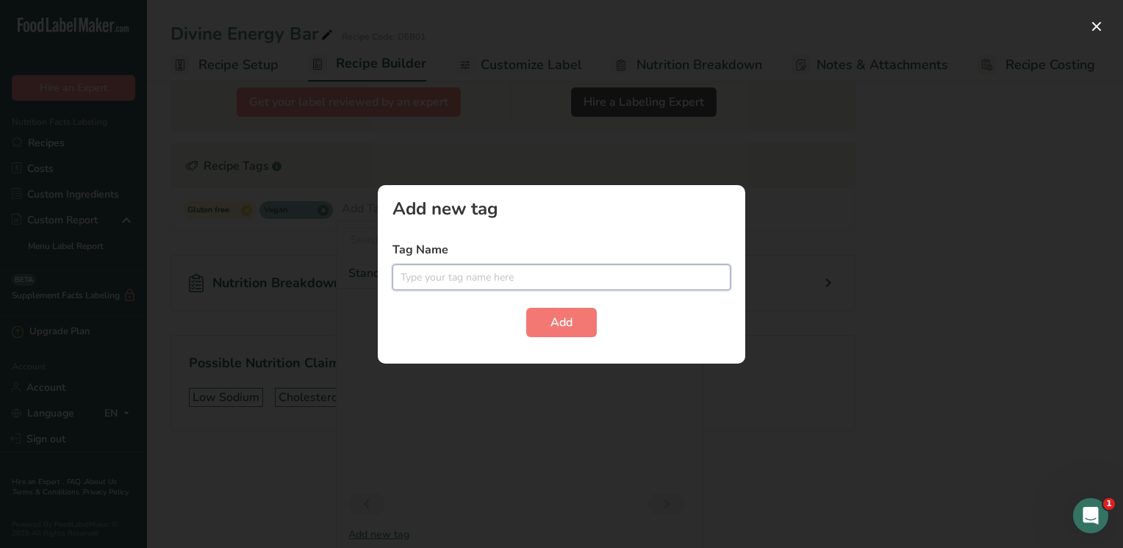
click at [435, 271] on input "text" at bounding box center [561, 278] width 338 height 26
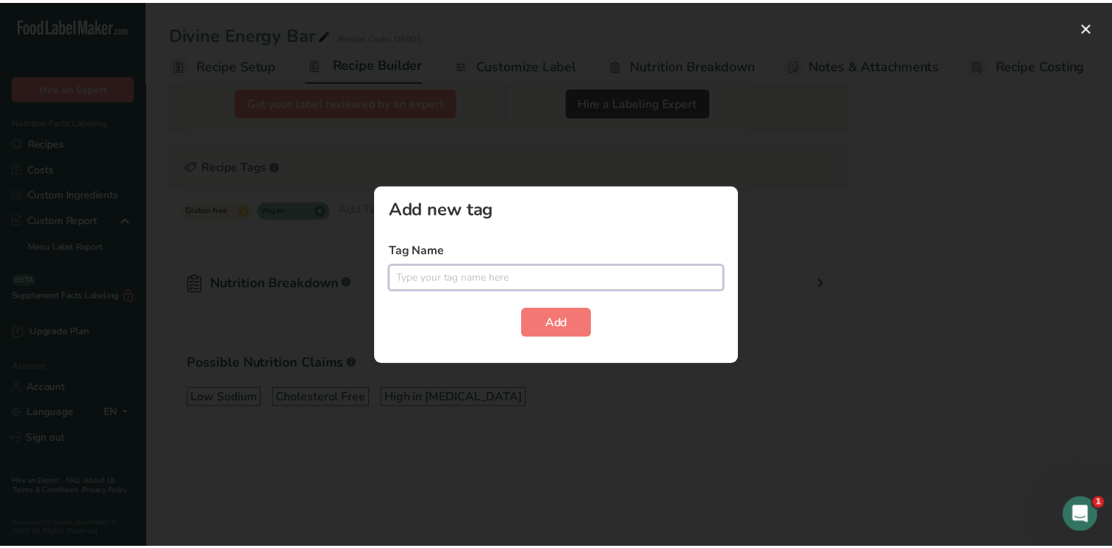
scroll to position [763, 0]
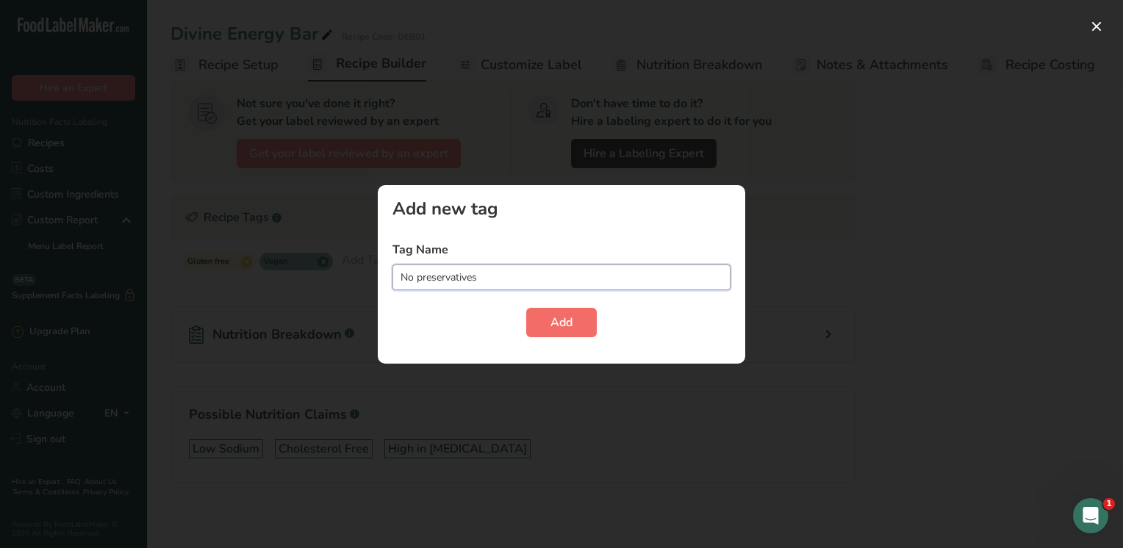
type input "No preservatives"
click at [572, 323] on span "Add" at bounding box center [561, 323] width 22 height 18
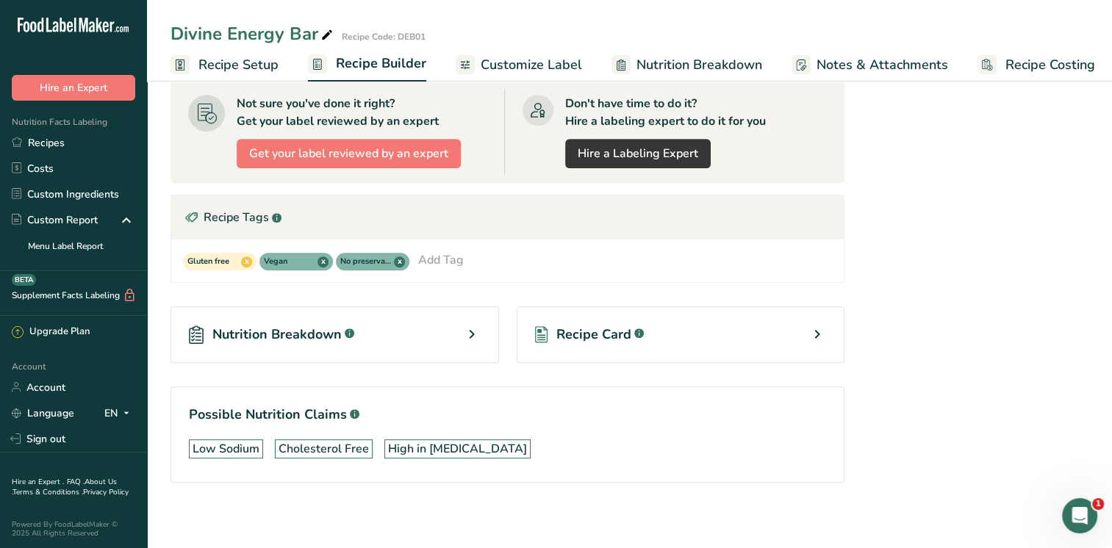
click at [455, 258] on div "Add Tag" at bounding box center [441, 260] width 46 height 18
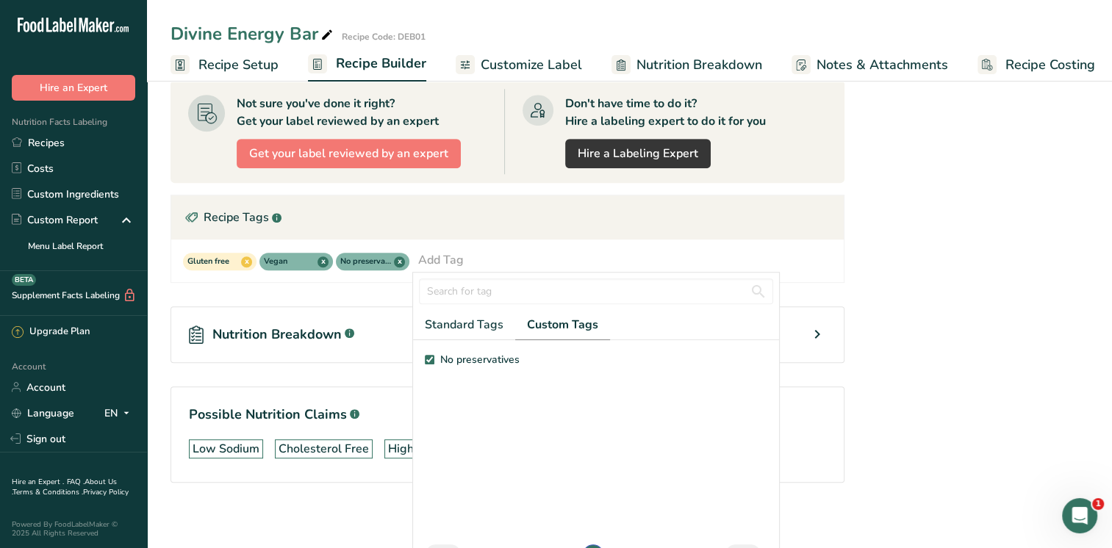
click at [555, 319] on span "Custom Tags" at bounding box center [562, 325] width 71 height 18
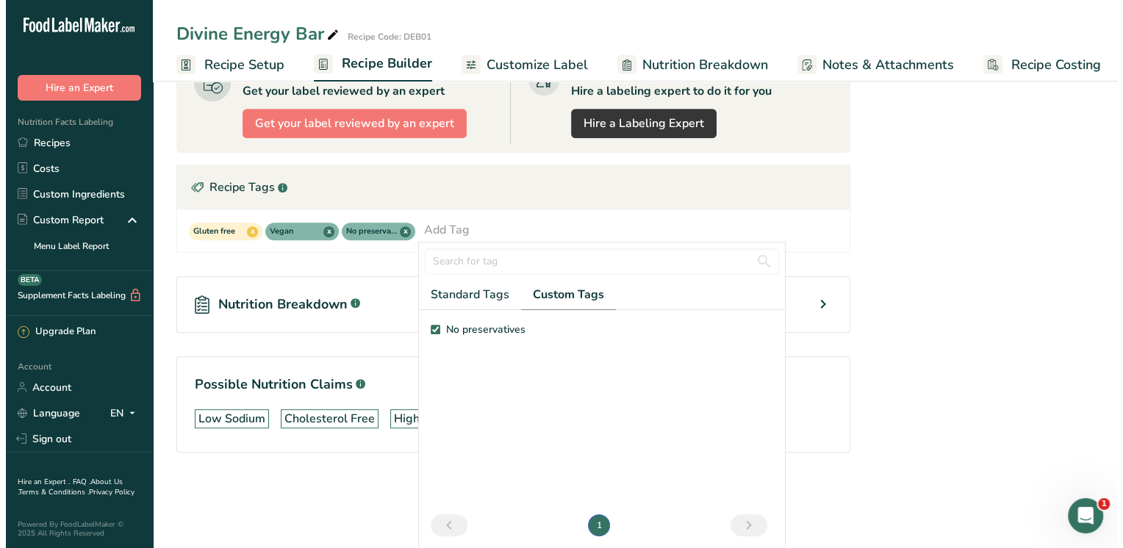
scroll to position [53, 0]
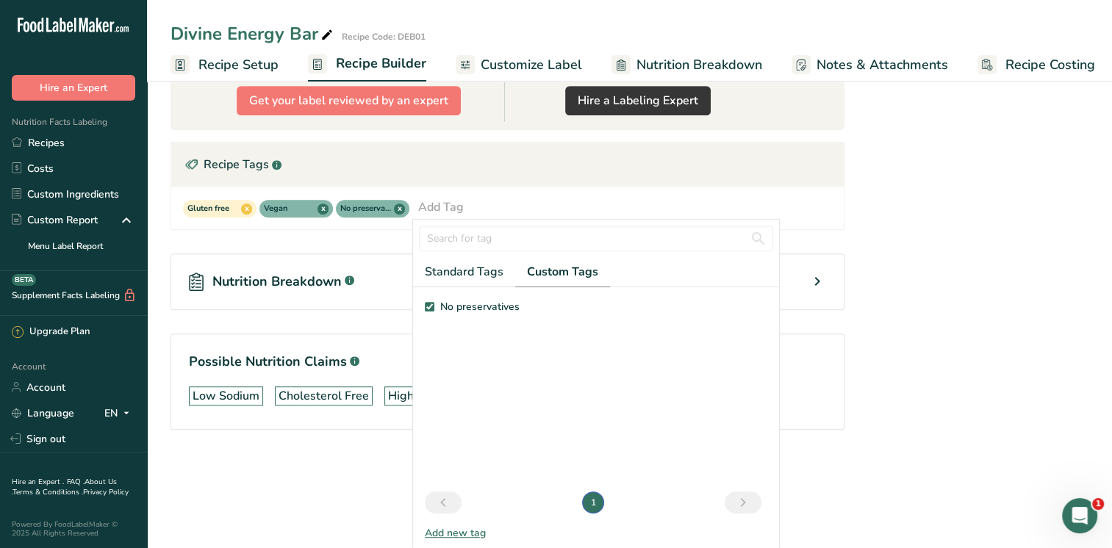
click at [473, 527] on div "Add new tag" at bounding box center [596, 532] width 366 height 15
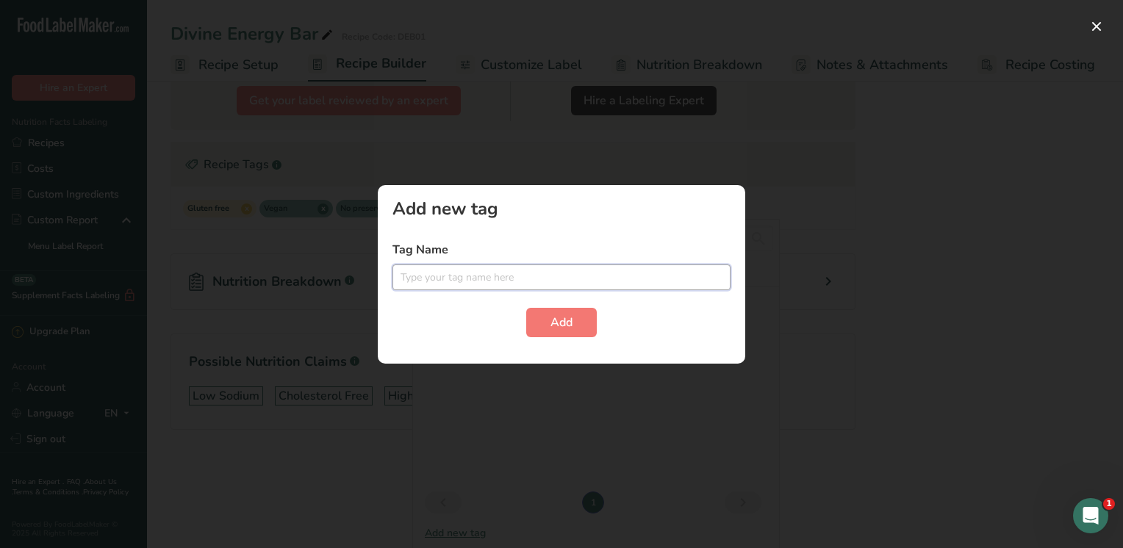
click at [453, 281] on input "text" at bounding box center [561, 278] width 338 height 26
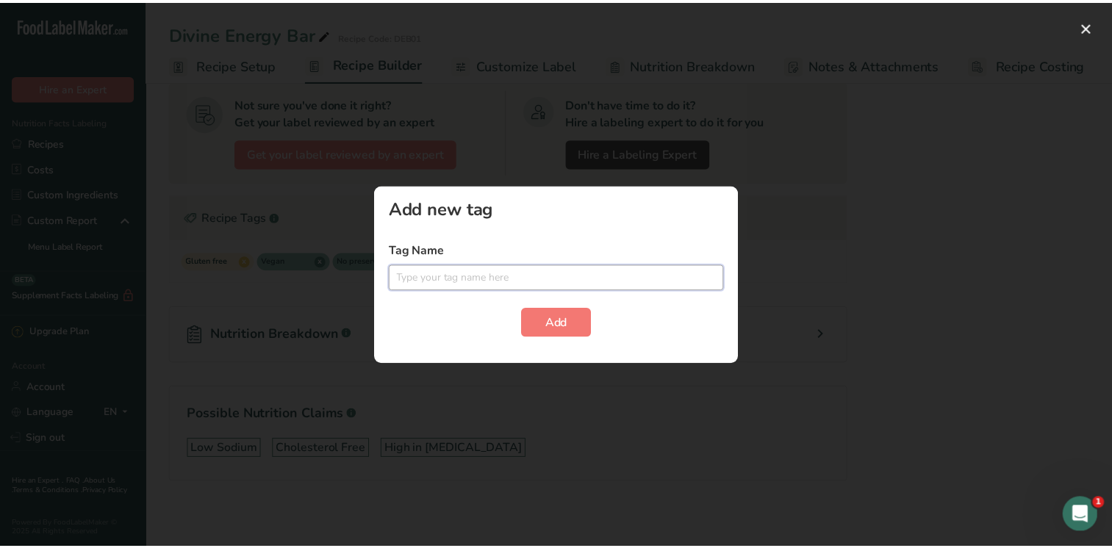
scroll to position [0, 0]
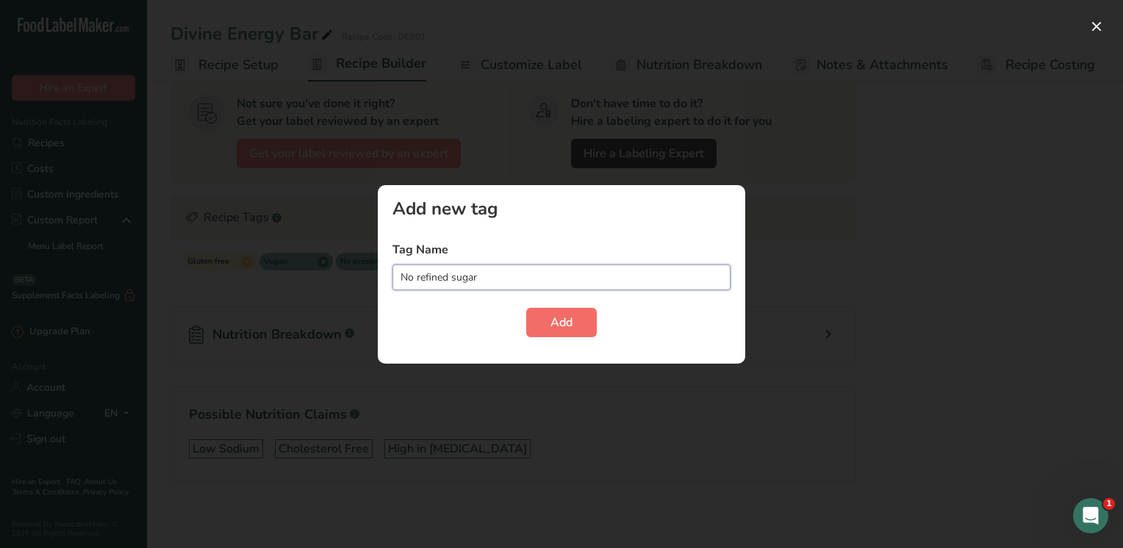
type input "No refined sugar"
click at [572, 319] on span "Add" at bounding box center [561, 323] width 22 height 18
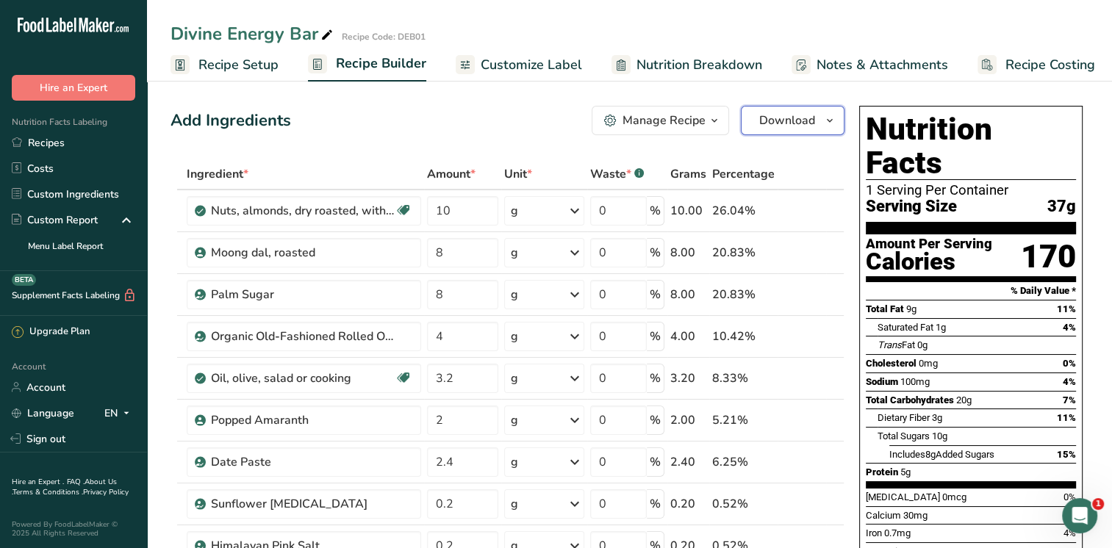
click at [832, 125] on icon "button" at bounding box center [830, 121] width 12 height 18
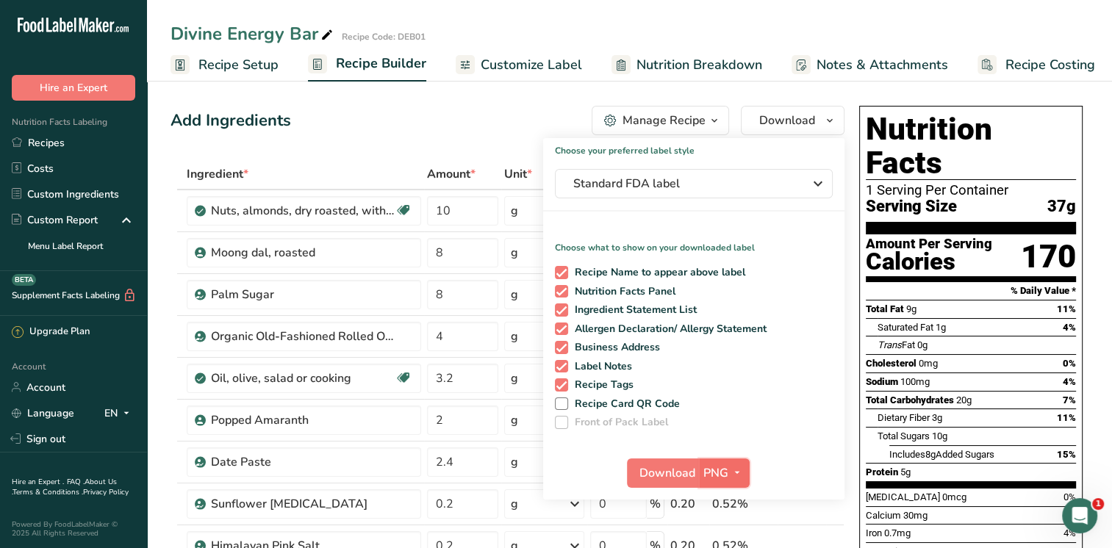
click at [719, 475] on span "PNG" at bounding box center [715, 473] width 25 height 18
click at [725, 499] on link "PNG" at bounding box center [725, 503] width 47 height 24
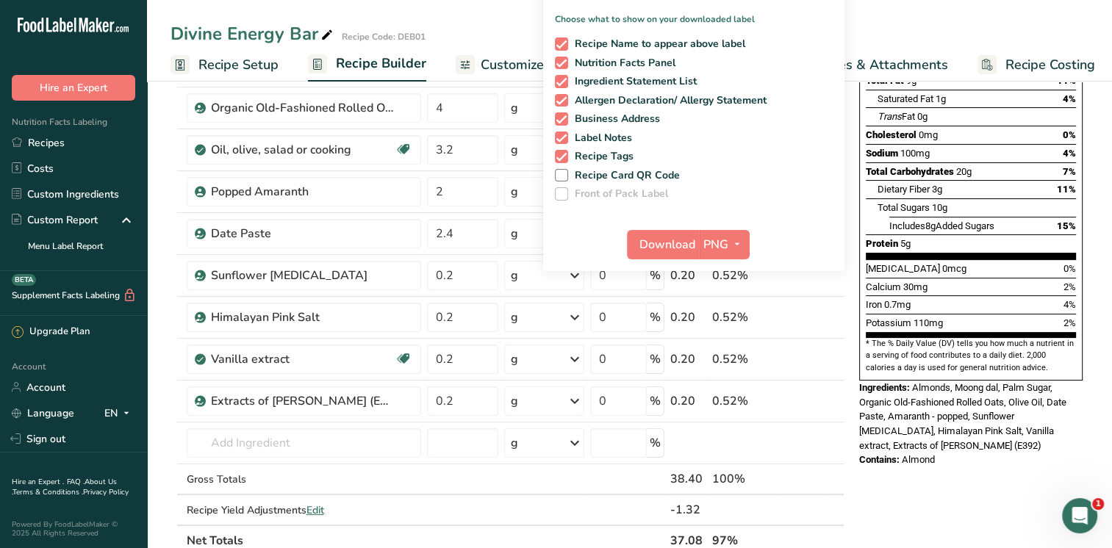
scroll to position [248, 0]
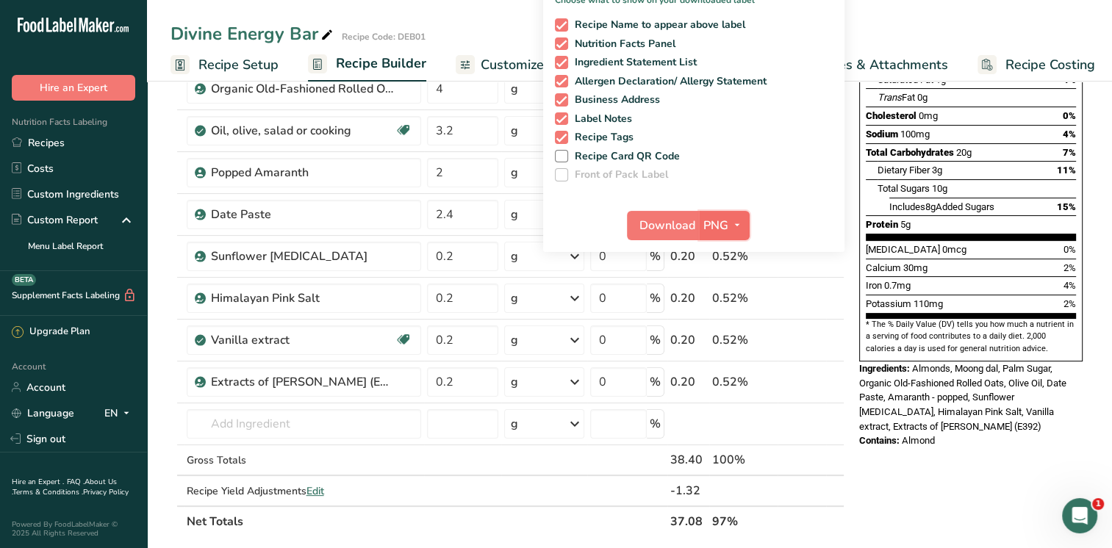
click at [732, 222] on icon "button" at bounding box center [737, 225] width 12 height 18
click at [728, 254] on link "PNG" at bounding box center [725, 255] width 47 height 24
click at [658, 220] on span "Download" at bounding box center [667, 226] width 56 height 18
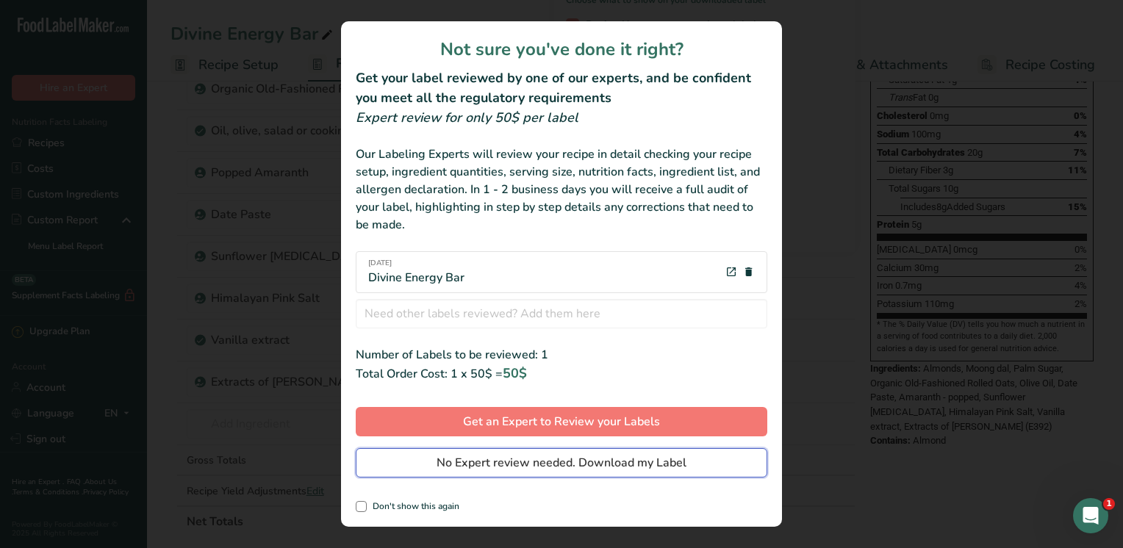
click at [547, 462] on span "No Expert review needed. Download my Label" at bounding box center [561, 463] width 250 height 18
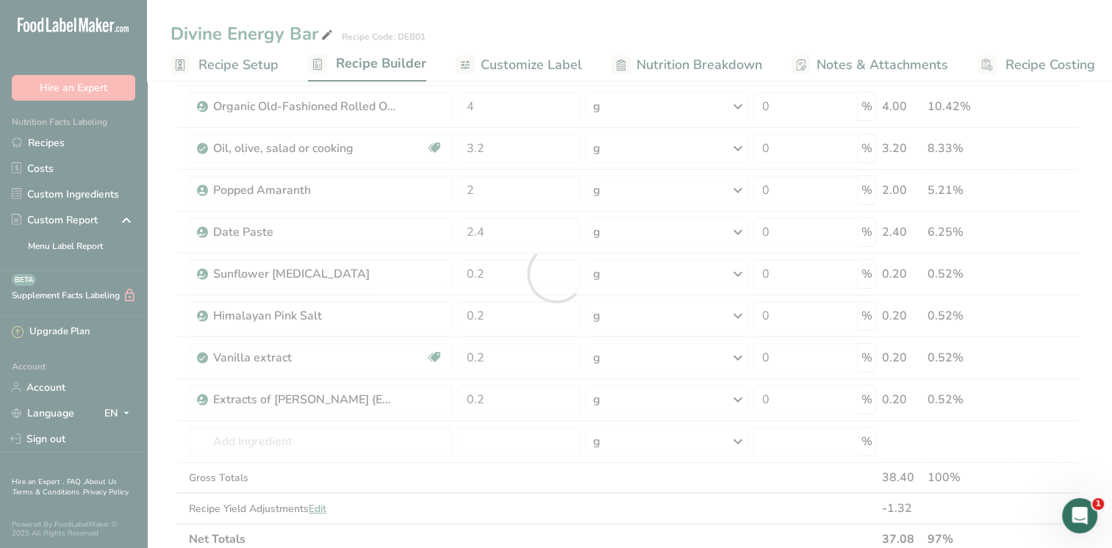
scroll to position [0, 0]
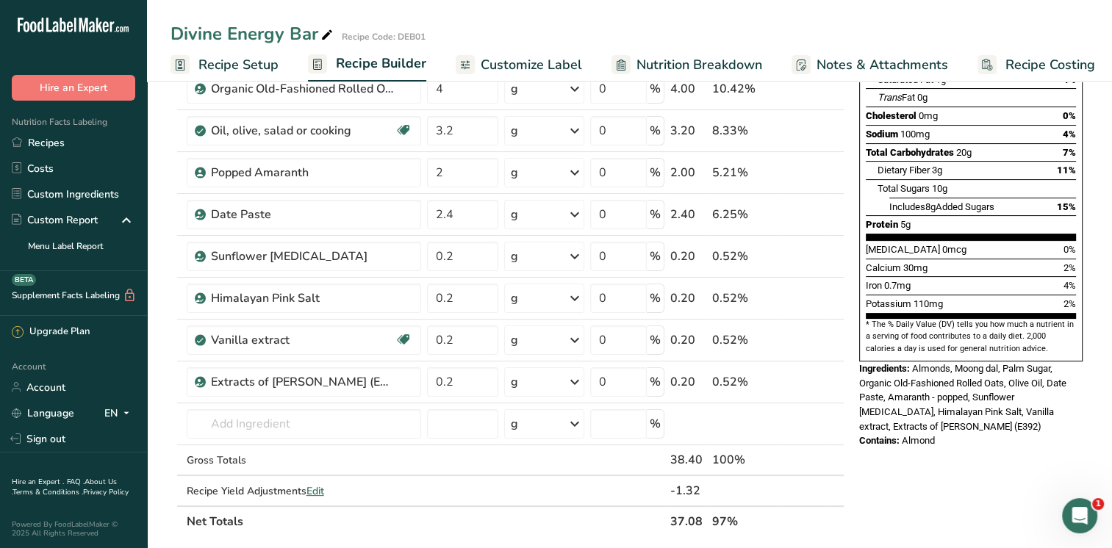
click at [953, 477] on div "Nutrition Facts 1 Serving Per Container Serving Size 37g Amount Per Serving Cal…" at bounding box center [970, 448] width 235 height 1193
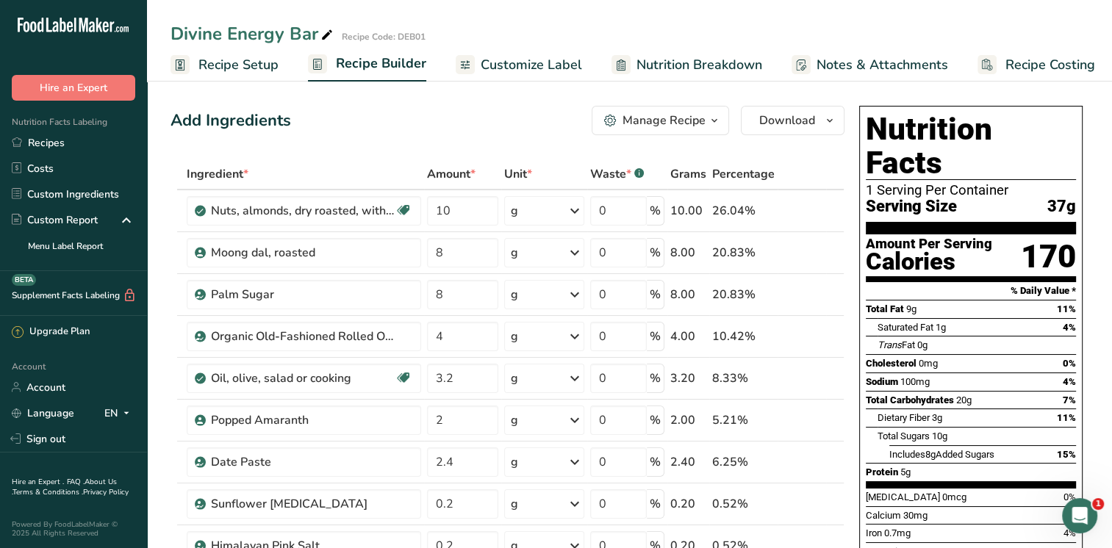
click at [1023, 65] on span "Recipe Costing" at bounding box center [1050, 65] width 90 height 20
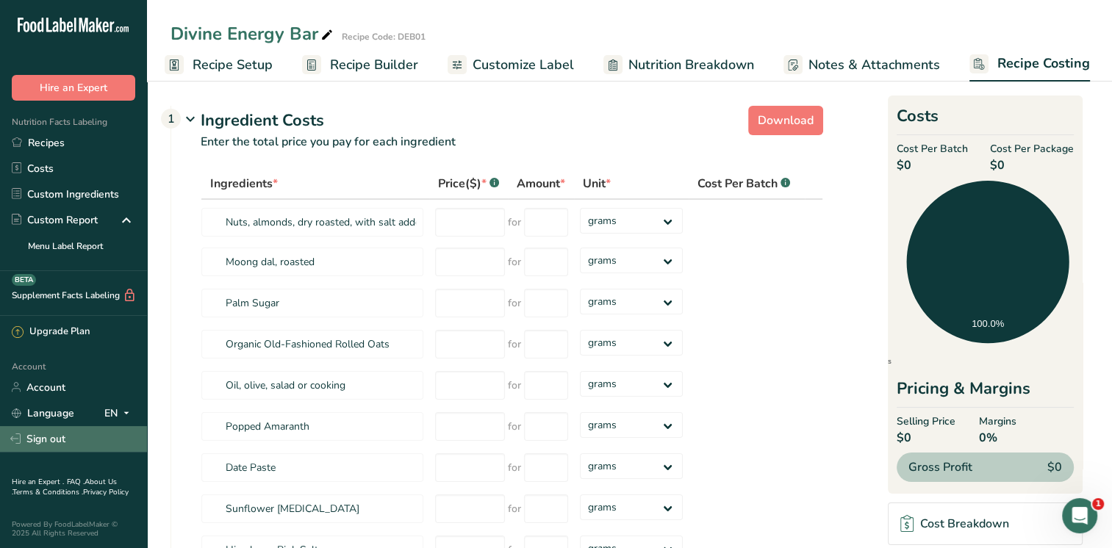
click at [54, 438] on link "Sign out" at bounding box center [73, 439] width 147 height 26
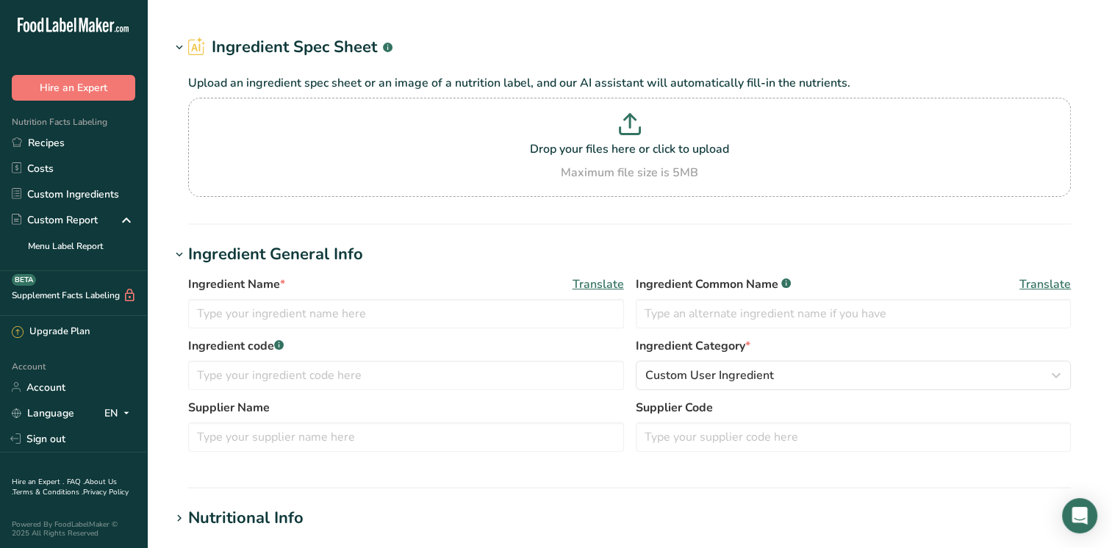
type input "Moong dal, roasted"
type input "Moong dal"
type input "8"
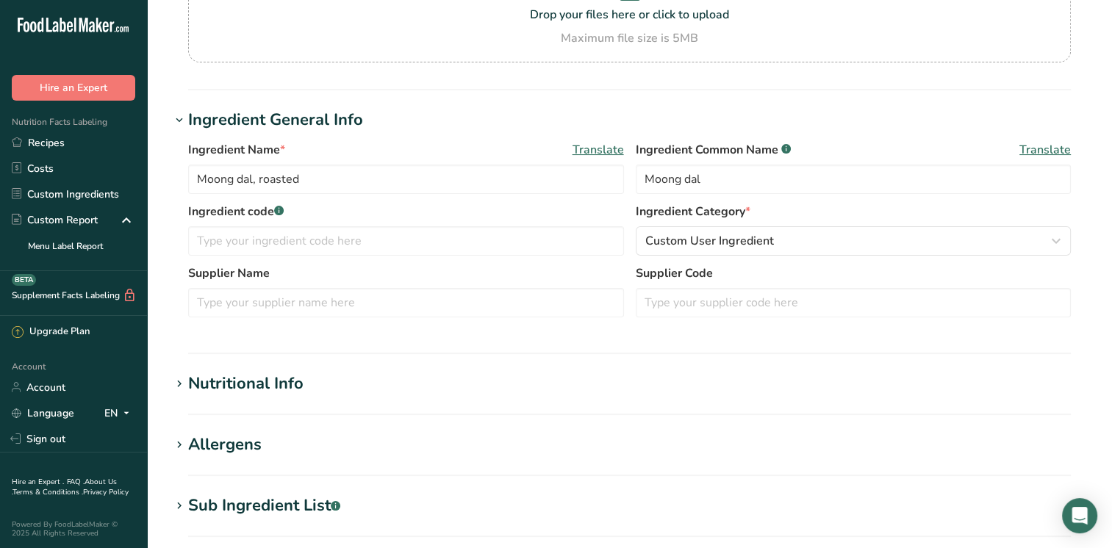
type input "28"
type KJ "117.2"
type Fat "0.1"
type Fat "0"
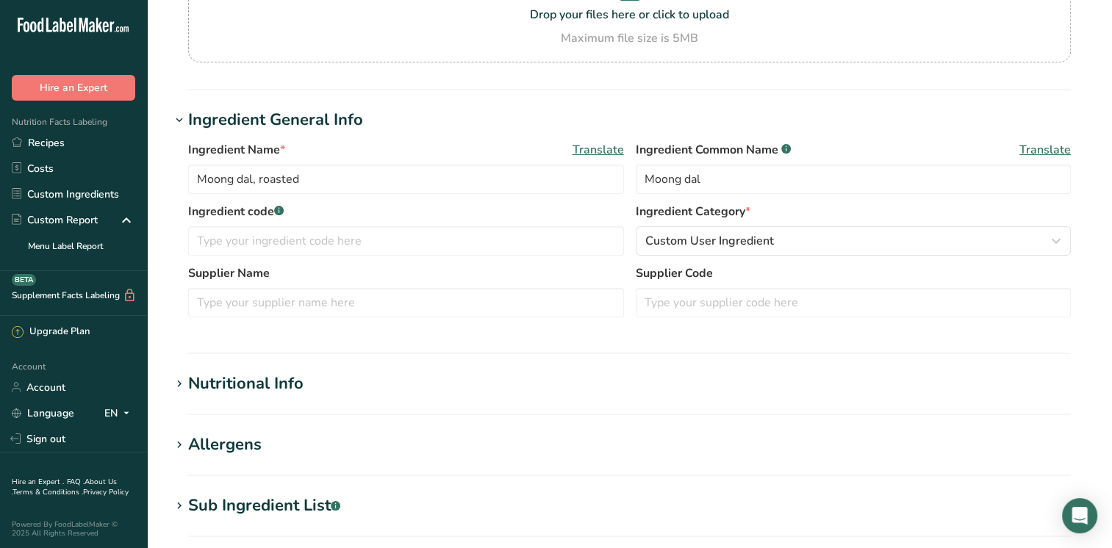
type input "0"
type input "2"
type Carbohydrates "4.8"
type Fiber "1.3"
type Sugars "0.5"
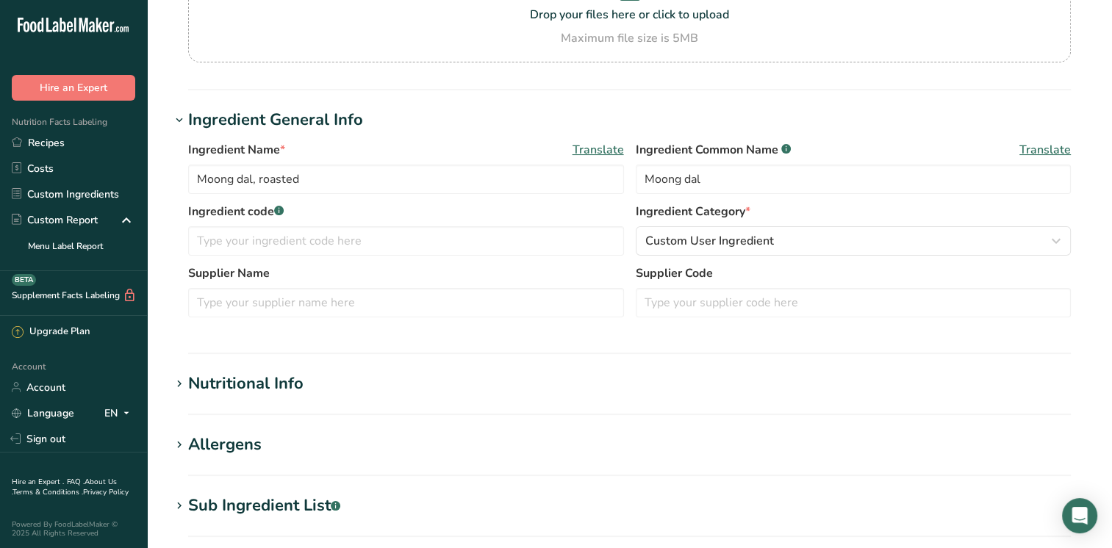
type Sugars "0"
type input "2"
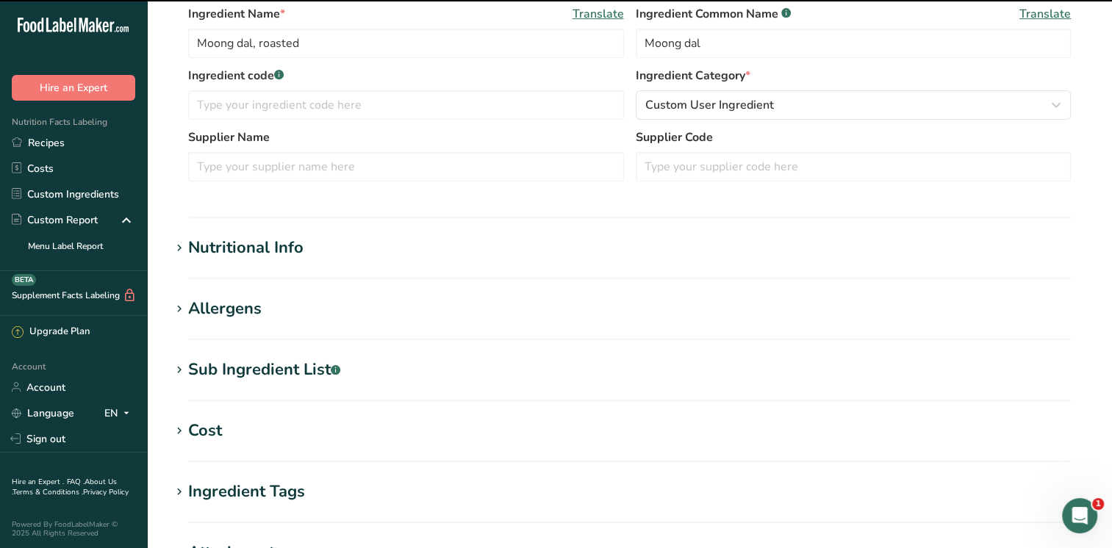
click at [178, 246] on icon at bounding box center [179, 248] width 13 height 21
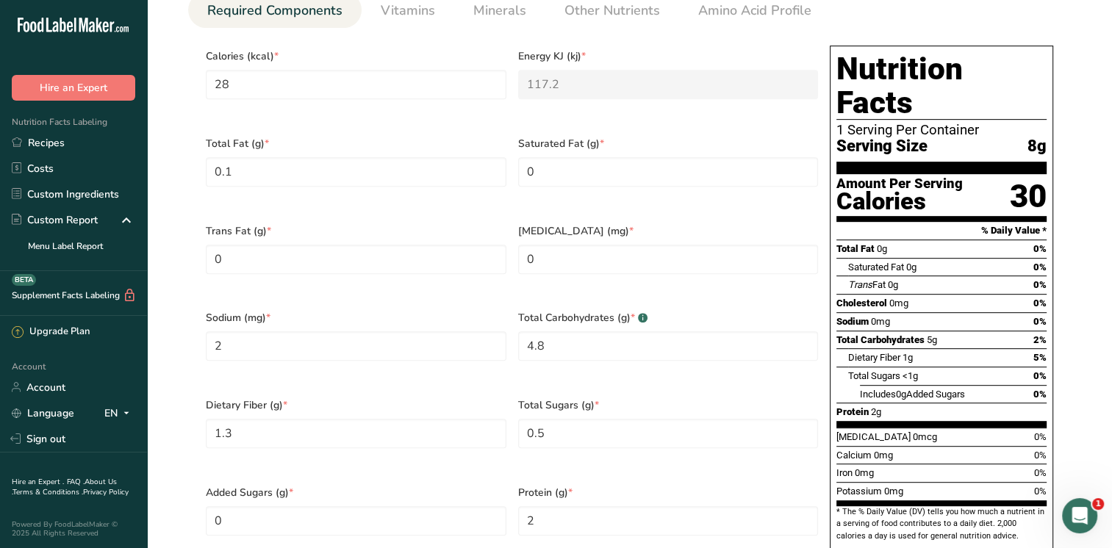
scroll to position [673, 0]
